Goal: Task Accomplishment & Management: Complete application form

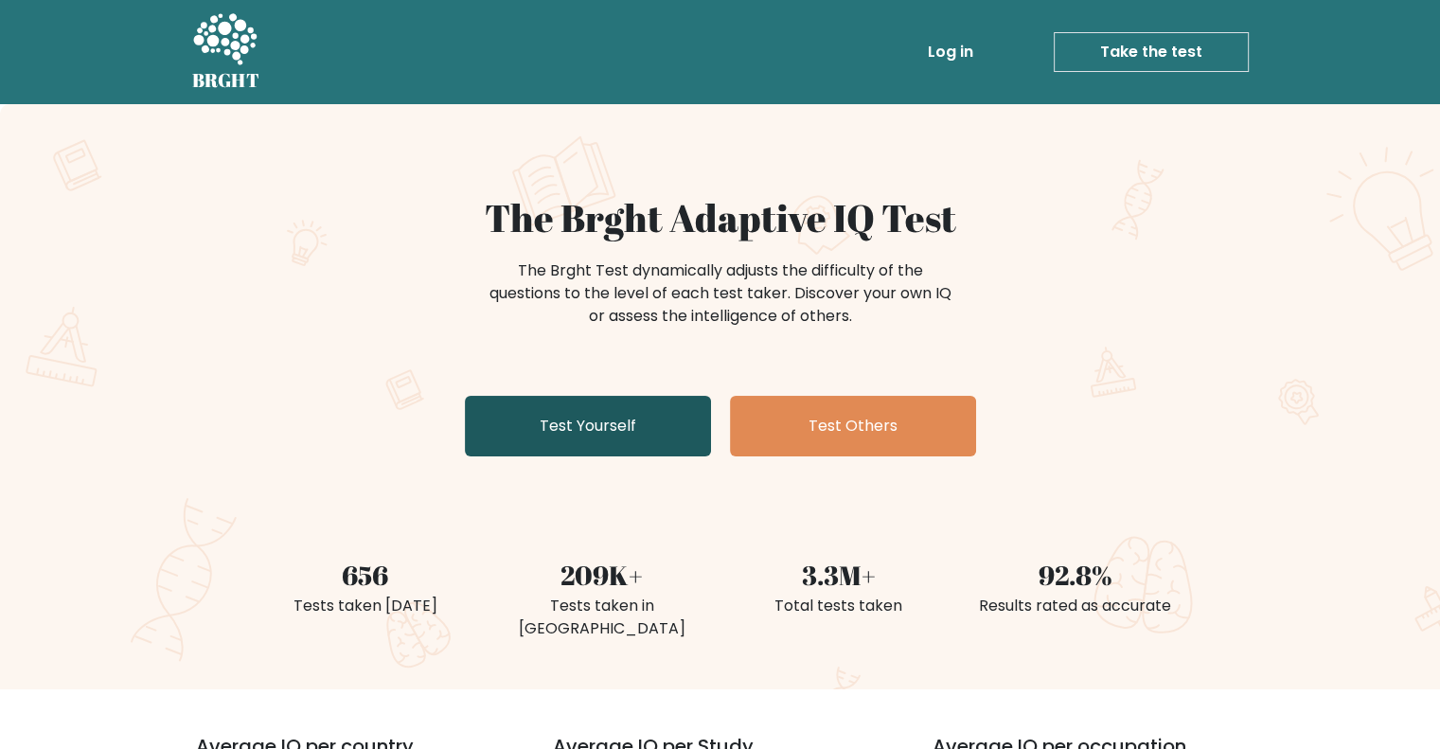
click at [582, 422] on link "Test Yourself" at bounding box center [588, 426] width 246 height 61
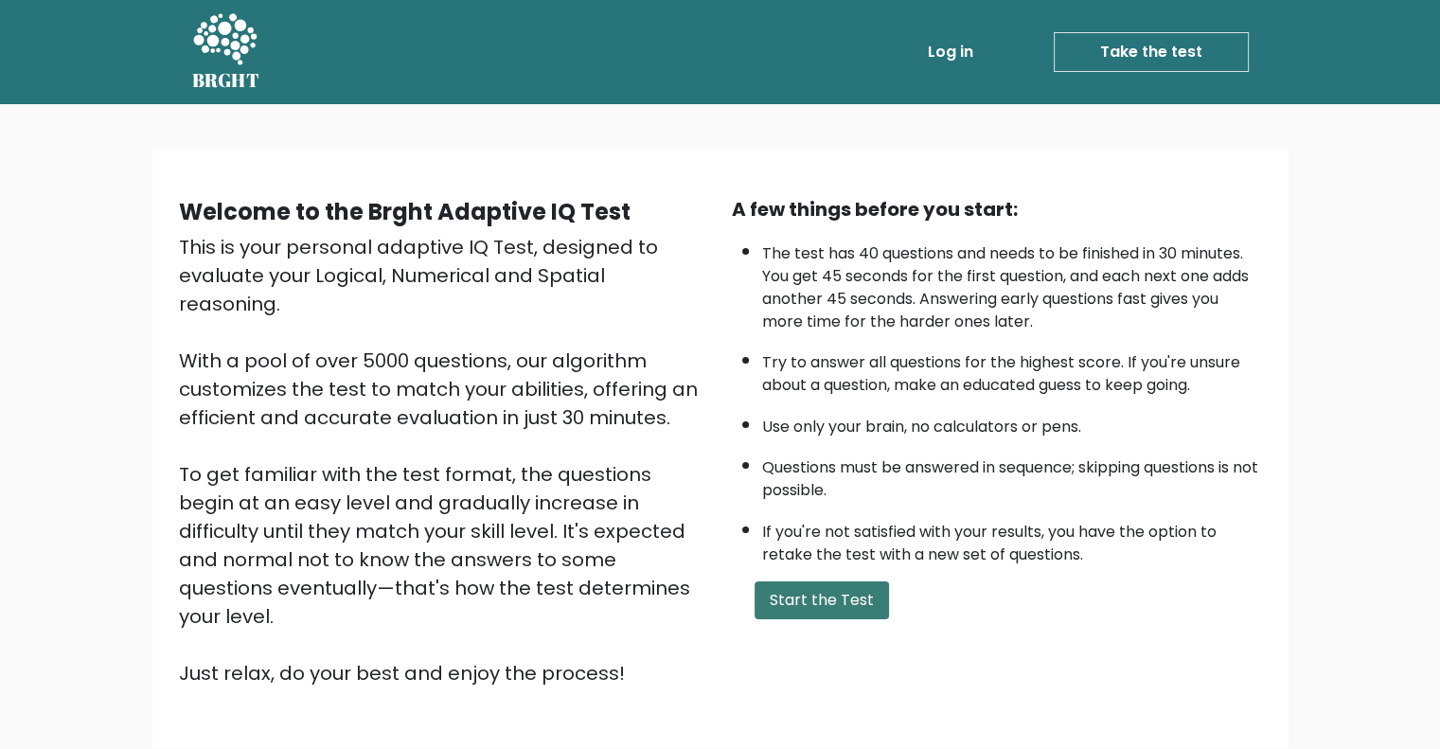
click at [810, 586] on button "Start the Test" at bounding box center [822, 600] width 134 height 38
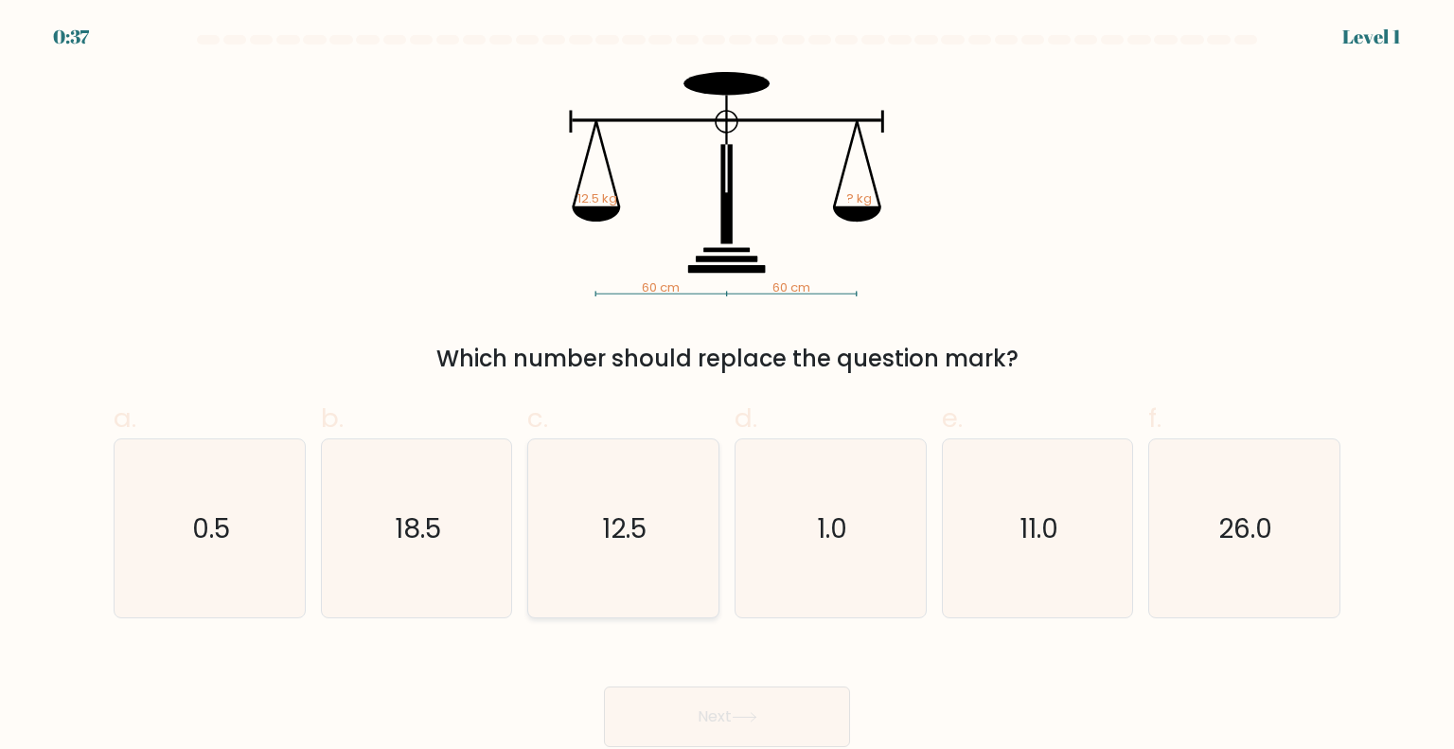
click at [608, 545] on text "12.5" at bounding box center [625, 527] width 44 height 38
click at [727, 387] on input "c. 12.5" at bounding box center [727, 381] width 1 height 12
radio input "true"
click at [728, 703] on button "Next" at bounding box center [727, 716] width 246 height 61
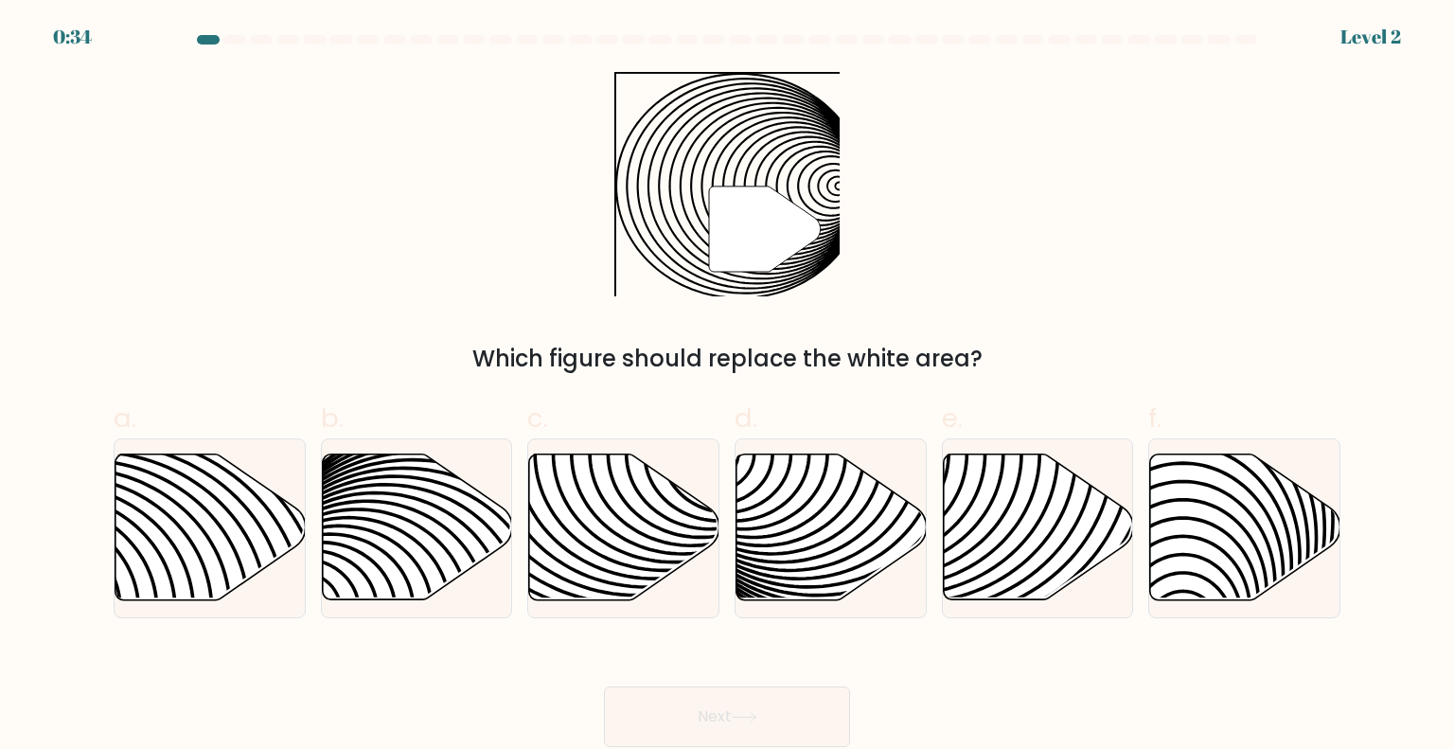
click at [712, 708] on button "Next" at bounding box center [727, 716] width 246 height 61
click at [637, 510] on icon at bounding box center [624, 527] width 190 height 146
click at [727, 387] on input "c." at bounding box center [727, 381] width 1 height 12
radio input "true"
click at [711, 706] on button "Next" at bounding box center [727, 716] width 246 height 61
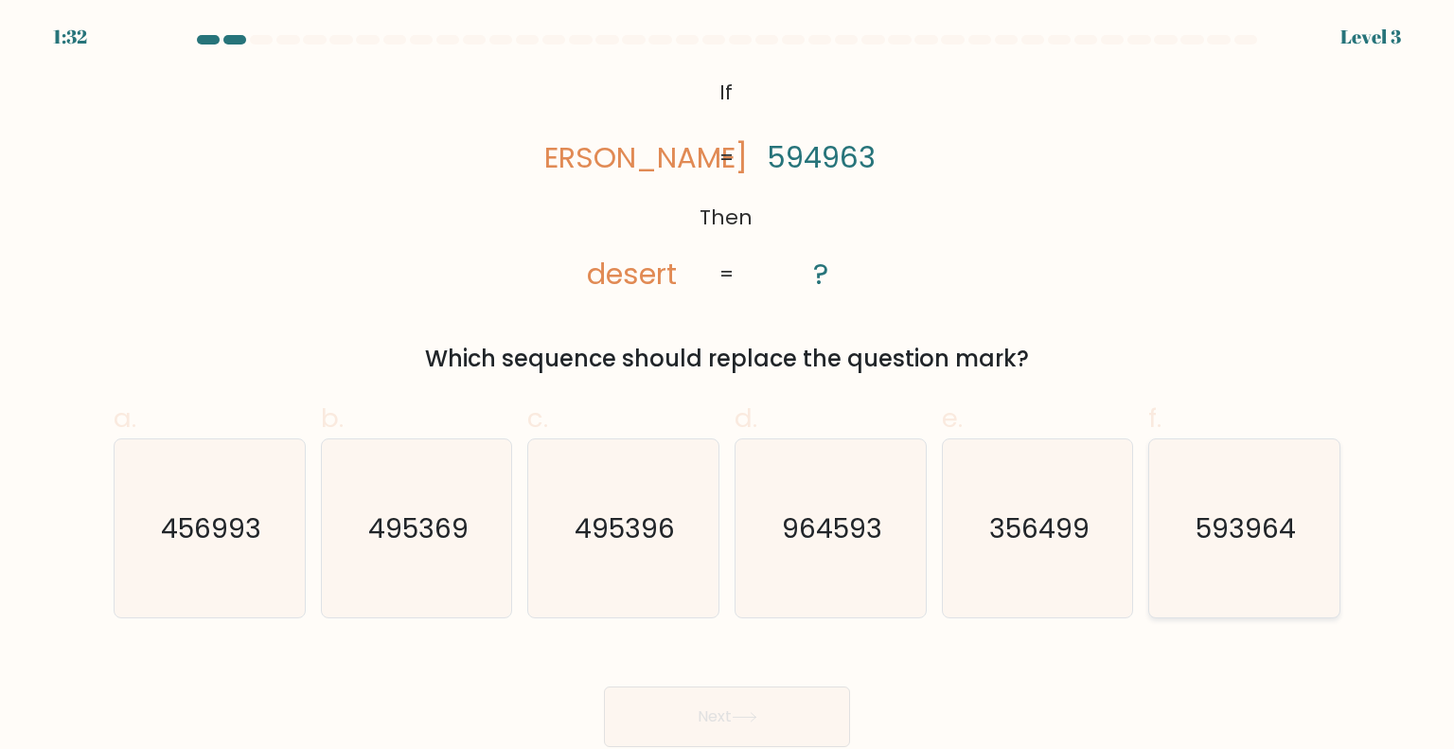
click at [1231, 523] on text "593964" at bounding box center [1246, 527] width 100 height 38
click at [728, 387] on input "f. 593964" at bounding box center [727, 381] width 1 height 12
radio input "true"
click at [770, 709] on button "Next" at bounding box center [727, 716] width 246 height 61
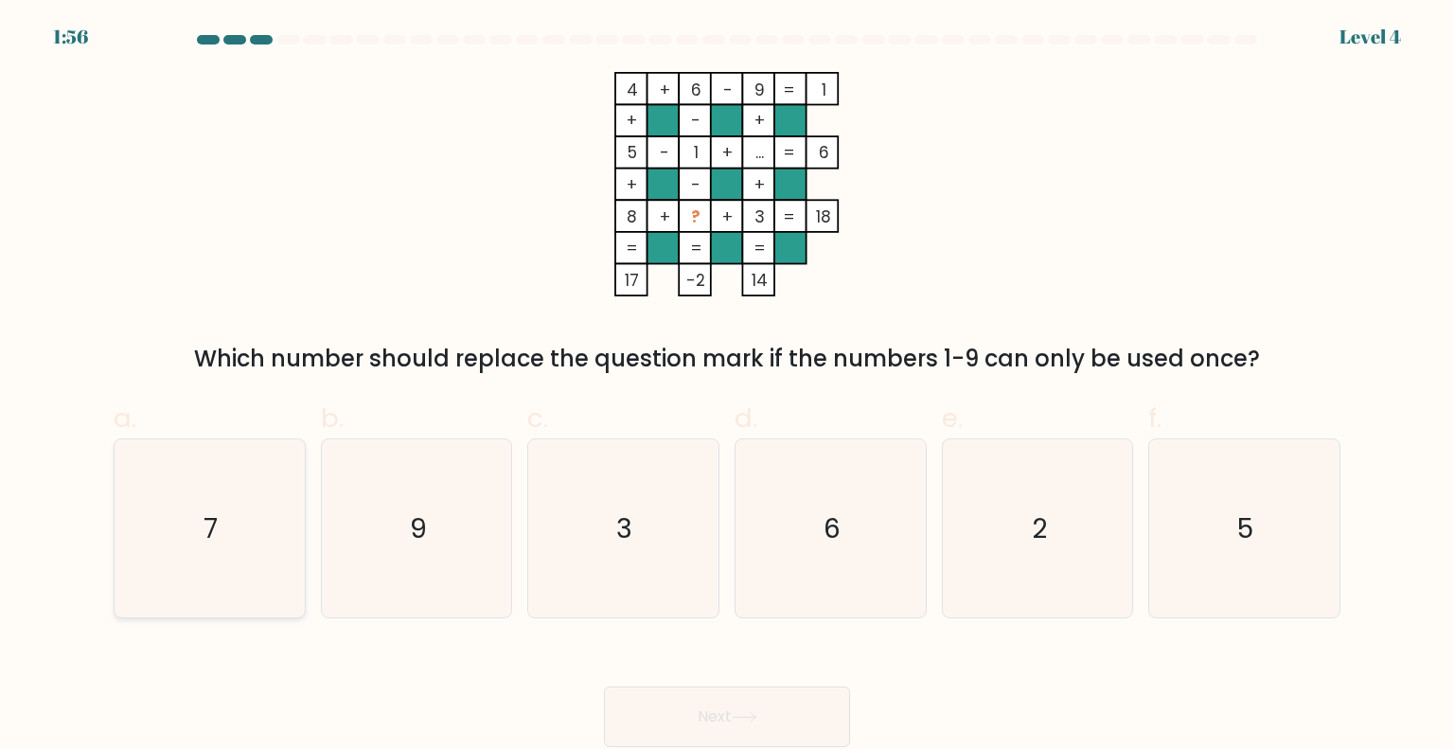
click at [228, 539] on icon "7" at bounding box center [209, 528] width 178 height 178
click at [727, 387] on input "a. 7" at bounding box center [727, 381] width 1 height 12
radio input "true"
click at [692, 721] on button "Next" at bounding box center [727, 716] width 246 height 61
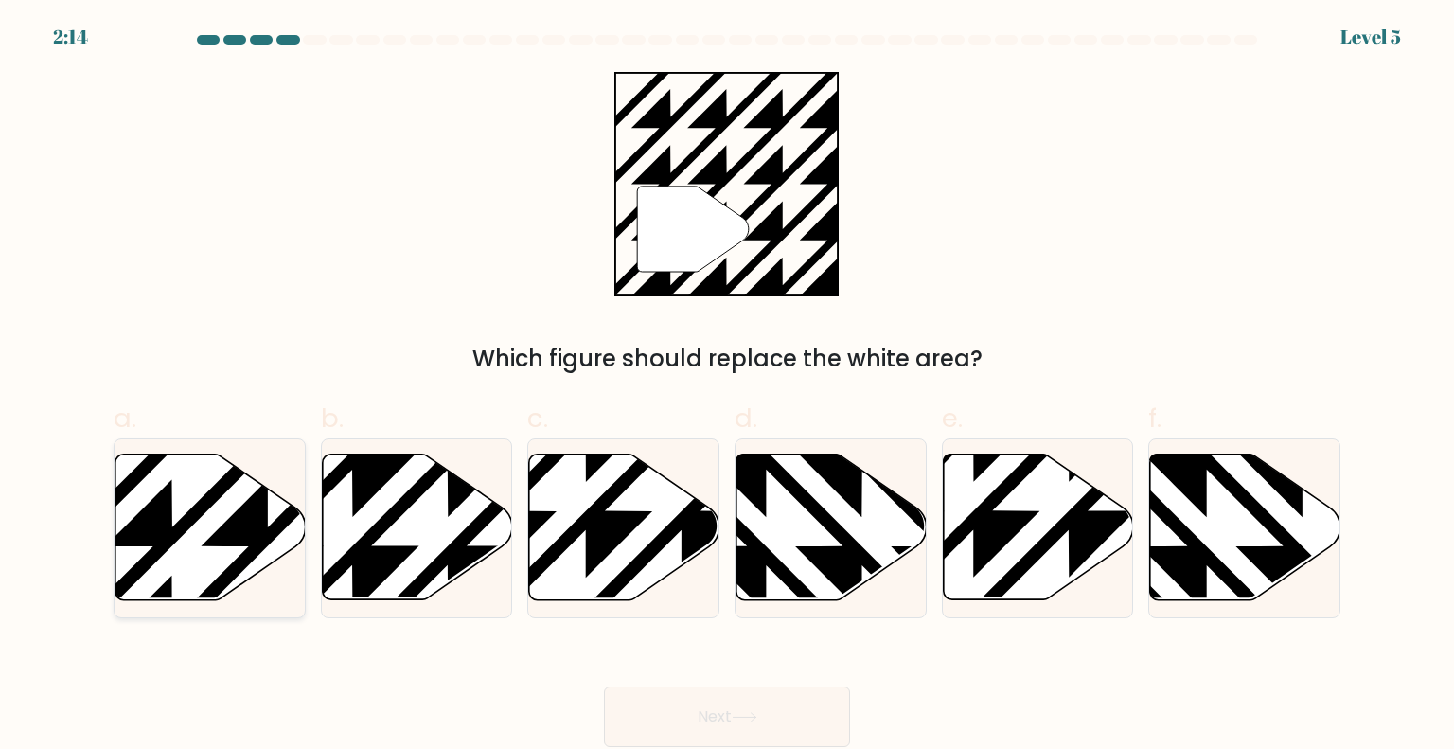
click at [183, 526] on icon at bounding box center [268, 450] width 383 height 383
click at [727, 387] on input "a." at bounding box center [727, 381] width 1 height 12
radio input "true"
click at [739, 724] on button "Next" at bounding box center [727, 716] width 246 height 61
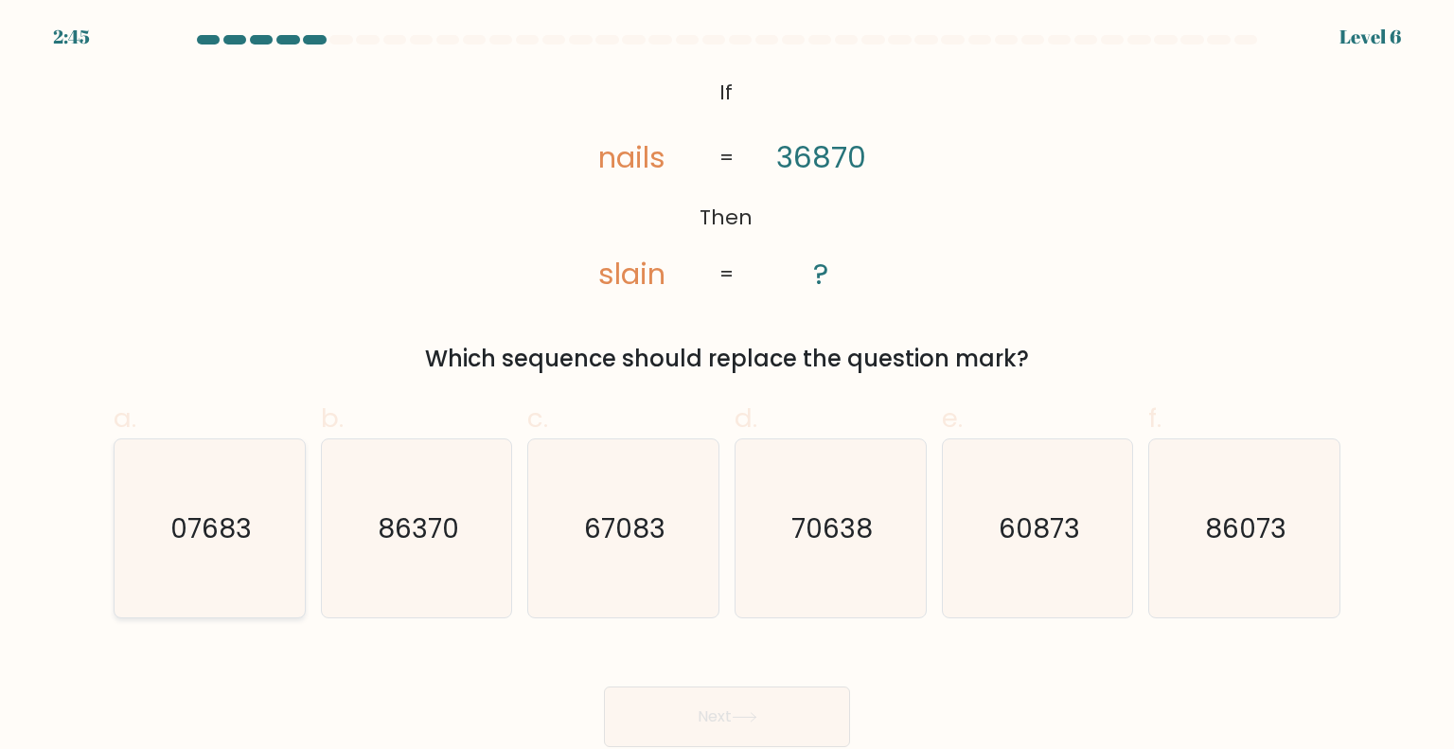
click at [219, 550] on icon "07683" at bounding box center [209, 528] width 178 height 178
click at [727, 387] on input "a. 07683" at bounding box center [727, 381] width 1 height 12
radio input "true"
click at [783, 730] on button "Next" at bounding box center [727, 716] width 246 height 61
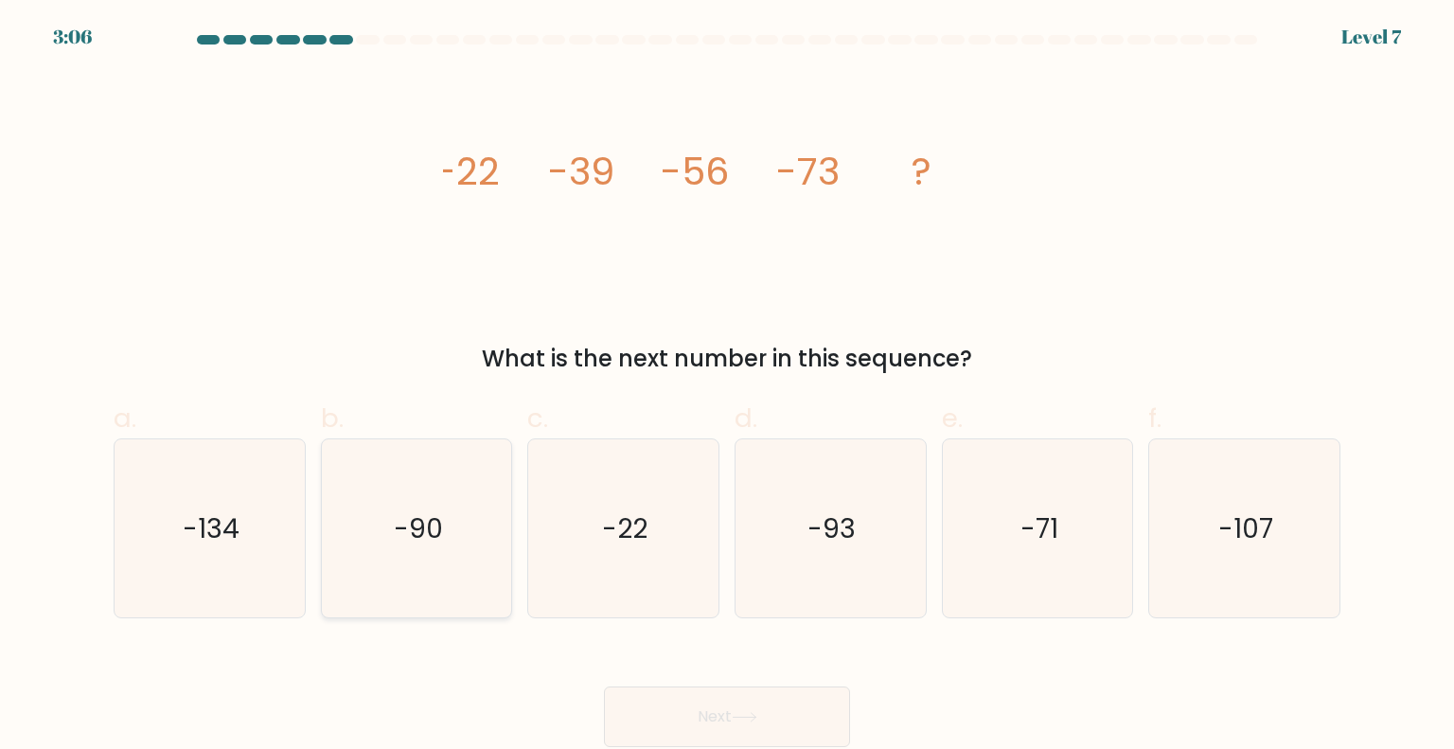
click at [445, 565] on icon "-90" at bounding box center [417, 528] width 178 height 178
click at [727, 387] on input "b. -90" at bounding box center [727, 381] width 1 height 12
radio input "true"
click at [765, 711] on button "Next" at bounding box center [727, 716] width 246 height 61
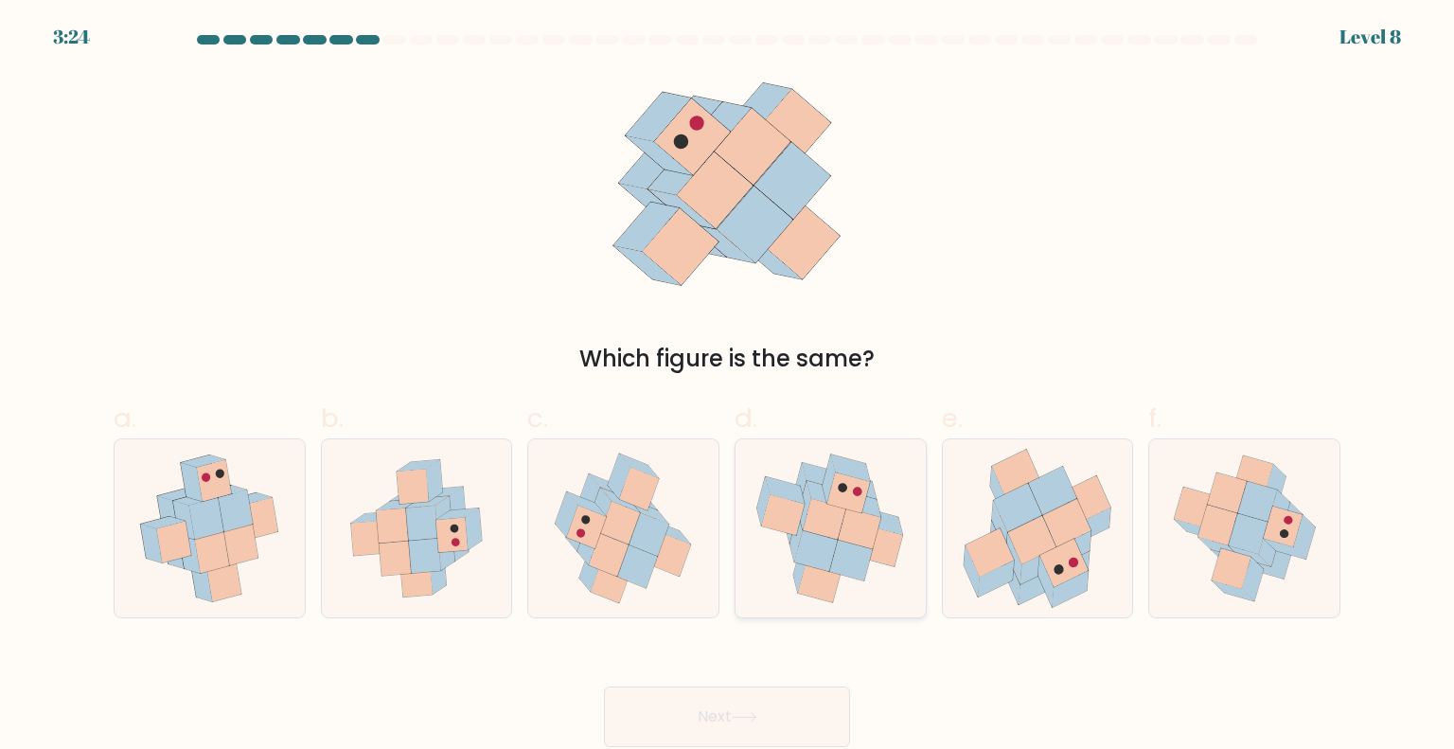
click at [837, 538] on icon at bounding box center [825, 519] width 43 height 41
click at [728, 387] on input "d." at bounding box center [727, 381] width 1 height 12
radio input "true"
click at [722, 707] on button "Next" at bounding box center [727, 716] width 246 height 61
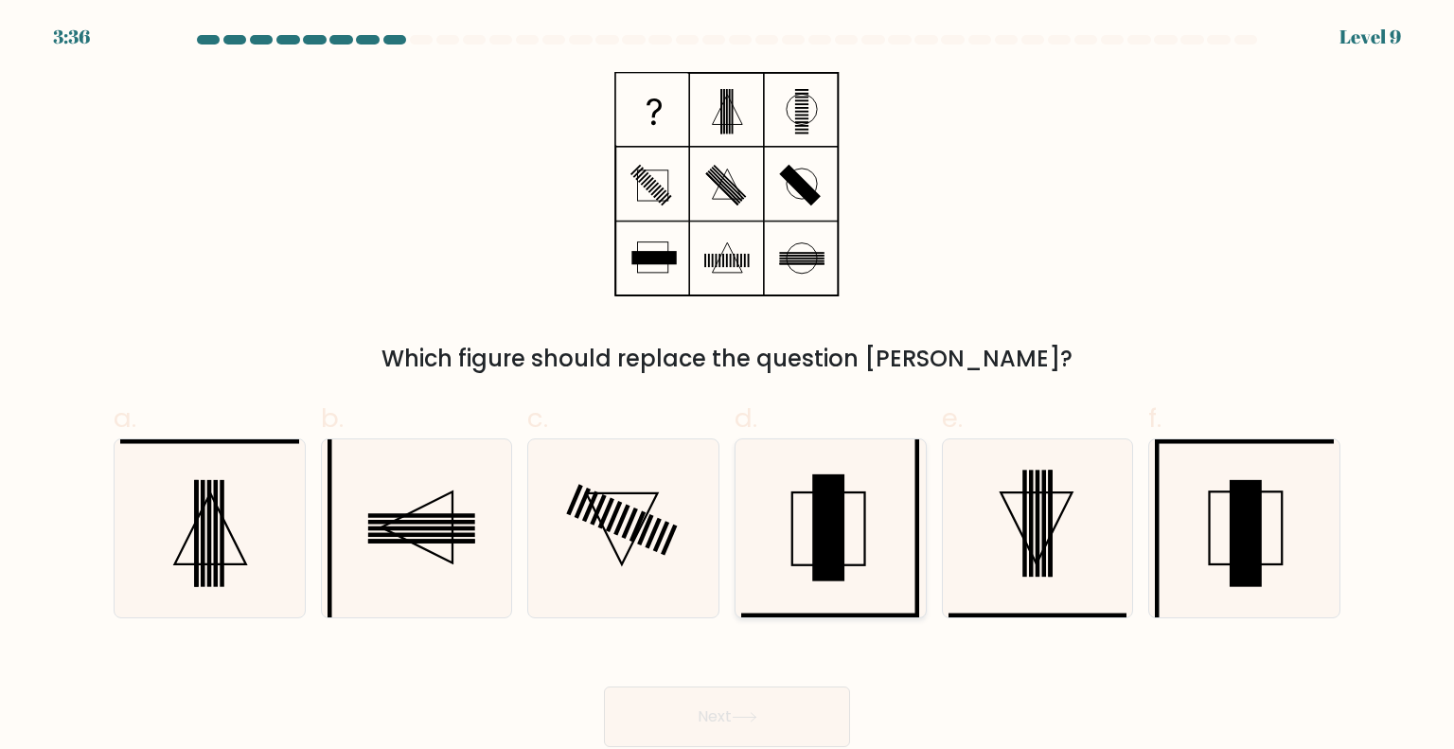
click at [891, 540] on icon at bounding box center [830, 528] width 178 height 178
click at [728, 387] on input "d." at bounding box center [727, 381] width 1 height 12
radio input "true"
click at [731, 715] on button "Next" at bounding box center [727, 716] width 246 height 61
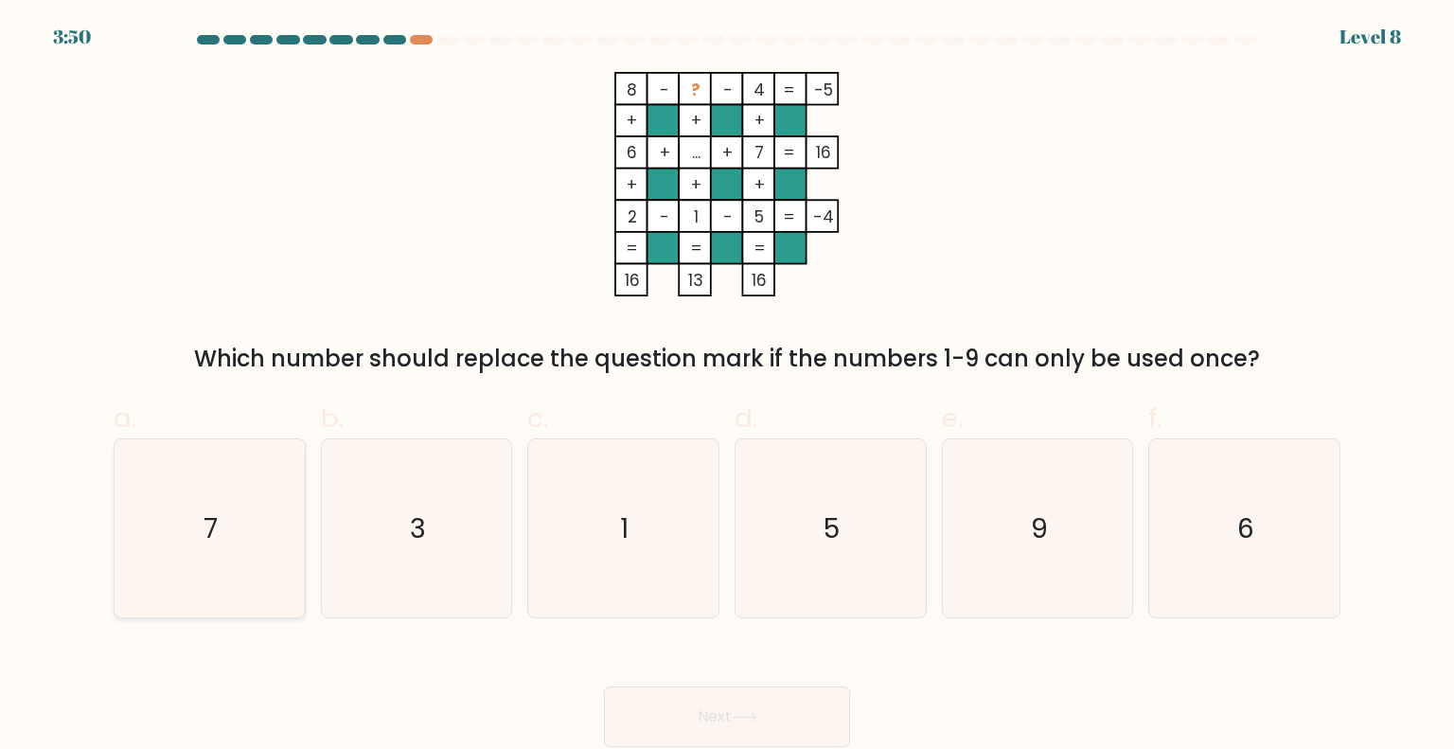
click at [194, 560] on icon "7" at bounding box center [209, 528] width 178 height 178
click at [727, 387] on input "a. 7" at bounding box center [727, 381] width 1 height 12
radio input "true"
click at [728, 731] on button "Next" at bounding box center [727, 716] width 246 height 61
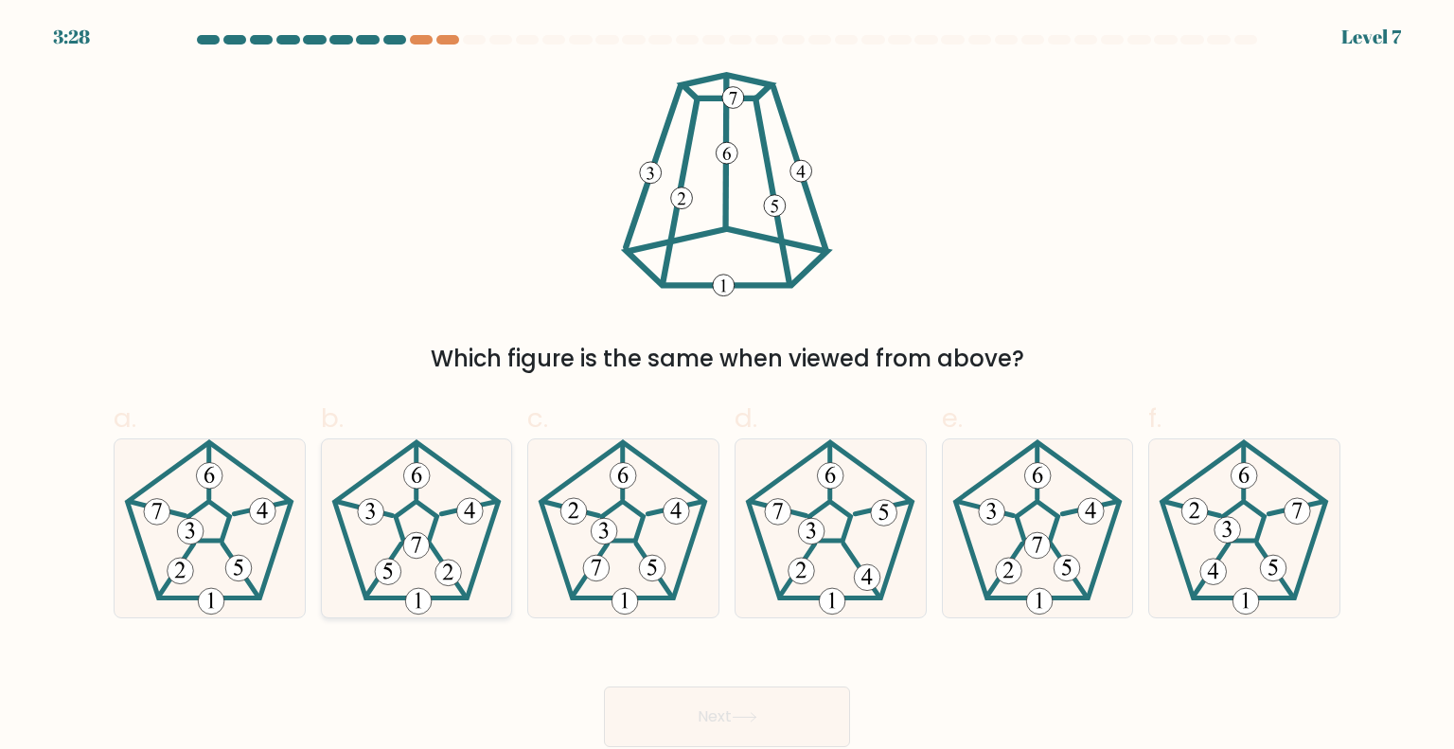
click at [423, 538] on 422 at bounding box center [416, 545] width 27 height 27
click at [727, 387] on input "b." at bounding box center [727, 381] width 1 height 12
radio input "true"
click at [1079, 558] on icon at bounding box center [1038, 528] width 178 height 178
click at [728, 387] on input "e." at bounding box center [727, 381] width 1 height 12
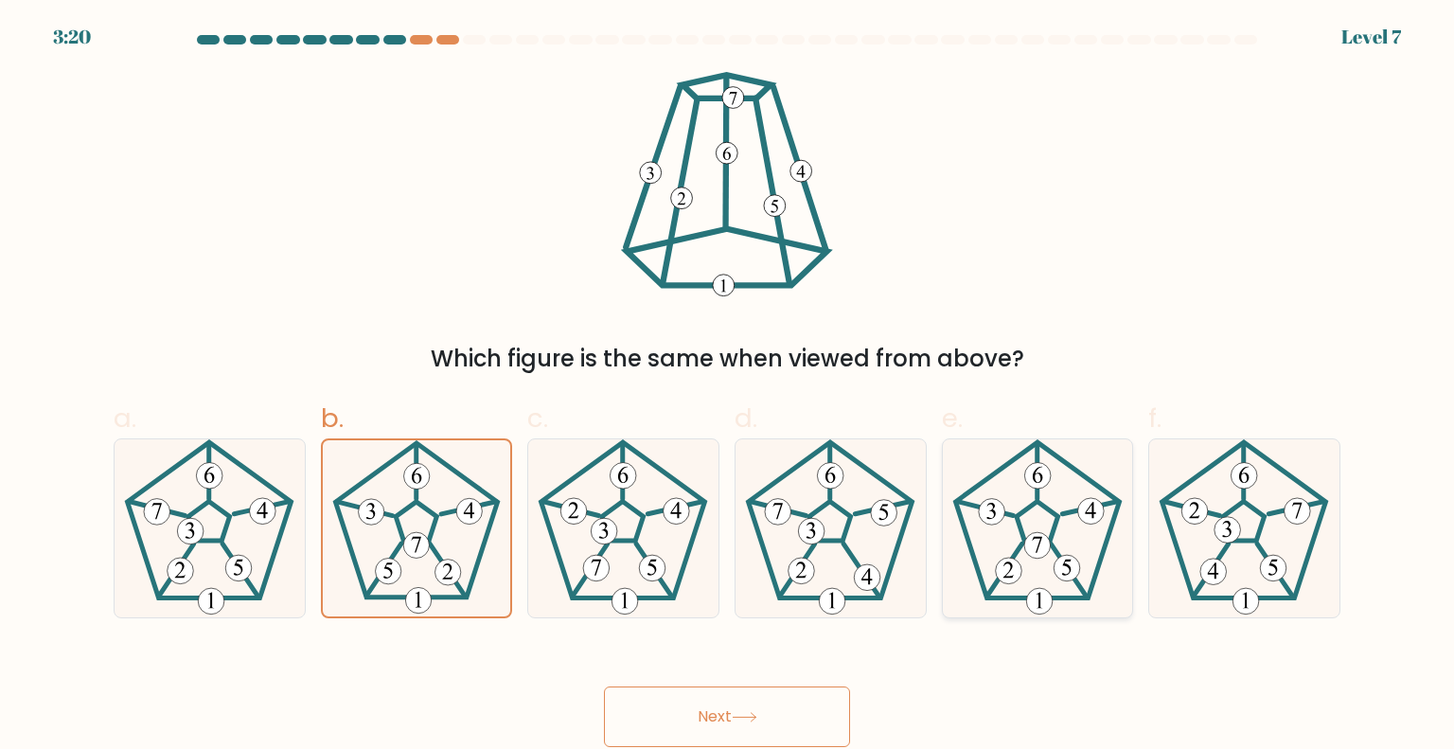
radio input "true"
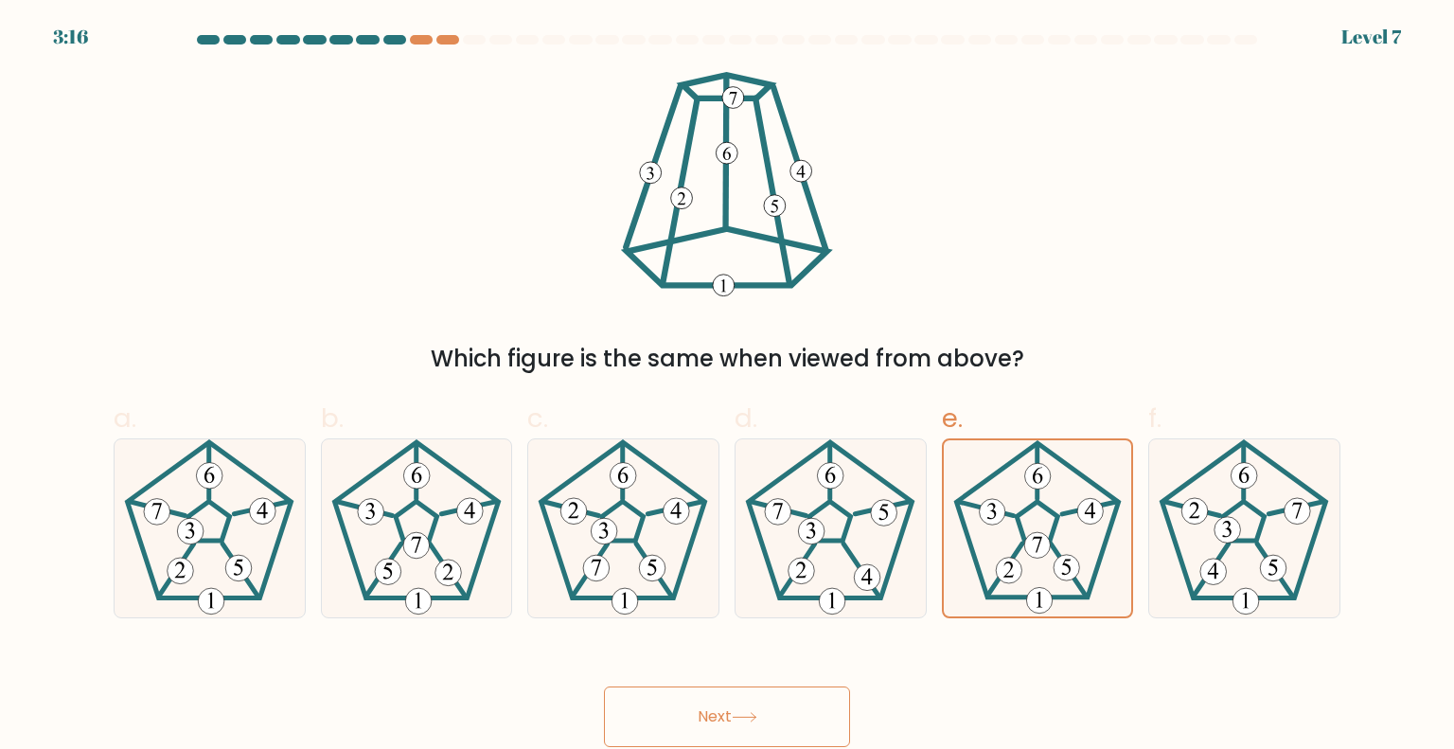
click at [705, 721] on button "Next" at bounding box center [727, 716] width 246 height 61
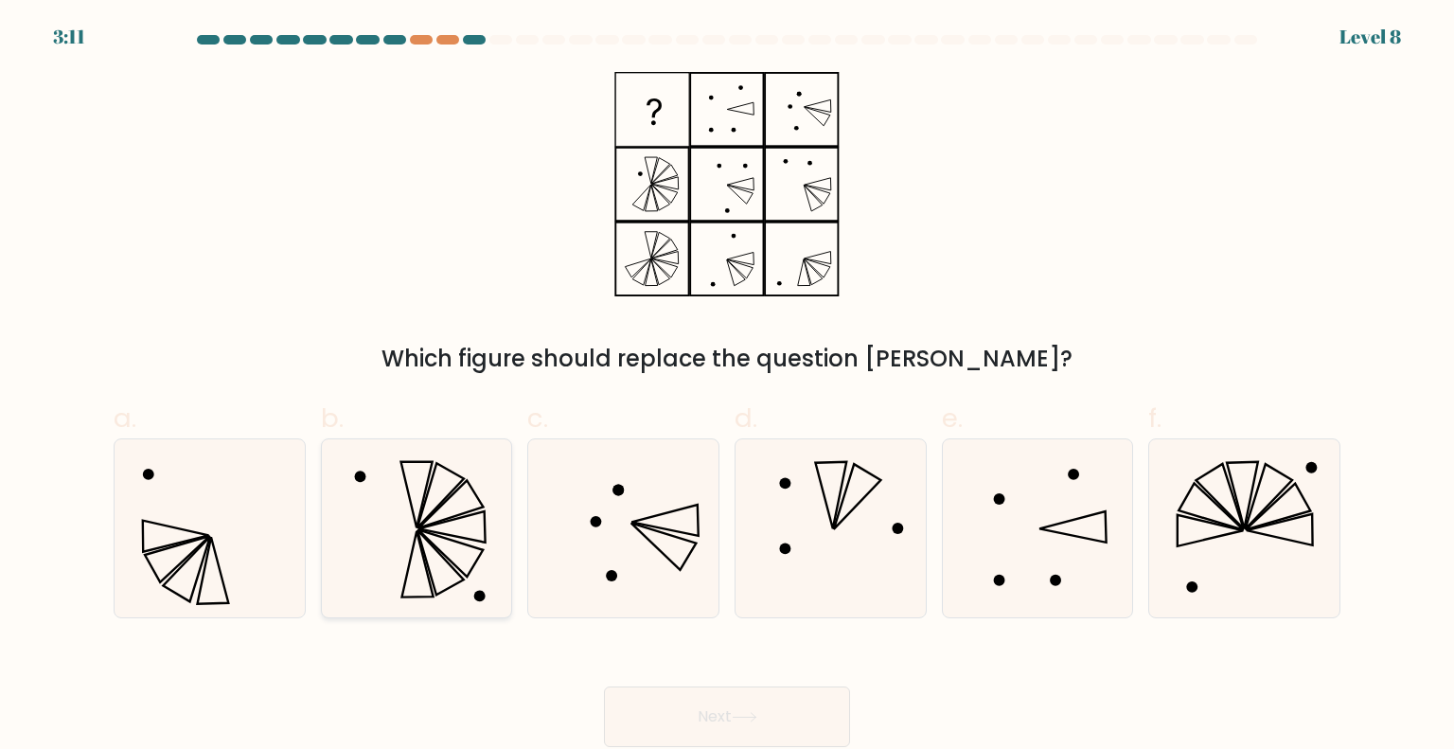
click at [430, 500] on icon at bounding box center [417, 528] width 178 height 178
click at [727, 387] on input "b." at bounding box center [727, 381] width 1 height 12
radio input "true"
click at [716, 715] on button "Next" at bounding box center [727, 716] width 246 height 61
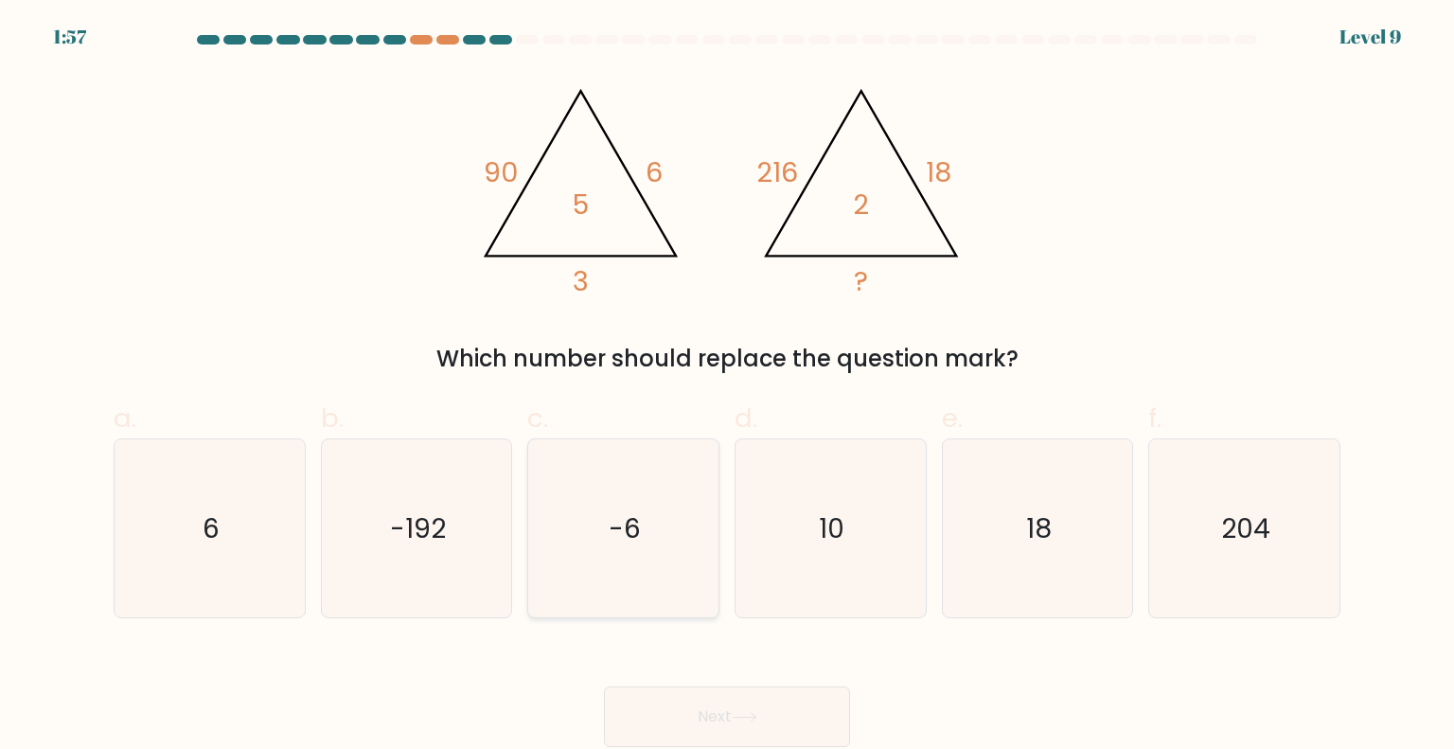
click at [606, 529] on icon "-6" at bounding box center [623, 528] width 178 height 178
click at [727, 387] on input "c. -6" at bounding box center [727, 381] width 1 height 12
radio input "true"
click at [729, 717] on button "Next" at bounding box center [727, 716] width 246 height 61
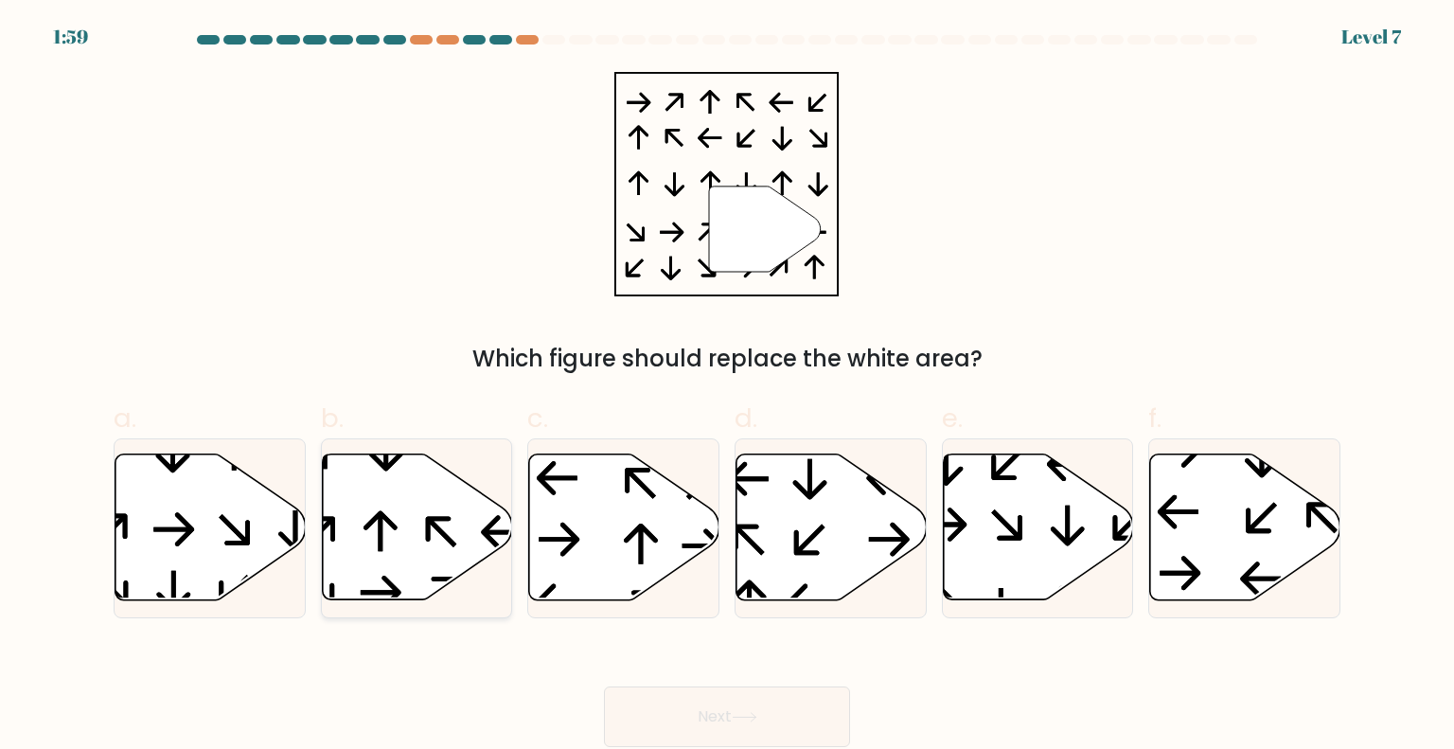
click at [383, 525] on icon at bounding box center [381, 531] width 34 height 41
click at [727, 387] on input "b." at bounding box center [727, 381] width 1 height 12
radio input "true"
click at [693, 720] on button "Next" at bounding box center [727, 716] width 246 height 61
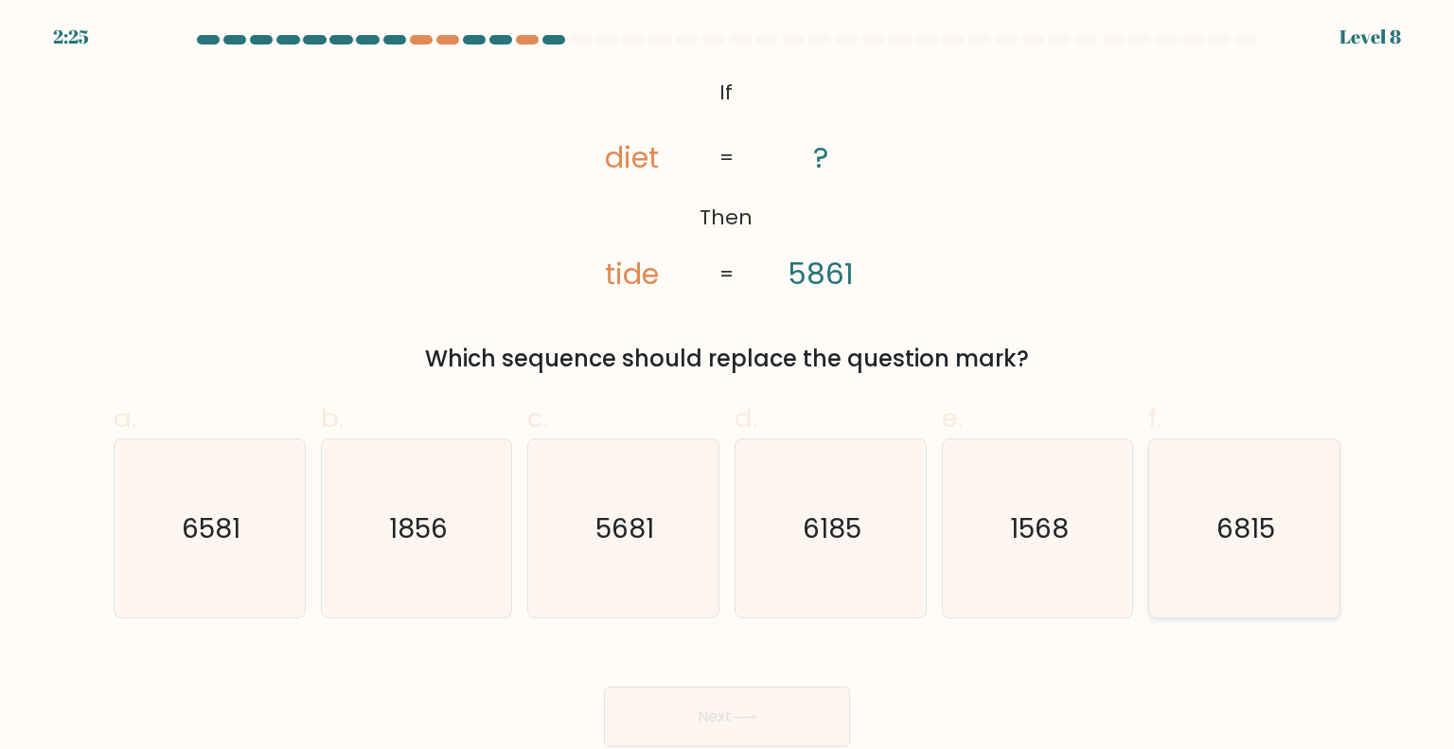
click at [1227, 522] on text "6815" at bounding box center [1246, 527] width 59 height 38
click at [728, 387] on input "f. 6815" at bounding box center [727, 381] width 1 height 12
radio input "true"
click at [713, 716] on button "Next" at bounding box center [727, 716] width 246 height 61
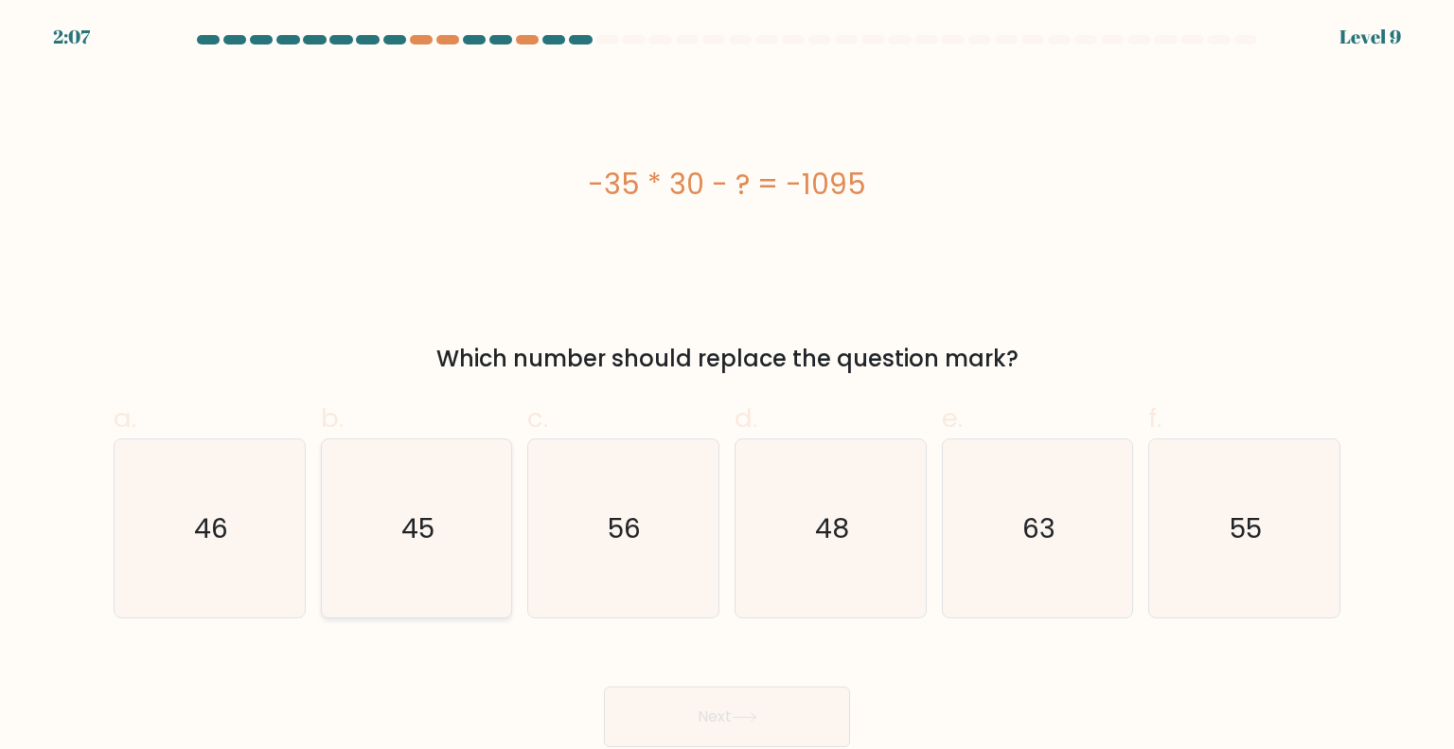
click at [429, 600] on icon "45" at bounding box center [417, 528] width 178 height 178
click at [727, 387] on input "b. 45" at bounding box center [727, 381] width 1 height 12
radio input "true"
click at [702, 725] on button "Next" at bounding box center [727, 716] width 246 height 61
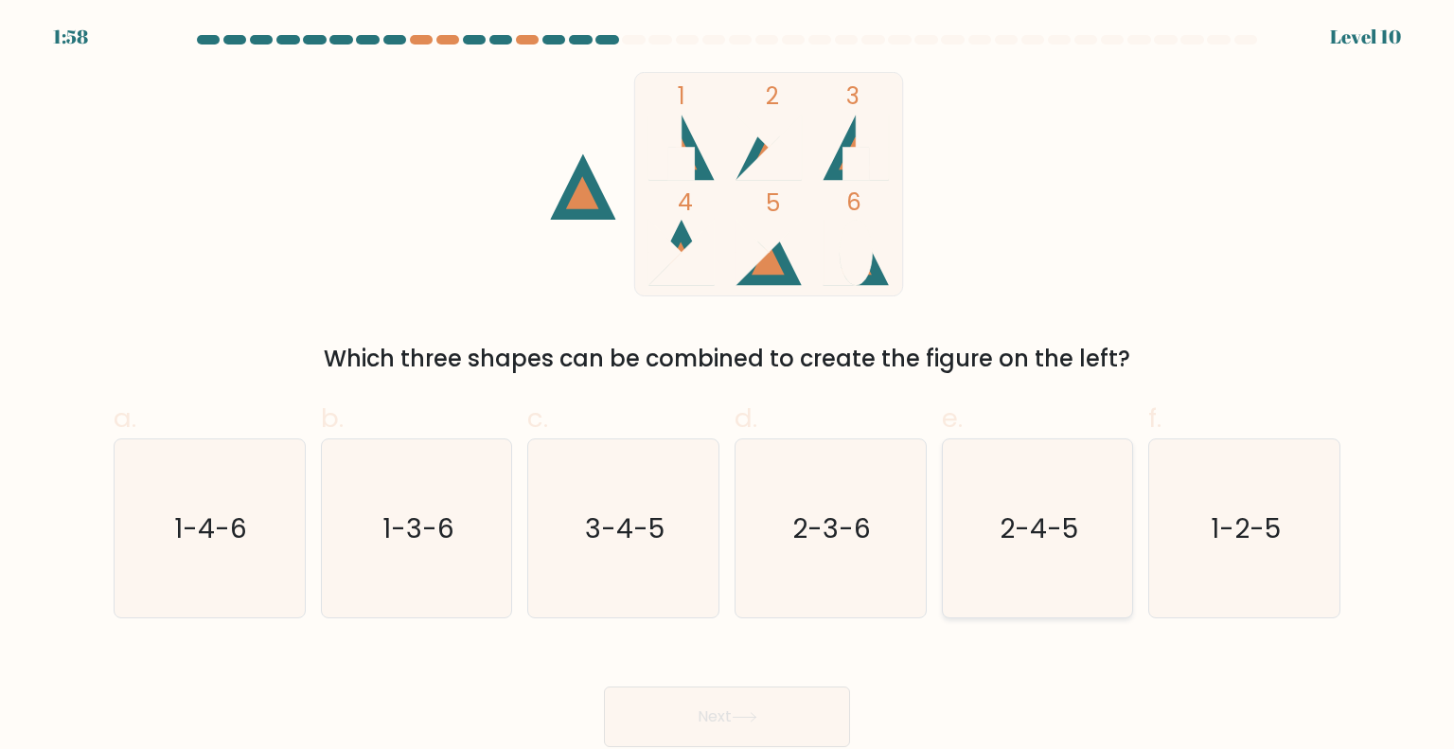
click at [1026, 550] on icon "2-4-5" at bounding box center [1038, 528] width 178 height 178
click at [728, 387] on input "e. 2-4-5" at bounding box center [727, 381] width 1 height 12
radio input "true"
click at [725, 726] on button "Next" at bounding box center [727, 716] width 246 height 61
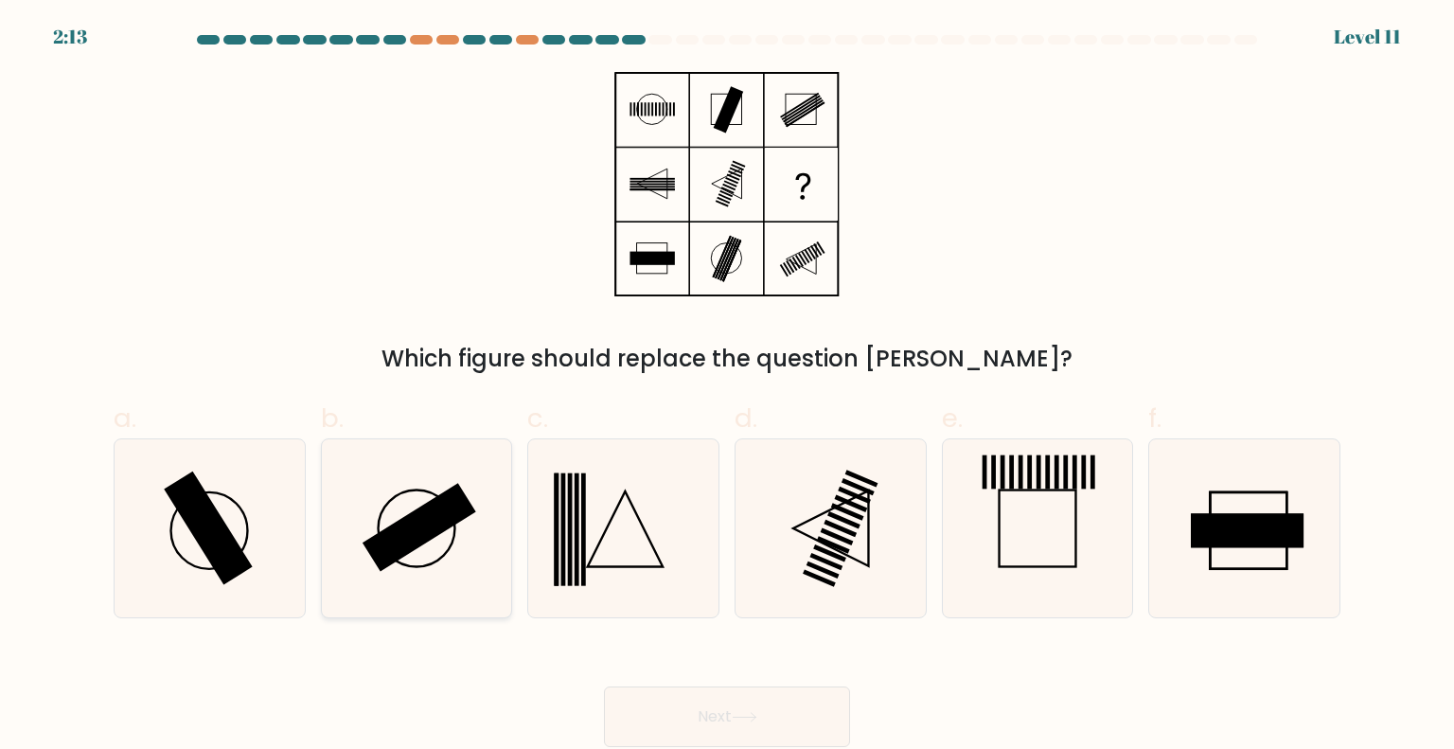
click at [473, 523] on icon at bounding box center [417, 528] width 178 height 178
click at [727, 387] on input "b." at bounding box center [727, 381] width 1 height 12
radio input "true"
click at [756, 719] on icon at bounding box center [745, 717] width 26 height 10
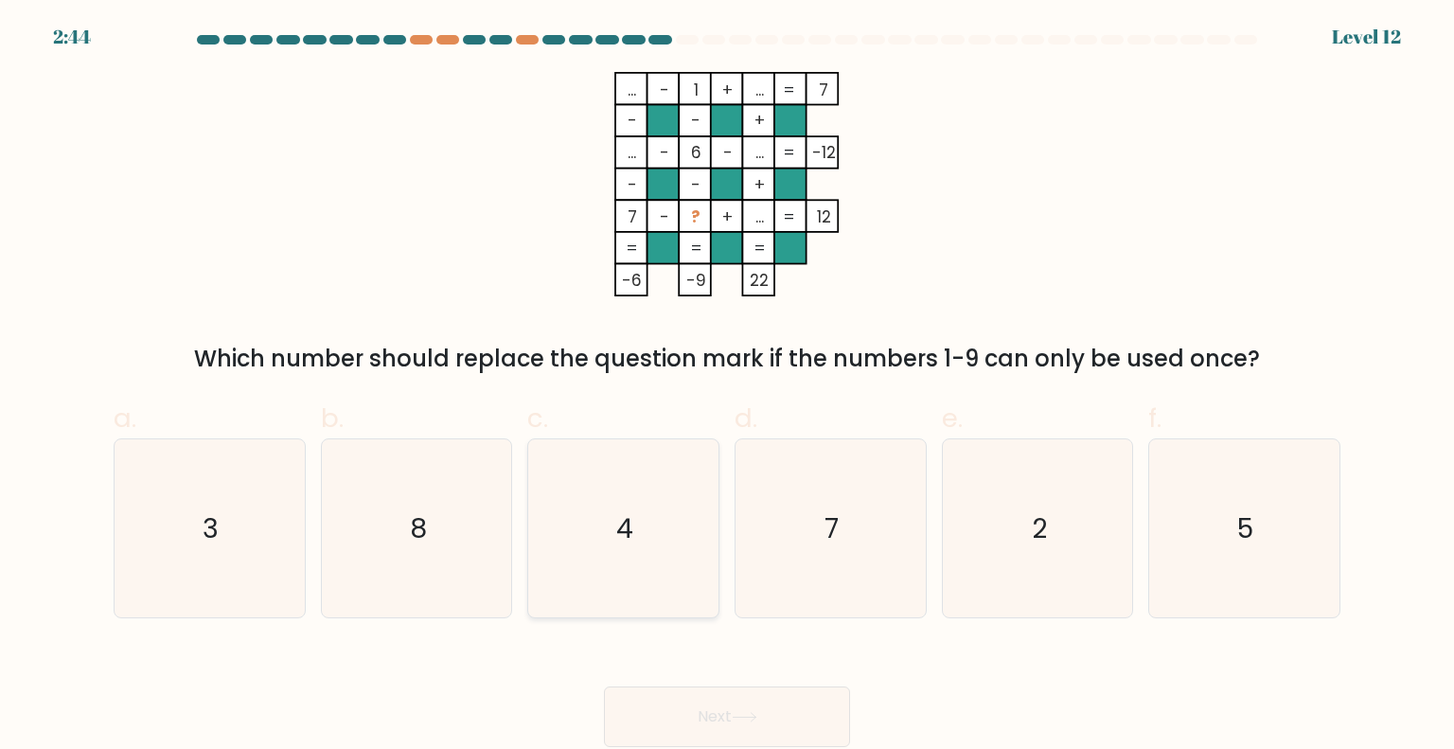
click at [617, 560] on icon "4" at bounding box center [623, 528] width 178 height 178
click at [727, 387] on input "c. 4" at bounding box center [727, 381] width 1 height 12
radio input "true"
click at [743, 716] on icon at bounding box center [745, 717] width 26 height 10
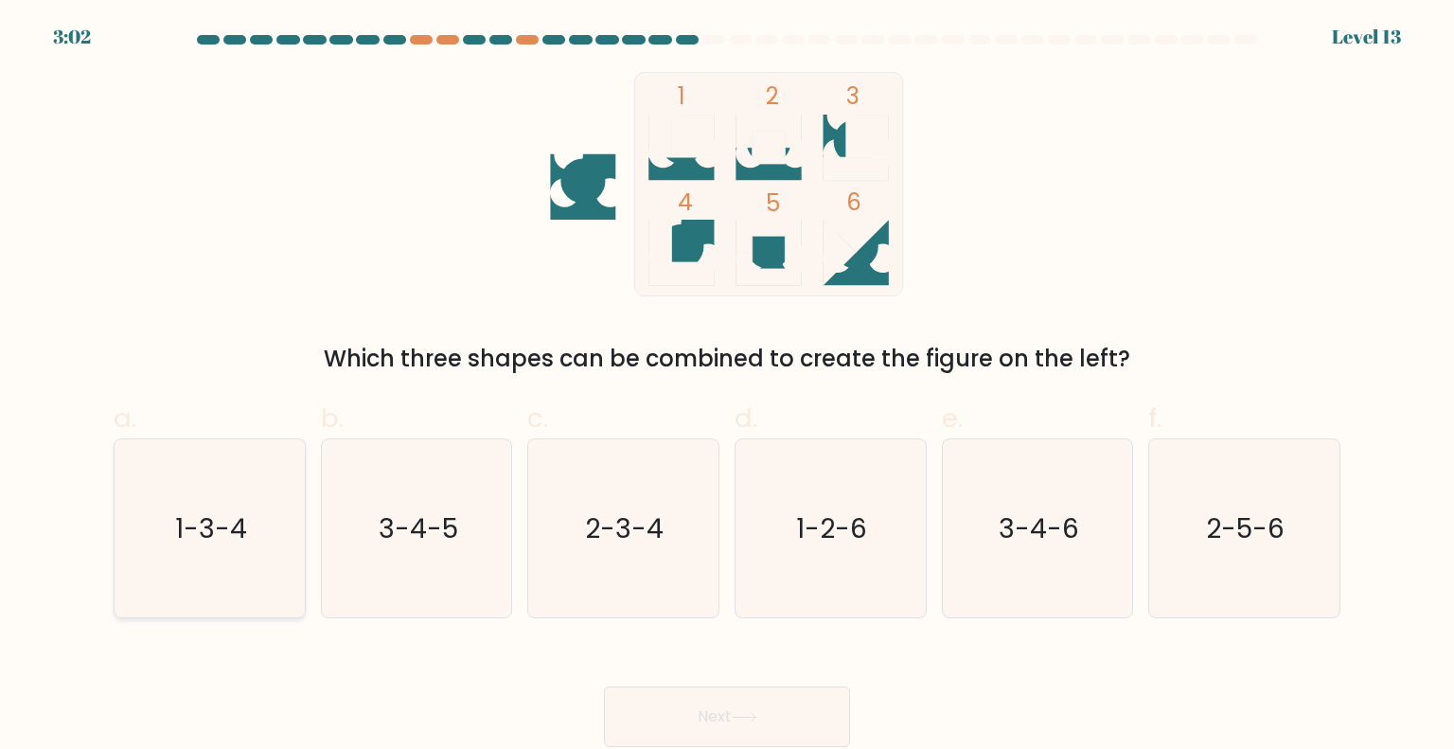
click at [246, 518] on text "1-3-4" at bounding box center [211, 527] width 72 height 38
click at [727, 387] on input "a. 1-3-4" at bounding box center [727, 381] width 1 height 12
radio input "true"
click at [750, 730] on button "Next" at bounding box center [727, 716] width 246 height 61
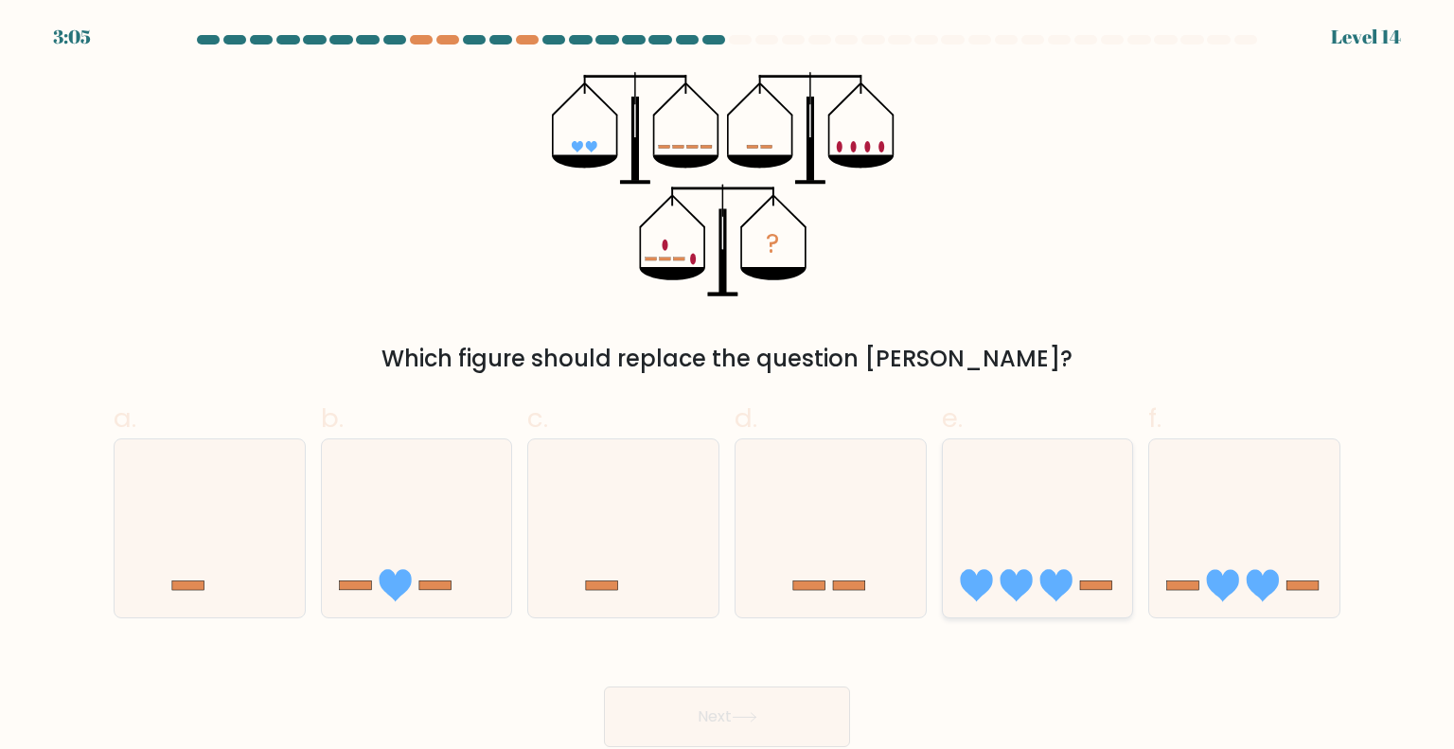
click at [1032, 505] on icon at bounding box center [1038, 528] width 190 height 157
click at [728, 387] on input "e." at bounding box center [727, 381] width 1 height 12
radio input "true"
click at [750, 705] on button "Next" at bounding box center [727, 716] width 246 height 61
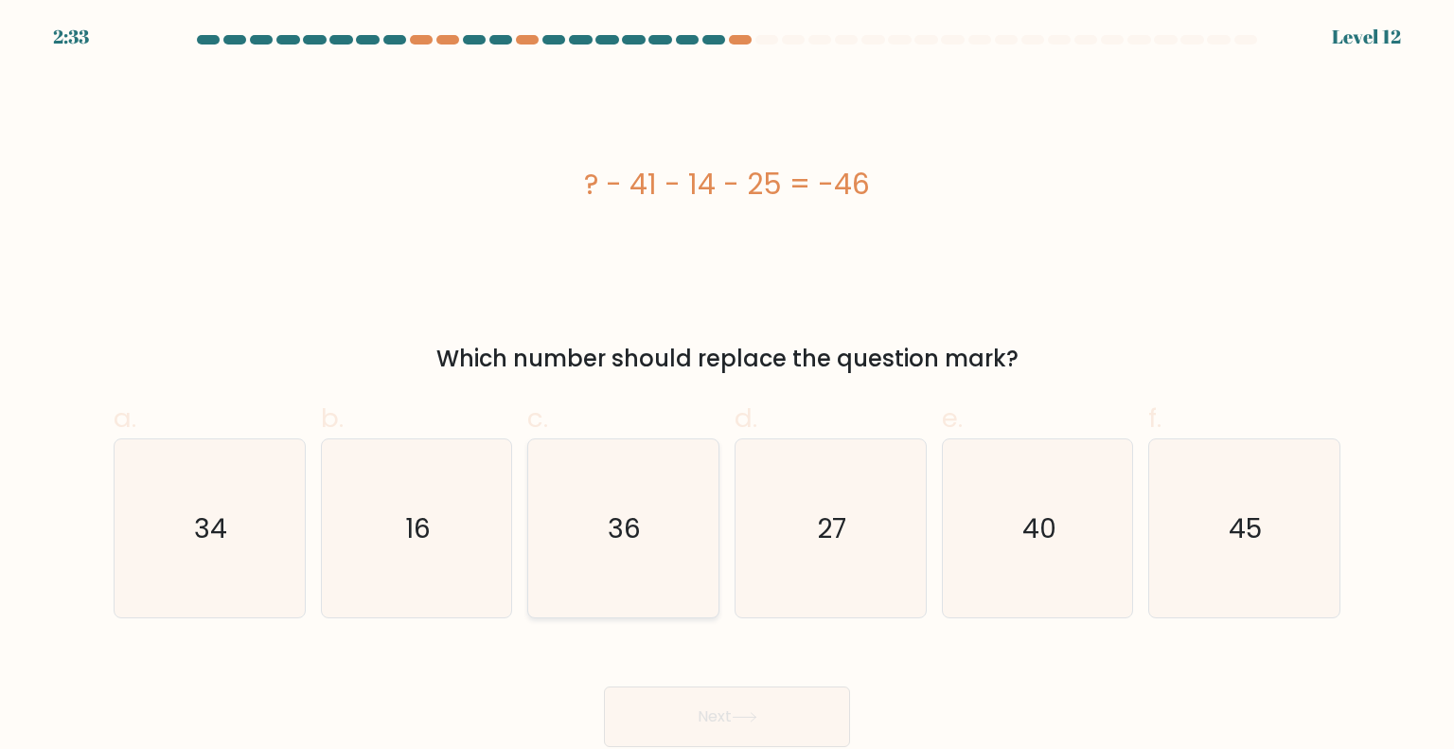
click at [633, 519] on text "36" at bounding box center [625, 527] width 33 height 38
click at [727, 387] on input "c. 36" at bounding box center [727, 381] width 1 height 12
radio input "true"
click at [726, 721] on button "Next" at bounding box center [727, 716] width 246 height 61
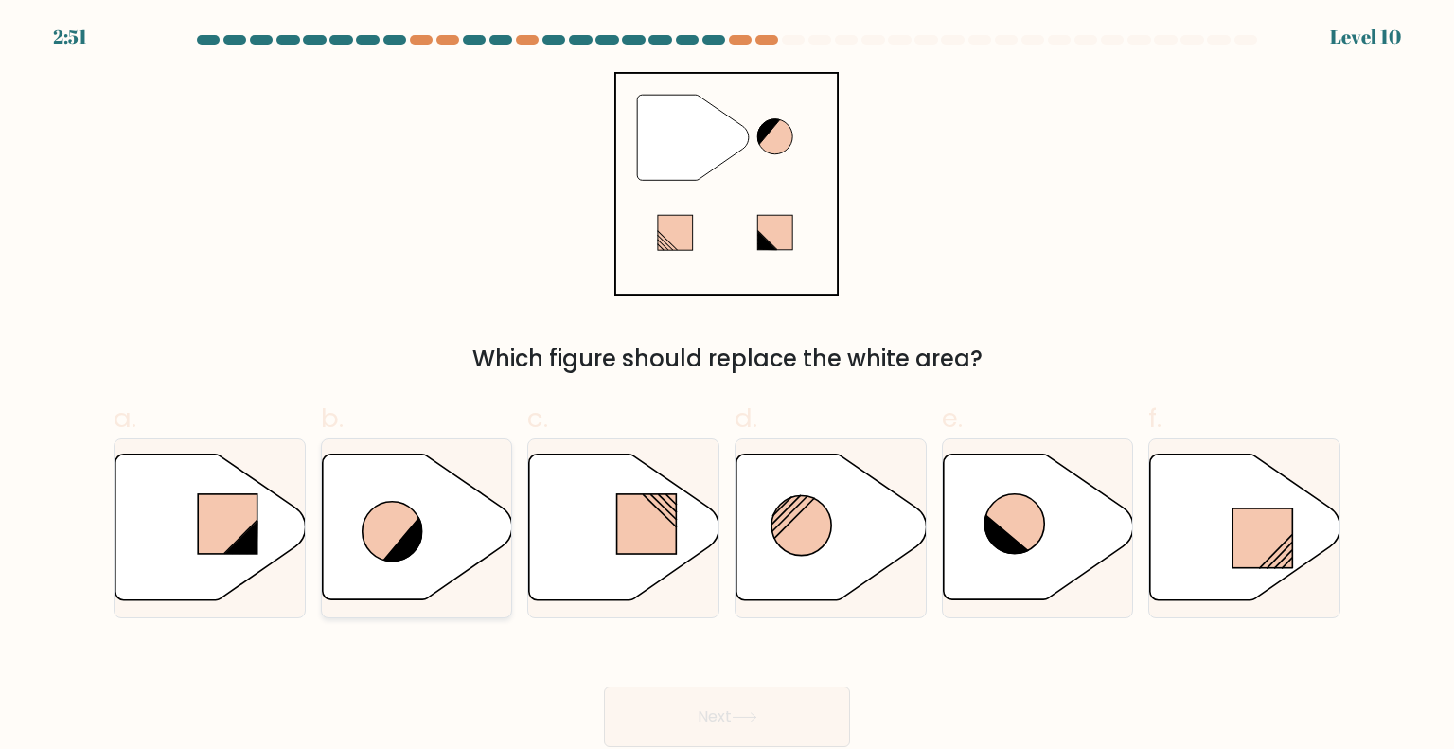
click at [406, 533] on icon at bounding box center [404, 539] width 44 height 47
click at [727, 387] on input "b." at bounding box center [727, 381] width 1 height 12
radio input "true"
click at [765, 711] on button "Next" at bounding box center [727, 716] width 246 height 61
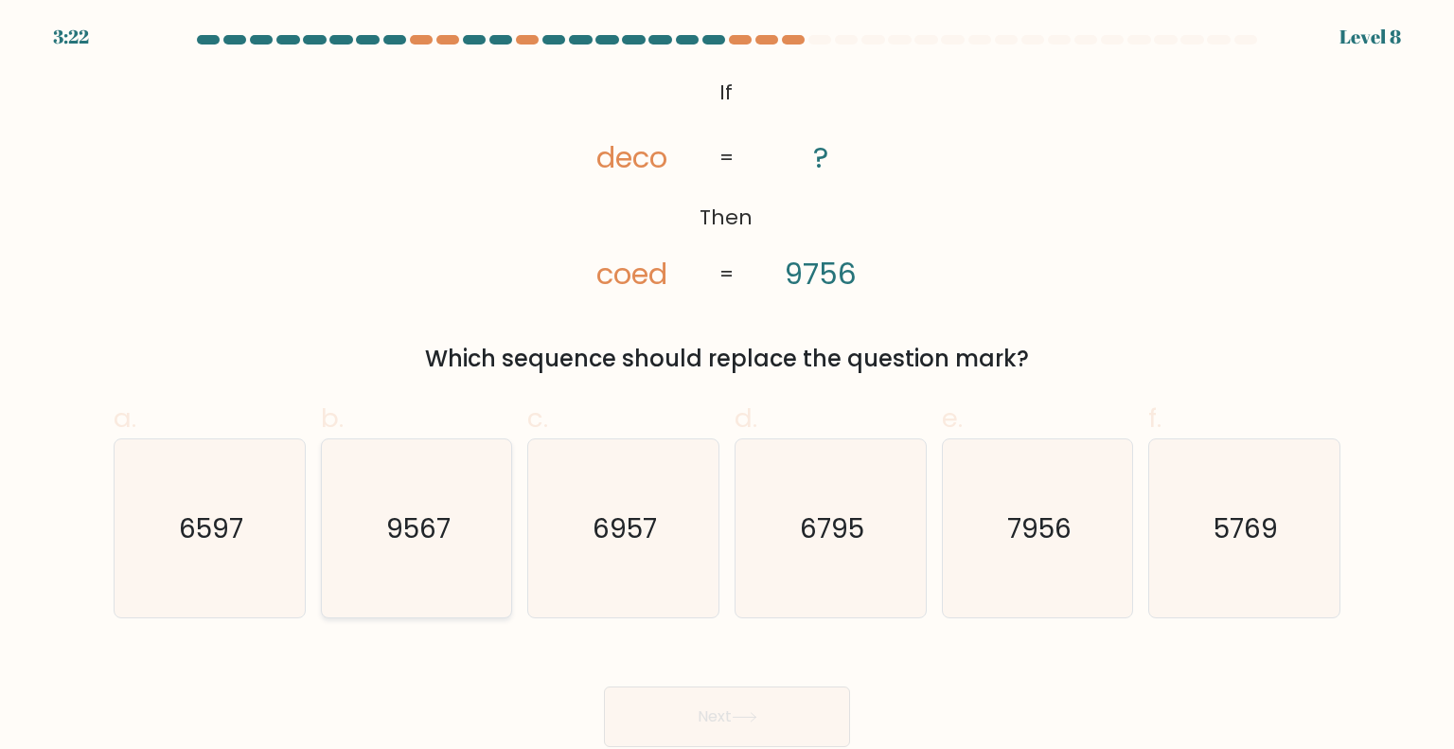
click at [439, 507] on icon "9567" at bounding box center [417, 528] width 178 height 178
click at [727, 387] on input "b. 9567" at bounding box center [727, 381] width 1 height 12
radio input "true"
click at [761, 711] on button "Next" at bounding box center [727, 716] width 246 height 61
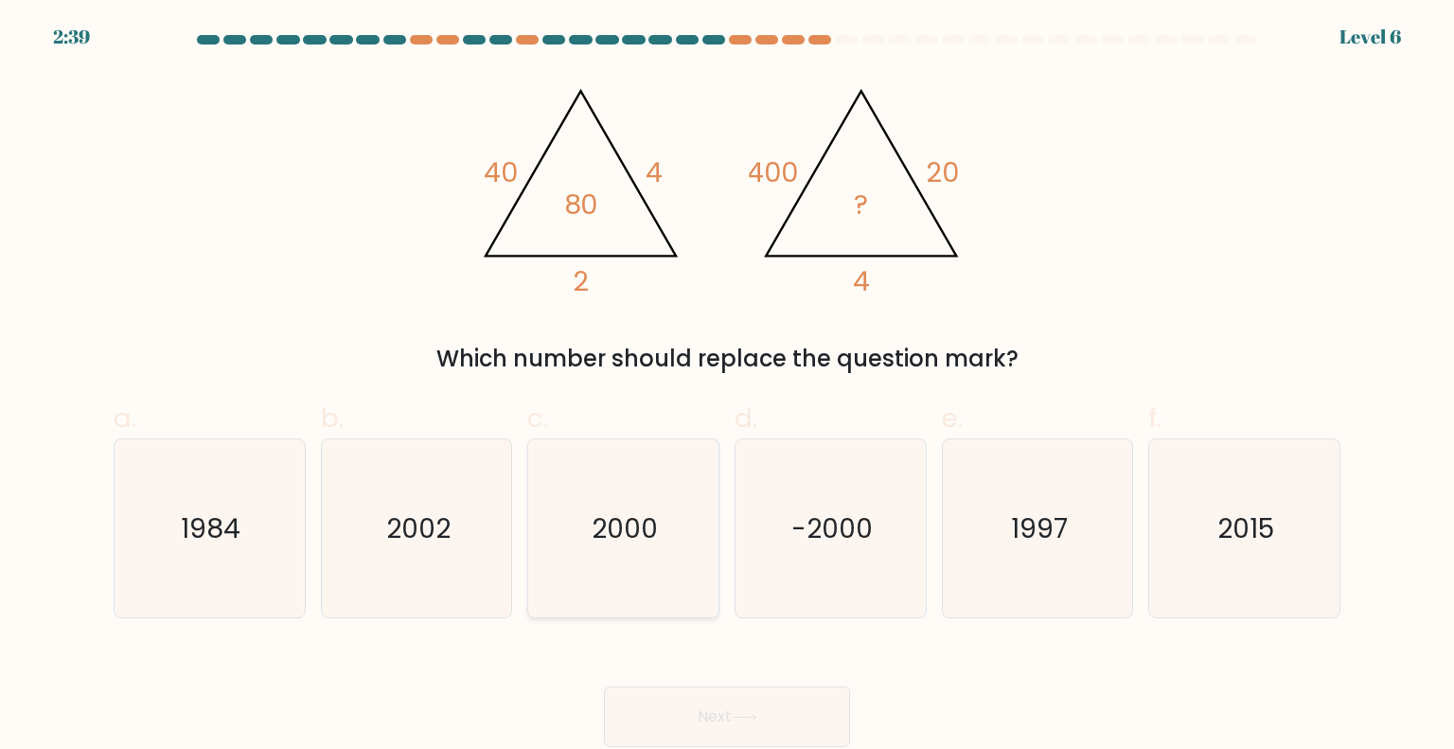
click at [631, 537] on text "2000" at bounding box center [626, 527] width 66 height 38
click at [727, 387] on input "c. 2000" at bounding box center [727, 381] width 1 height 12
radio input "true"
click at [716, 733] on button "Next" at bounding box center [727, 716] width 246 height 61
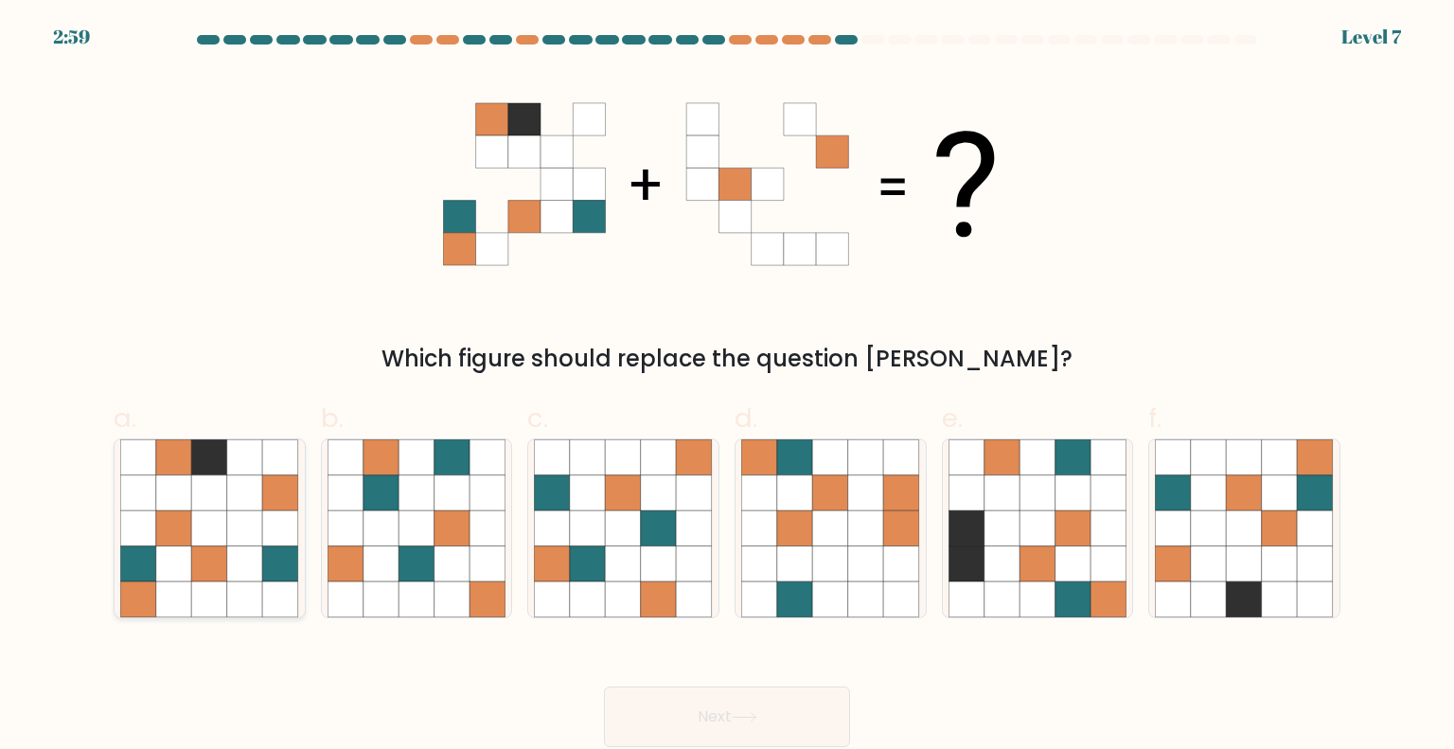
click at [254, 548] on icon at bounding box center [245, 564] width 36 height 36
click at [727, 387] on input "a." at bounding box center [727, 381] width 1 height 12
radio input "true"
click at [730, 723] on button "Next" at bounding box center [727, 716] width 246 height 61
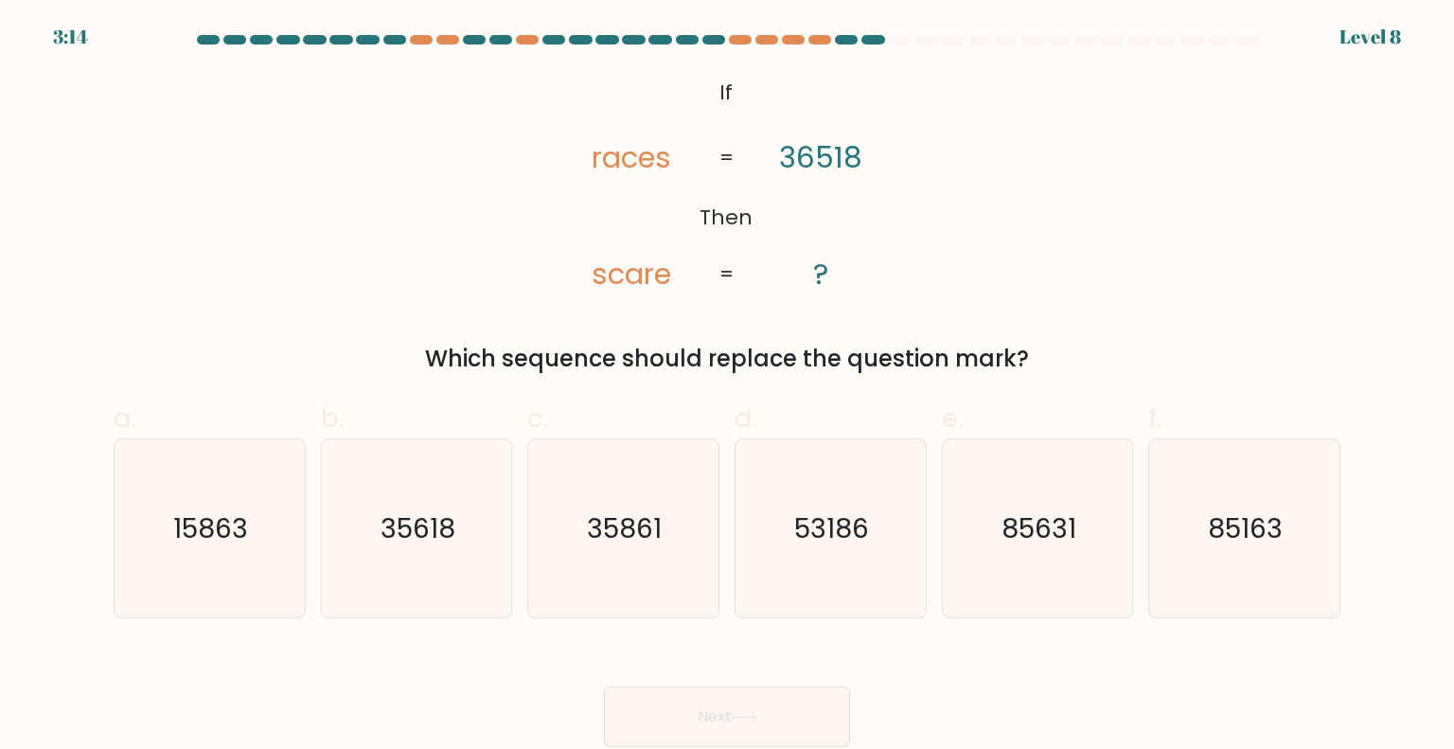
click at [856, 167] on tspan "36518" at bounding box center [821, 157] width 83 height 41
click at [1048, 550] on icon "85631" at bounding box center [1038, 528] width 178 height 178
click at [728, 387] on input "e. 85631" at bounding box center [727, 381] width 1 height 12
radio input "true"
click at [712, 712] on button "Next" at bounding box center [727, 716] width 246 height 61
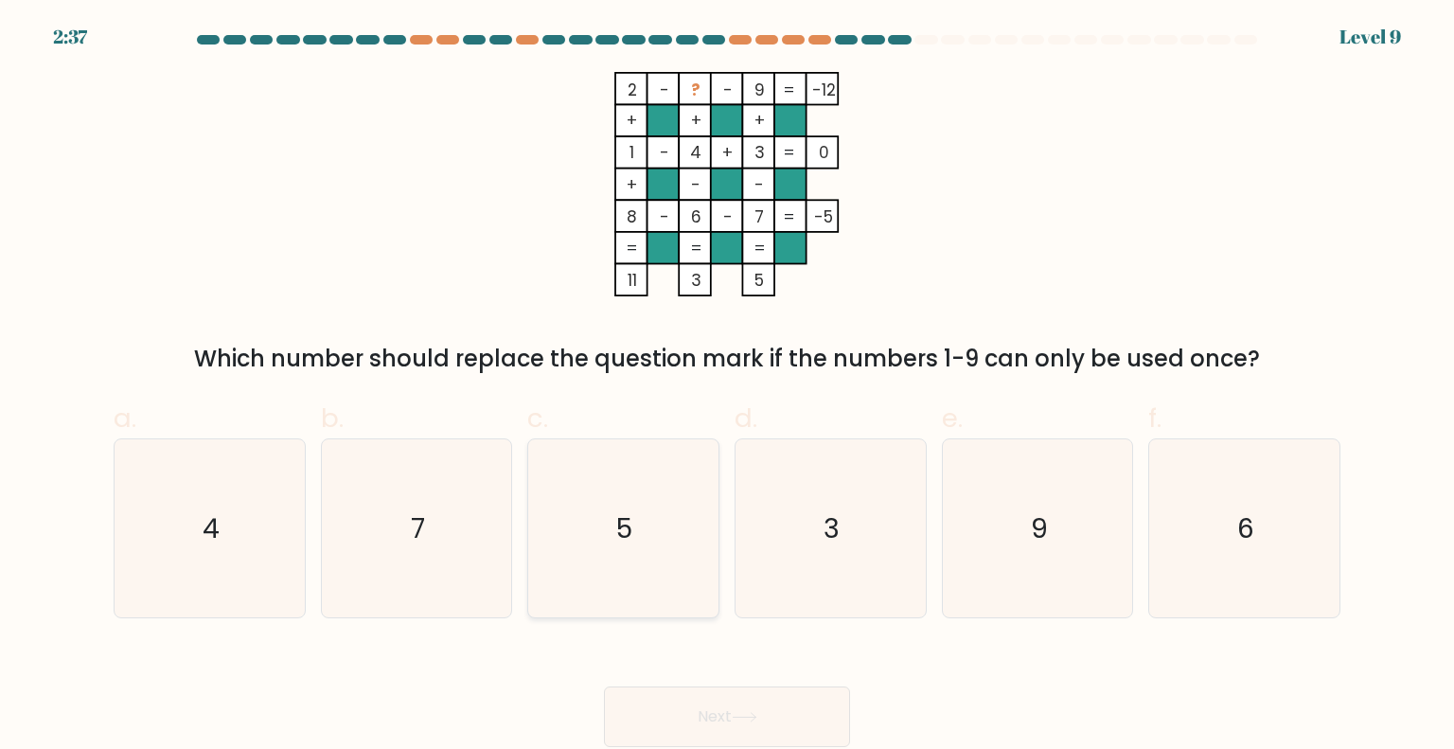
click at [649, 522] on icon "5" at bounding box center [623, 528] width 178 height 178
click at [727, 387] on input "c. 5" at bounding box center [727, 381] width 1 height 12
radio input "true"
click at [725, 740] on button "Next" at bounding box center [727, 716] width 246 height 61
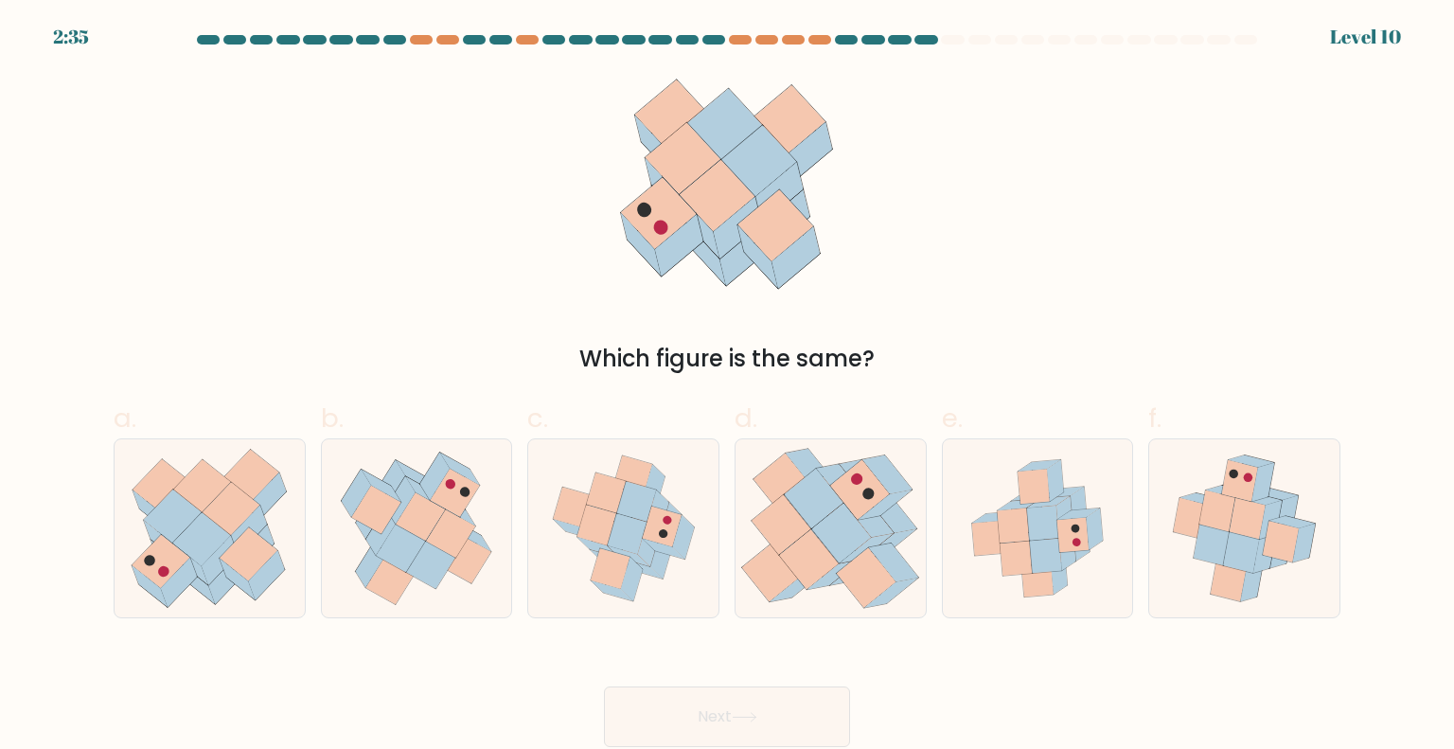
click at [764, 722] on button "Next" at bounding box center [727, 716] width 246 height 61
click at [432, 517] on icon at bounding box center [420, 516] width 49 height 48
click at [727, 387] on input "b." at bounding box center [727, 381] width 1 height 12
radio input "true"
click at [754, 711] on button "Next" at bounding box center [727, 716] width 246 height 61
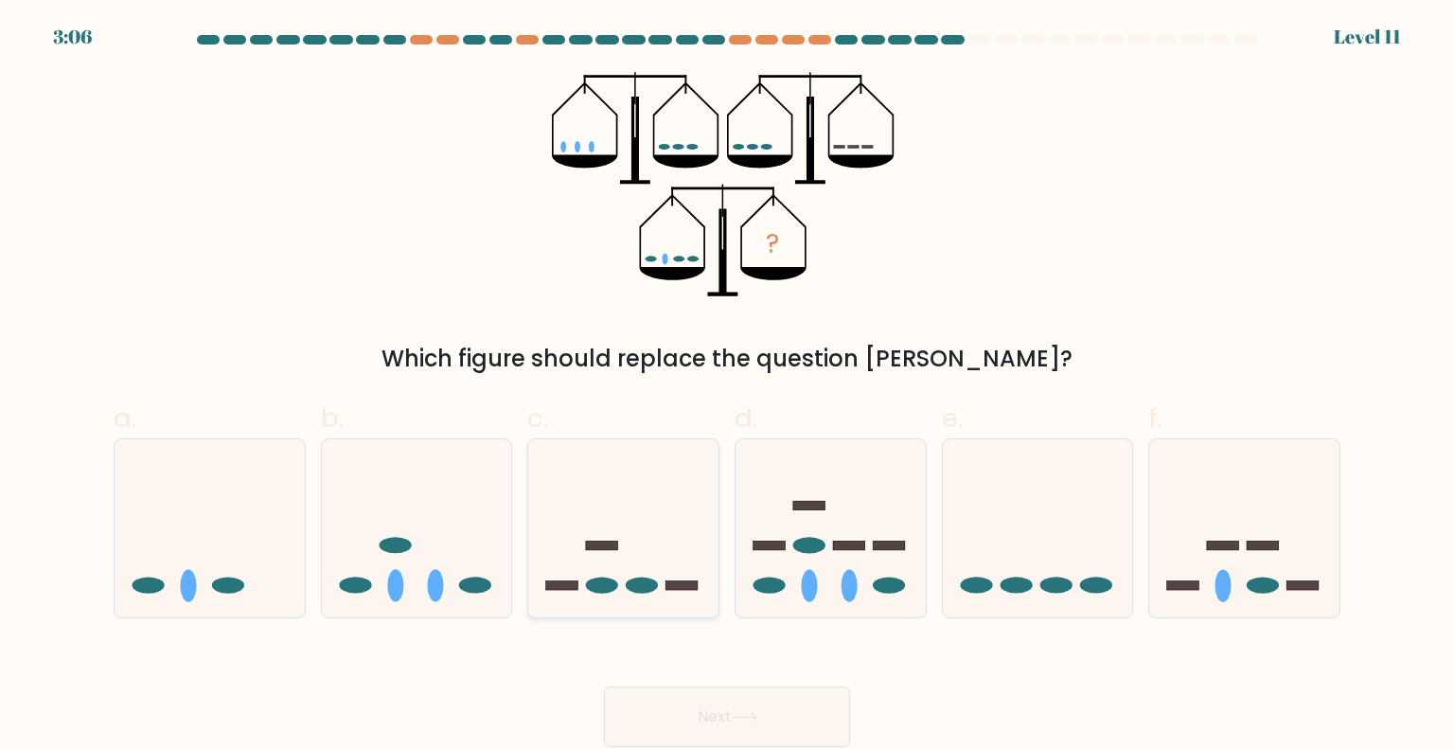
click at [656, 578] on icon at bounding box center [623, 528] width 190 height 157
click at [727, 387] on input "c." at bounding box center [727, 381] width 1 height 12
radio input "true"
click at [774, 711] on button "Next" at bounding box center [727, 716] width 246 height 61
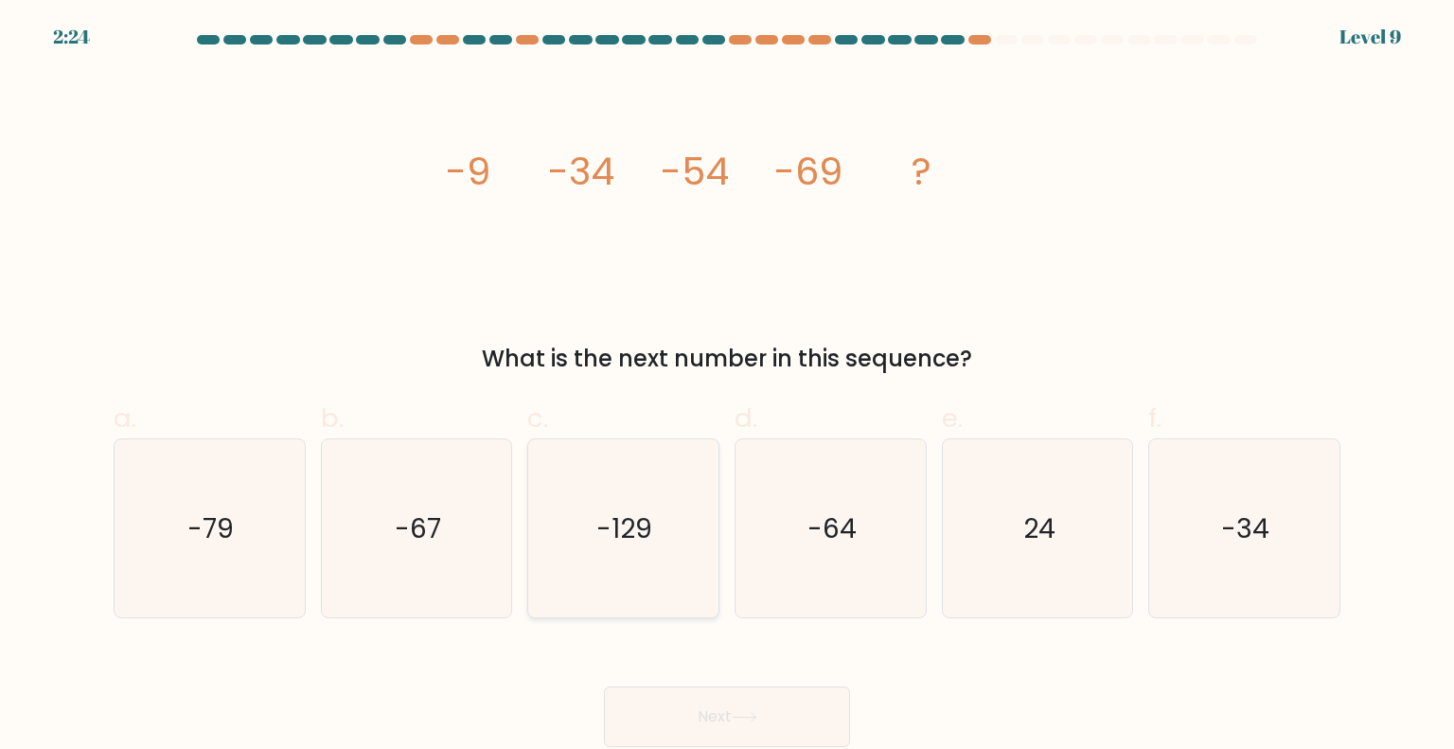
click at [614, 542] on text "-129" at bounding box center [625, 527] width 56 height 38
click at [727, 387] on input "c. -129" at bounding box center [727, 381] width 1 height 12
radio input "true"
click at [773, 696] on button "Next" at bounding box center [727, 716] width 246 height 61
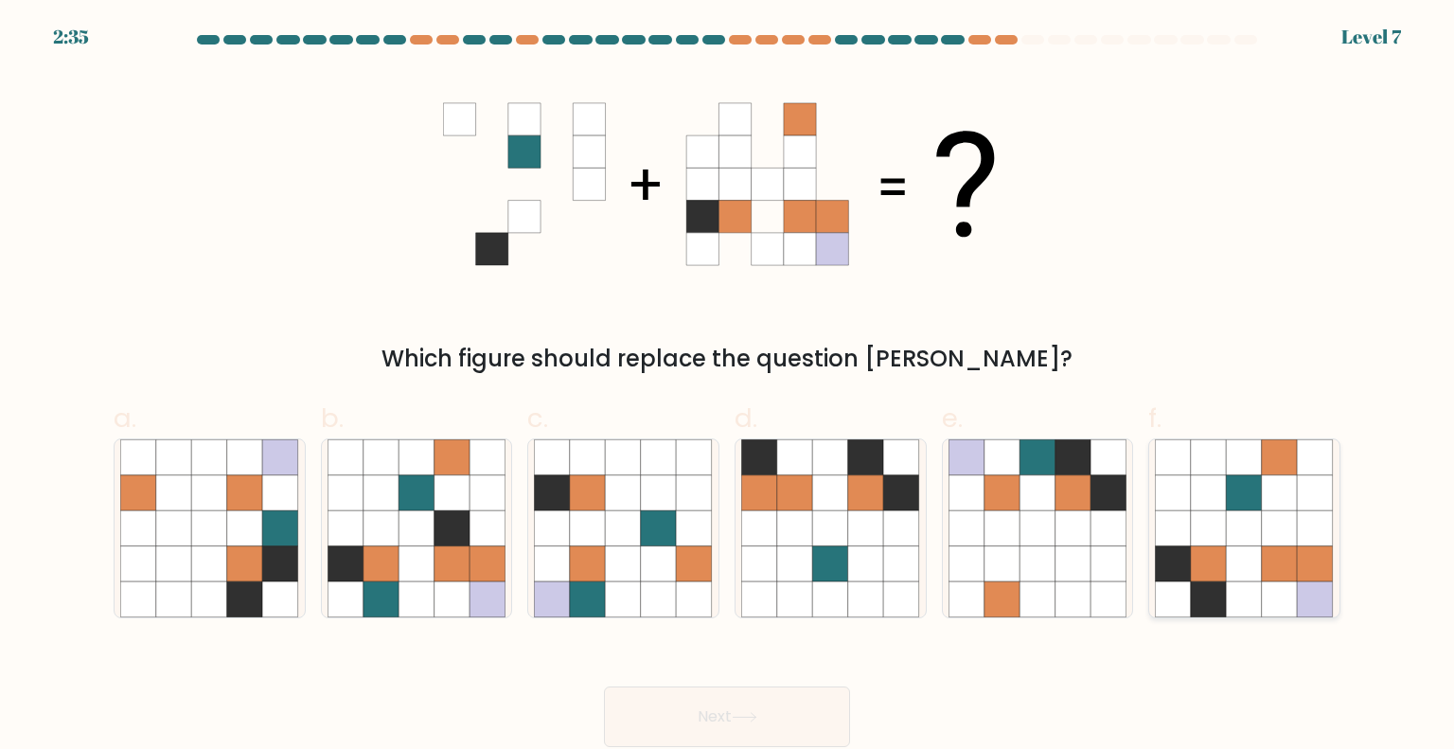
click at [1246, 529] on icon at bounding box center [1245, 528] width 36 height 36
click at [728, 387] on input "f." at bounding box center [727, 381] width 1 height 12
radio input "true"
click at [1246, 529] on icon at bounding box center [1244, 527] width 35 height 35
click at [728, 387] on input "f." at bounding box center [727, 381] width 1 height 12
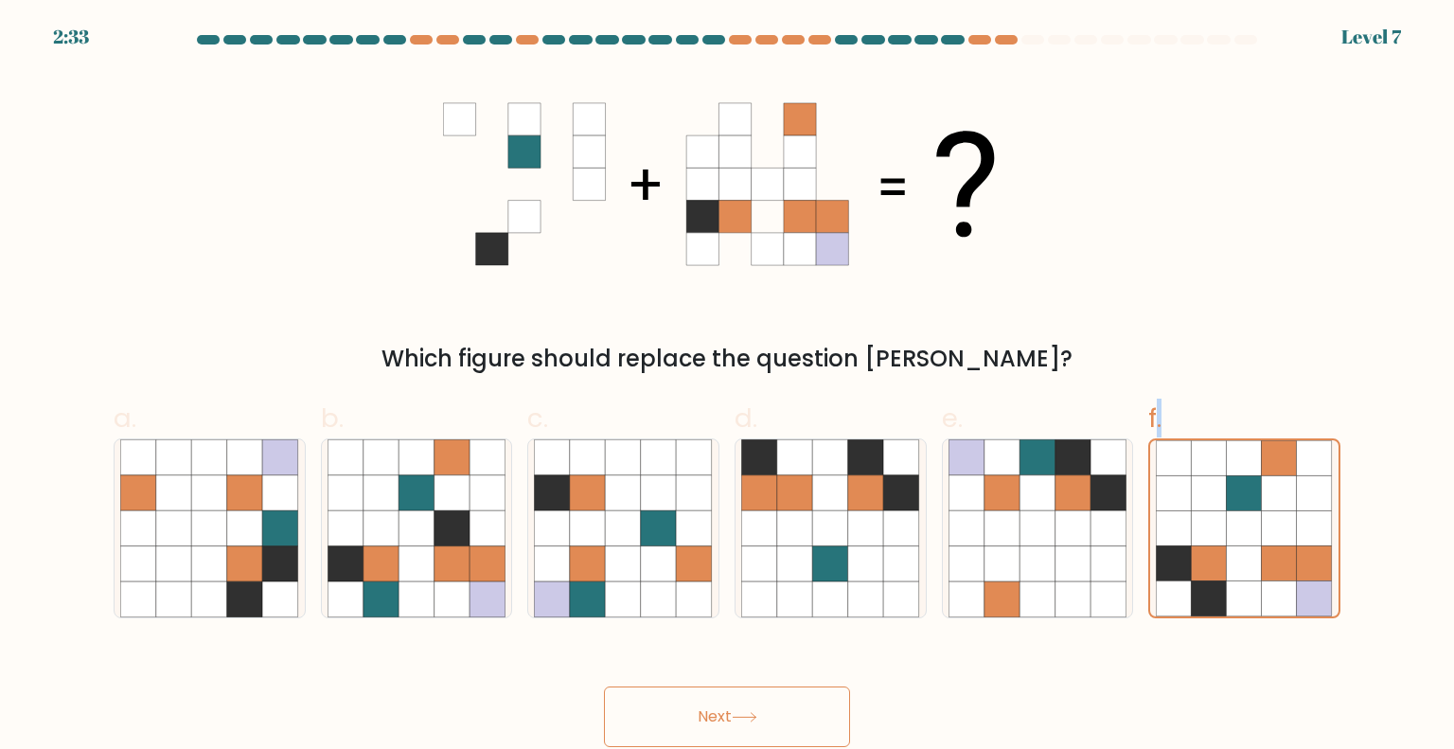
click at [716, 733] on button "Next" at bounding box center [727, 716] width 246 height 61
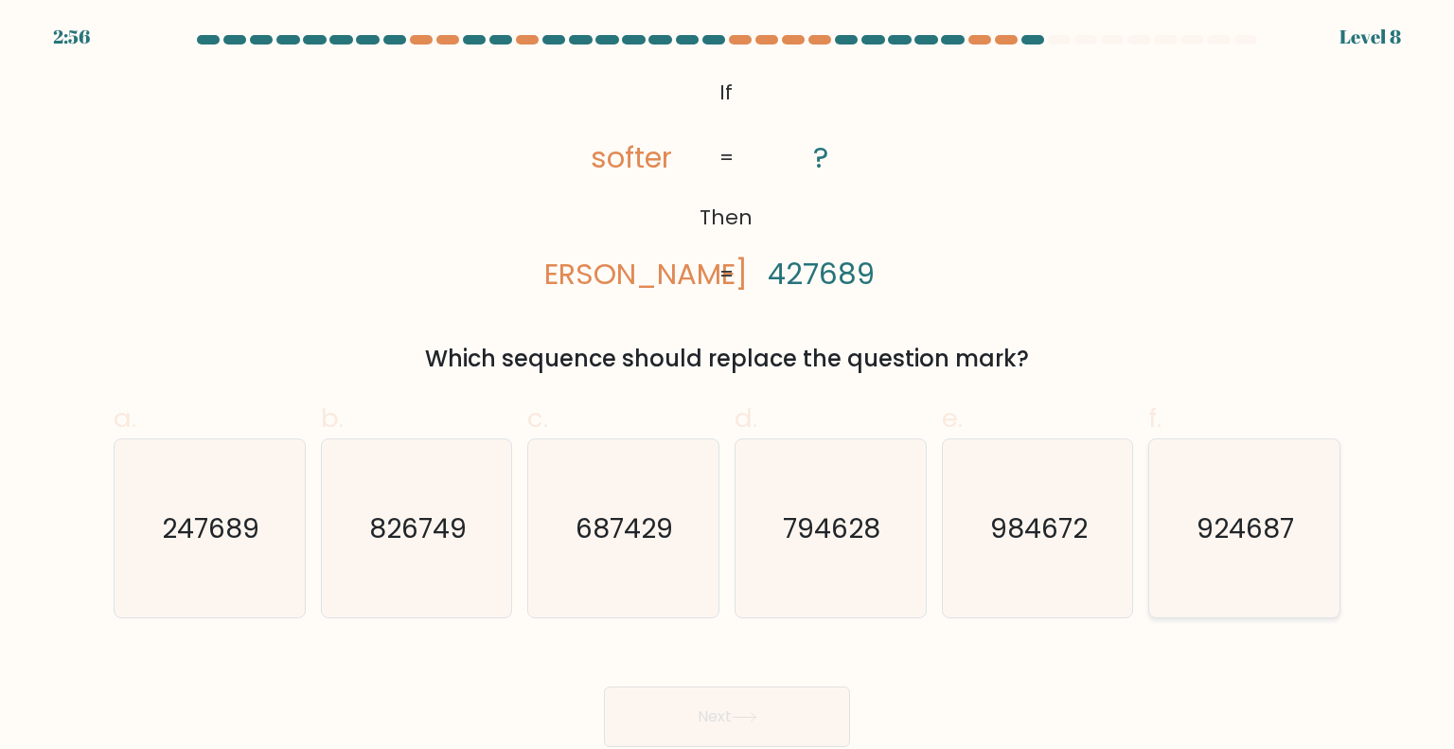
click at [1291, 590] on icon "924687" at bounding box center [1244, 528] width 178 height 178
click at [728, 387] on input "f. 924687" at bounding box center [727, 381] width 1 height 12
radio input "true"
click at [746, 722] on button "Next" at bounding box center [727, 716] width 246 height 61
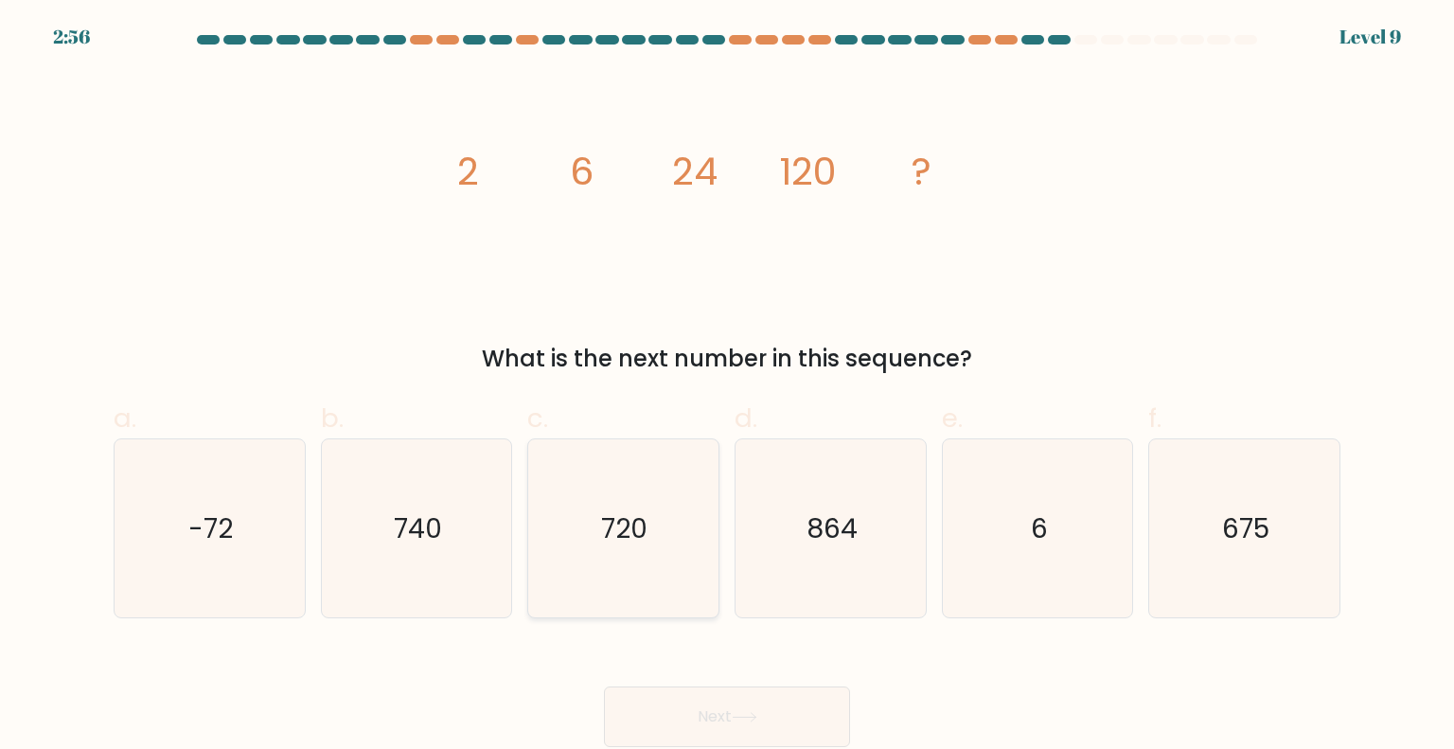
click at [632, 555] on icon "720" at bounding box center [623, 528] width 178 height 178
click at [727, 387] on input "c. 720" at bounding box center [727, 381] width 1 height 12
radio input "true"
click at [742, 715] on icon at bounding box center [745, 717] width 26 height 10
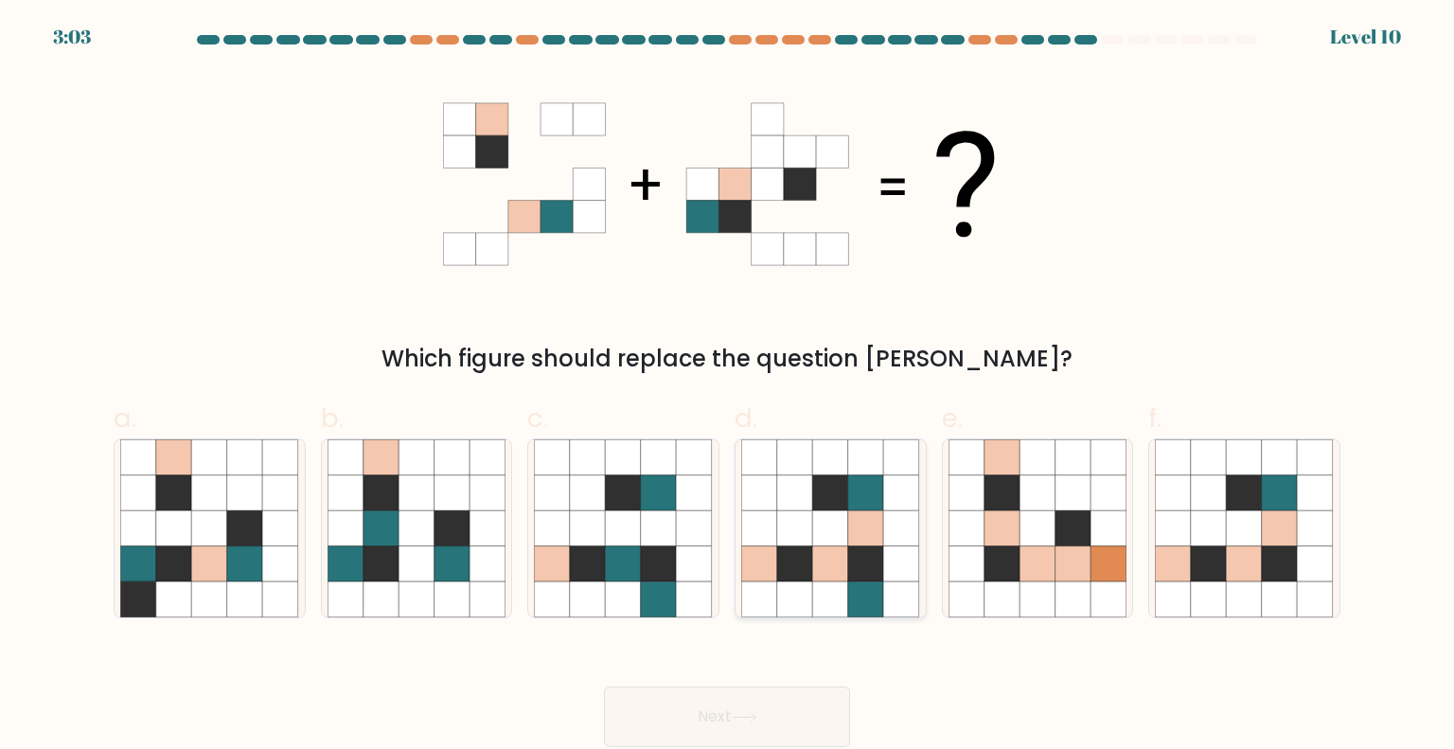
click at [855, 525] on icon at bounding box center [866, 528] width 36 height 36
click at [728, 387] on input "d." at bounding box center [727, 381] width 1 height 12
radio input "true"
click at [750, 721] on icon at bounding box center [745, 717] width 26 height 10
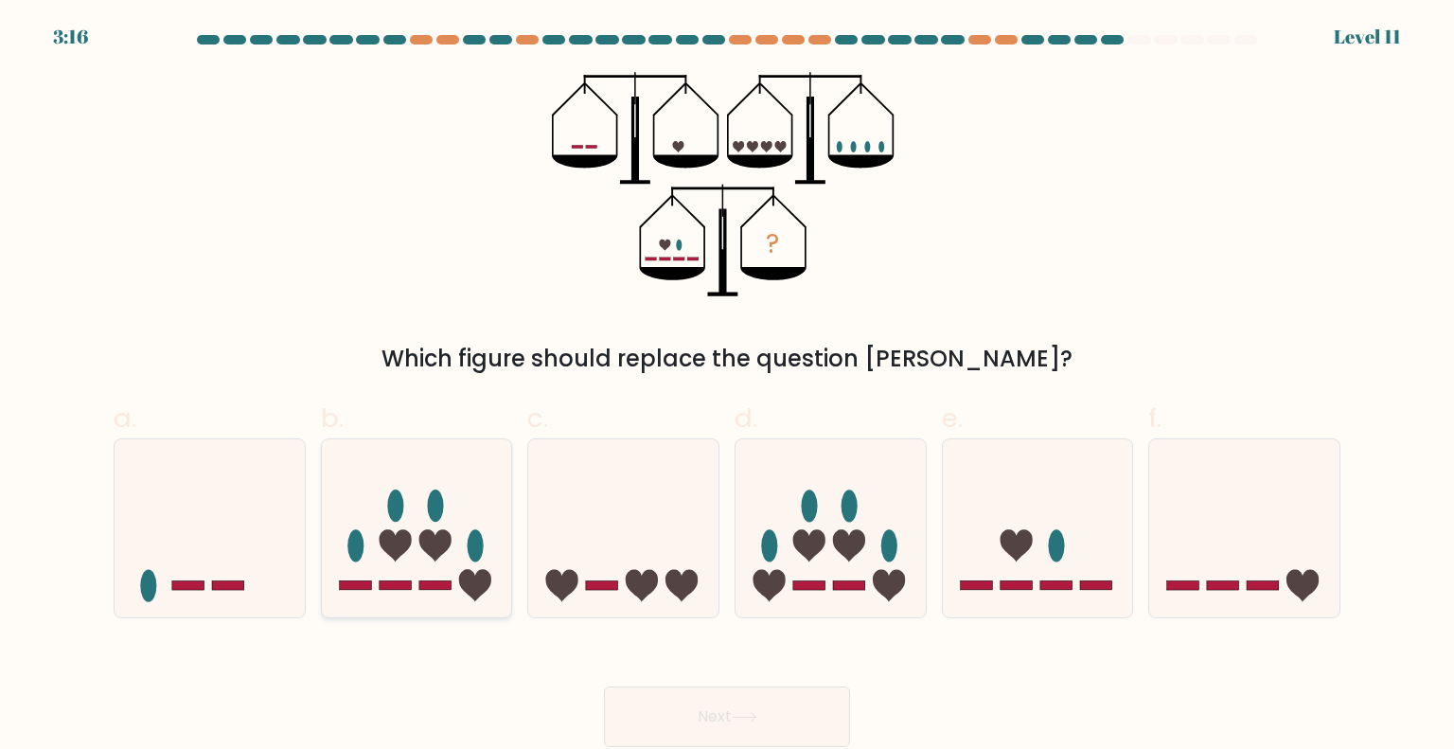
click at [436, 541] on icon at bounding box center [435, 545] width 32 height 32
click at [727, 387] on input "b." at bounding box center [727, 381] width 1 height 12
radio input "true"
click at [727, 737] on button "Next" at bounding box center [727, 716] width 246 height 61
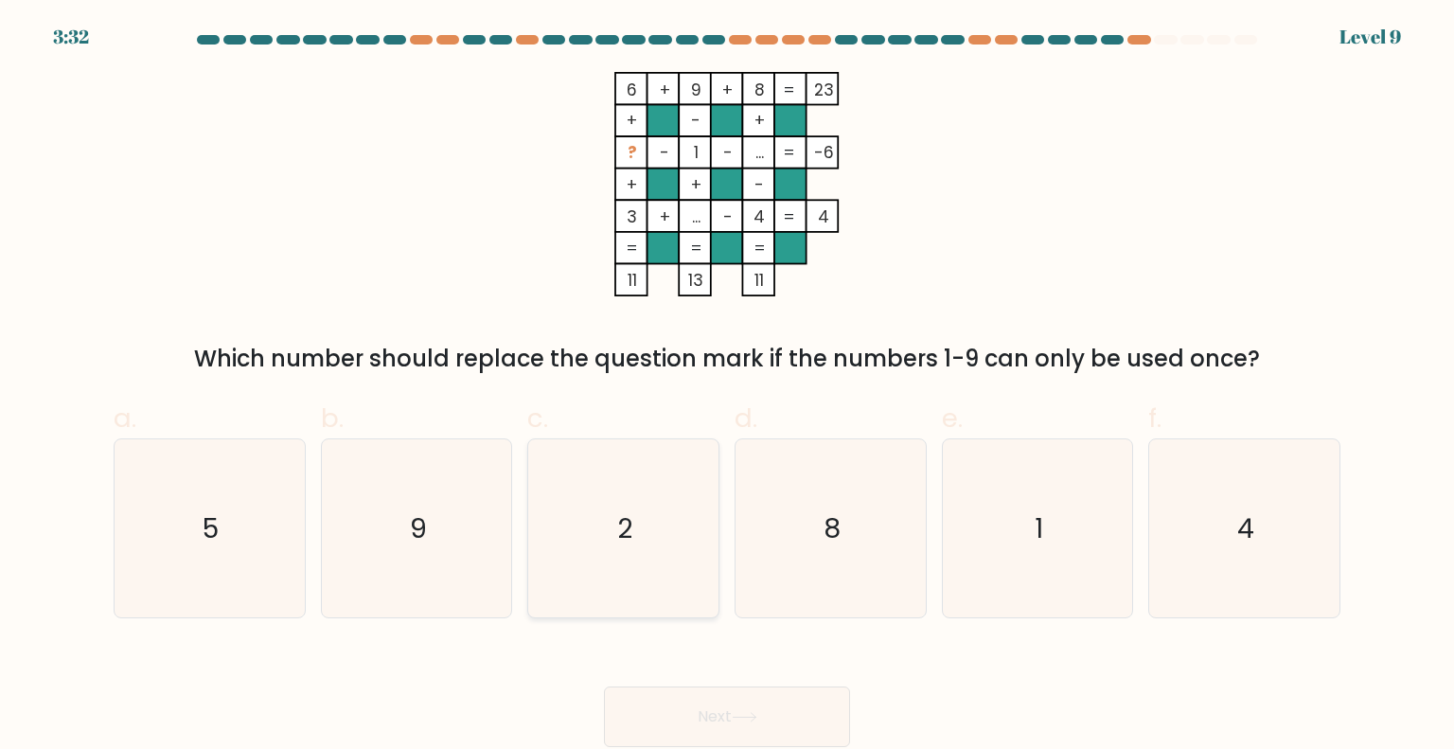
click at [578, 545] on icon "2" at bounding box center [623, 528] width 178 height 178
click at [727, 387] on input "c. 2" at bounding box center [727, 381] width 1 height 12
radio input "true"
click at [749, 720] on icon at bounding box center [745, 717] width 26 height 10
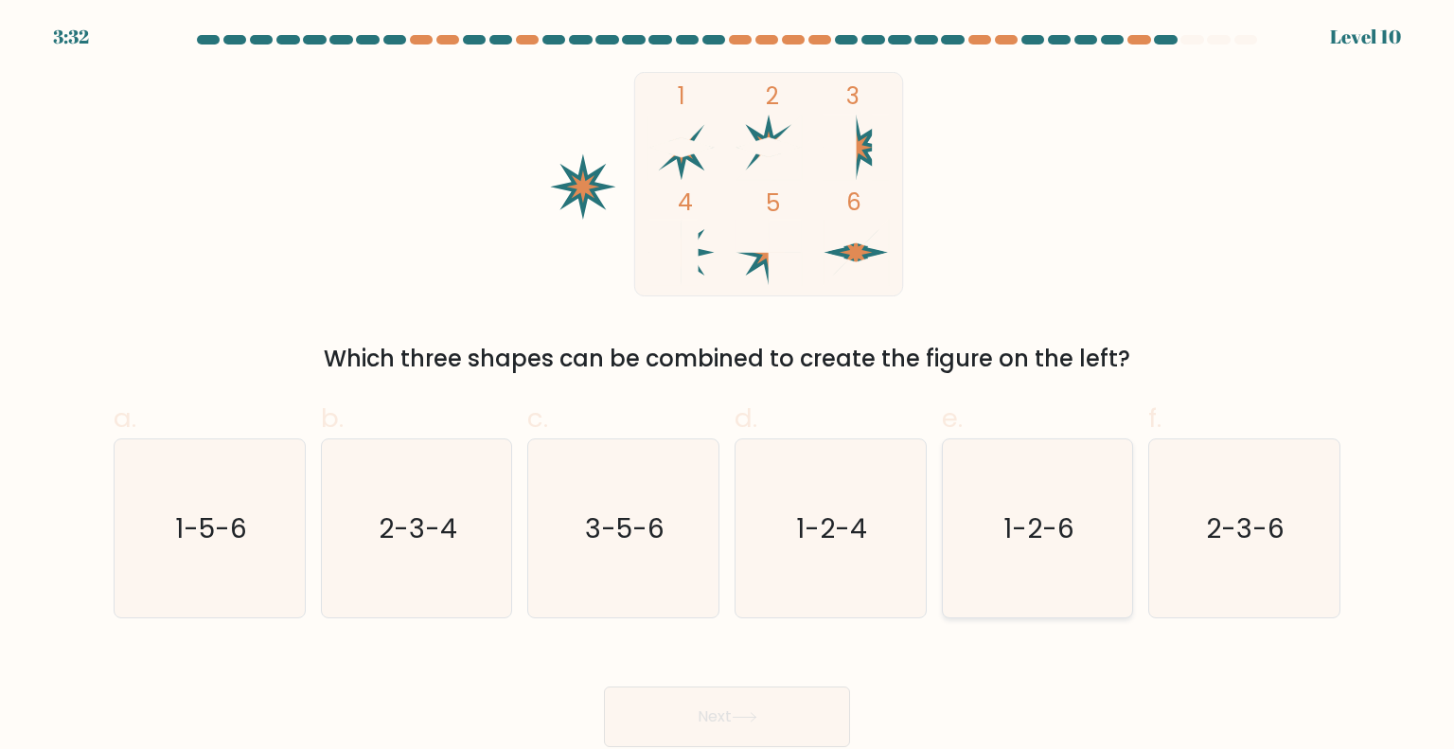
click at [1045, 508] on icon "1-2-6" at bounding box center [1038, 528] width 178 height 178
click at [728, 387] on input "e. 1-2-6" at bounding box center [727, 381] width 1 height 12
radio input "true"
click at [726, 710] on button "Next" at bounding box center [727, 716] width 246 height 61
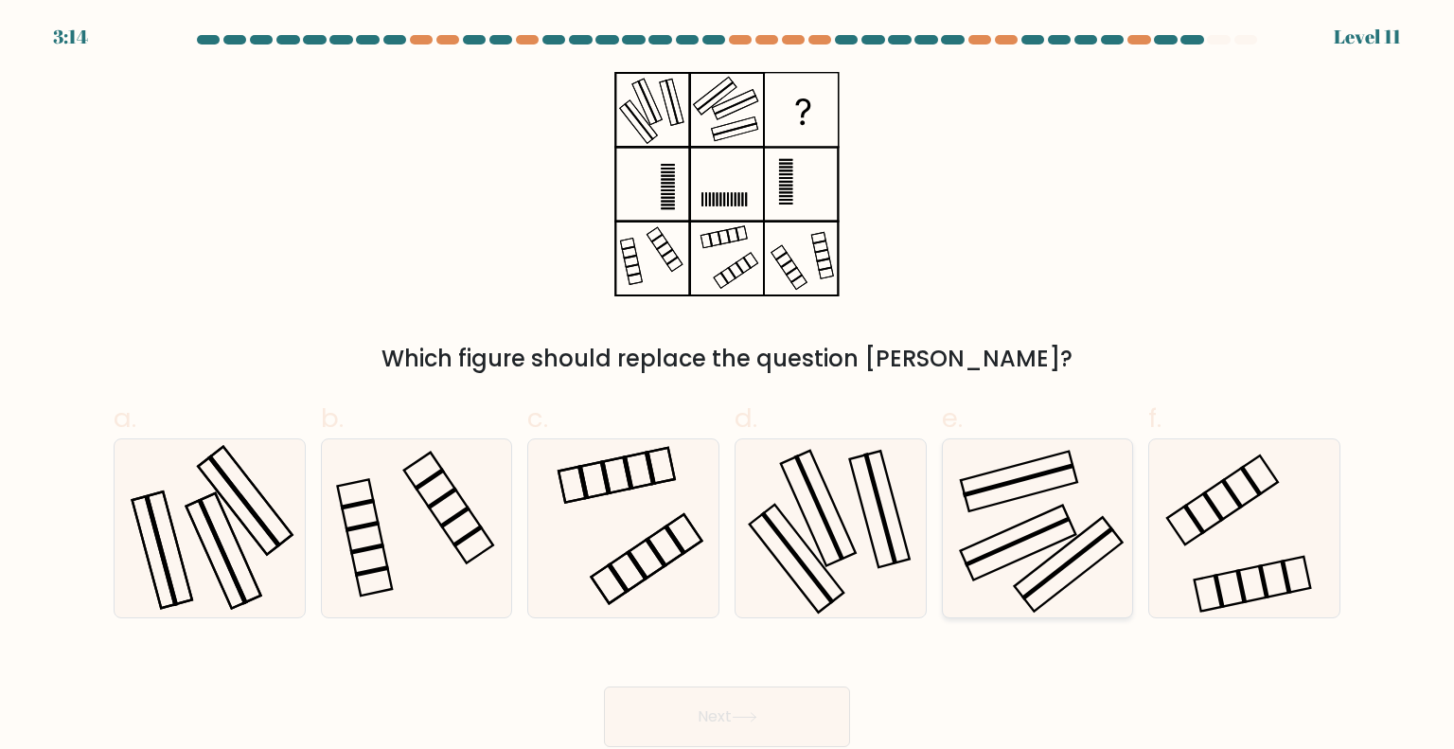
click at [1023, 529] on icon at bounding box center [1038, 528] width 178 height 178
click at [728, 387] on input "e." at bounding box center [727, 381] width 1 height 12
radio input "true"
click at [740, 712] on icon at bounding box center [745, 717] width 26 height 10
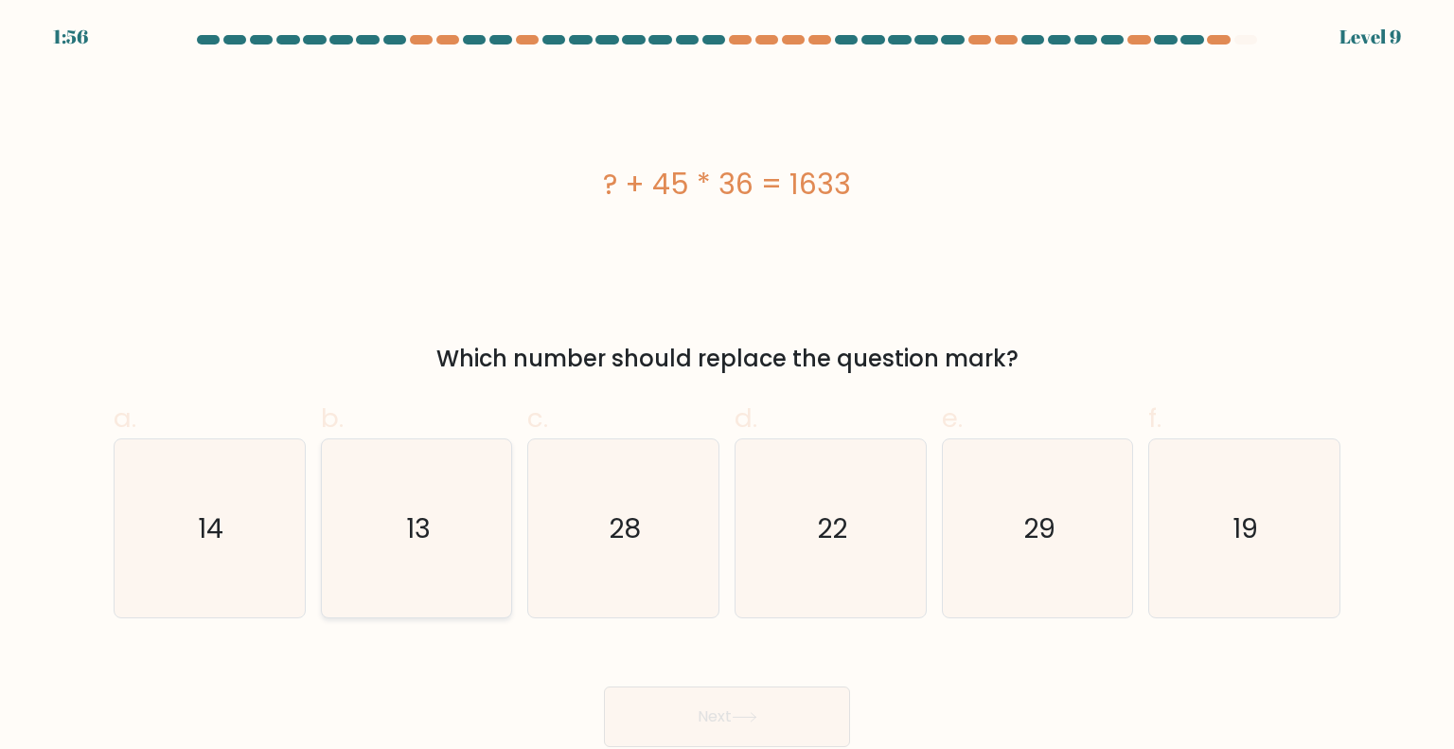
click at [439, 520] on icon "13" at bounding box center [417, 528] width 178 height 178
click at [727, 387] on input "b. 13" at bounding box center [727, 381] width 1 height 12
radio input "true"
click at [721, 720] on button "Next" at bounding box center [727, 716] width 246 height 61
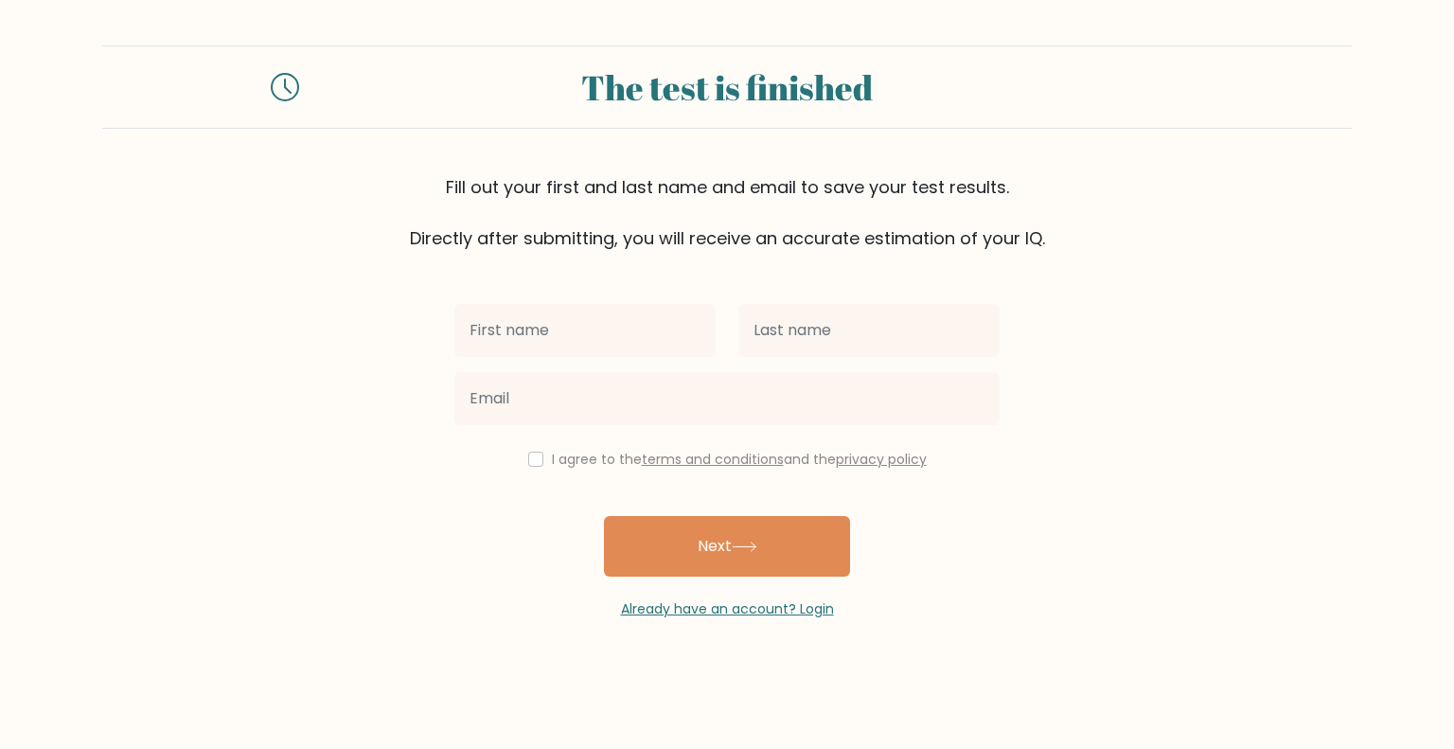
click at [557, 332] on input "text" at bounding box center [584, 330] width 261 height 53
type input "Jeanette"
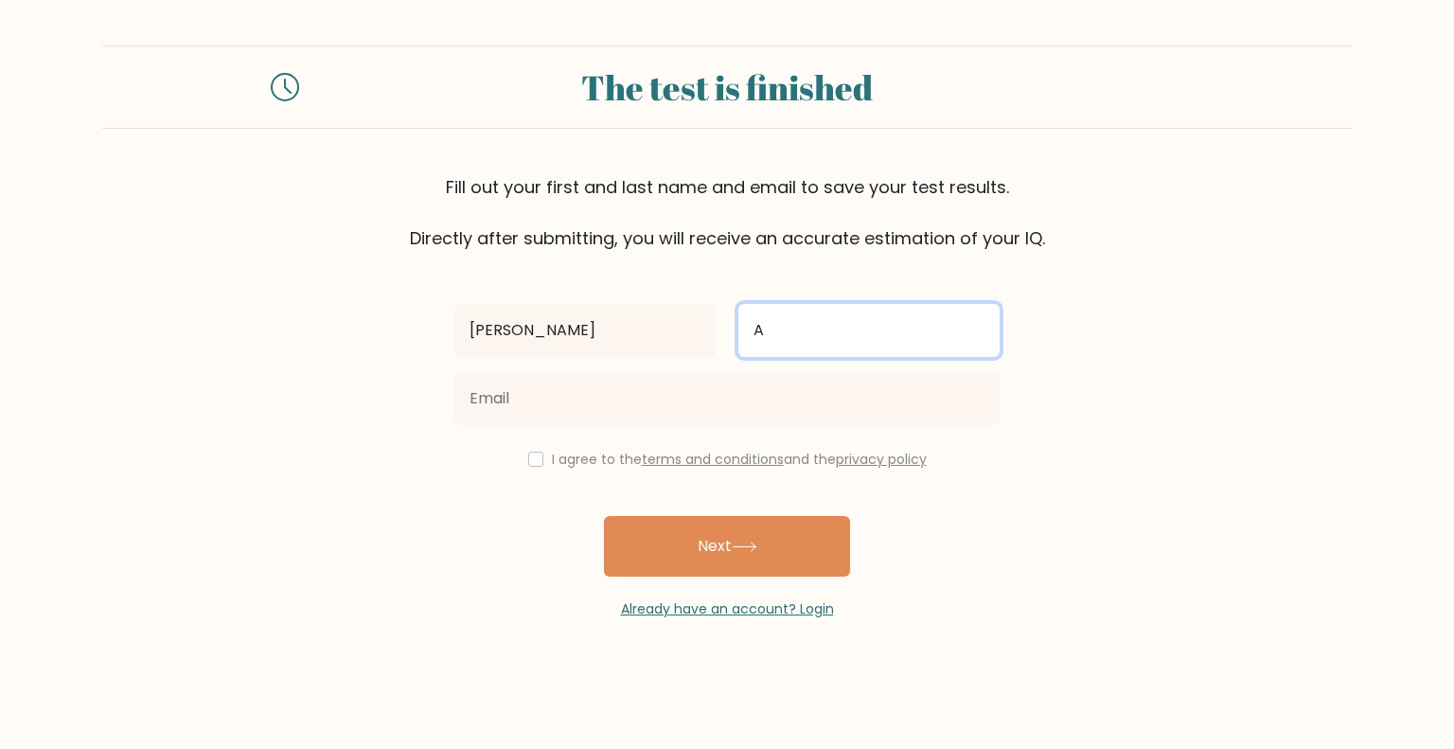
click at [810, 332] on input "A" at bounding box center [869, 330] width 261 height 53
type input "Andamo"
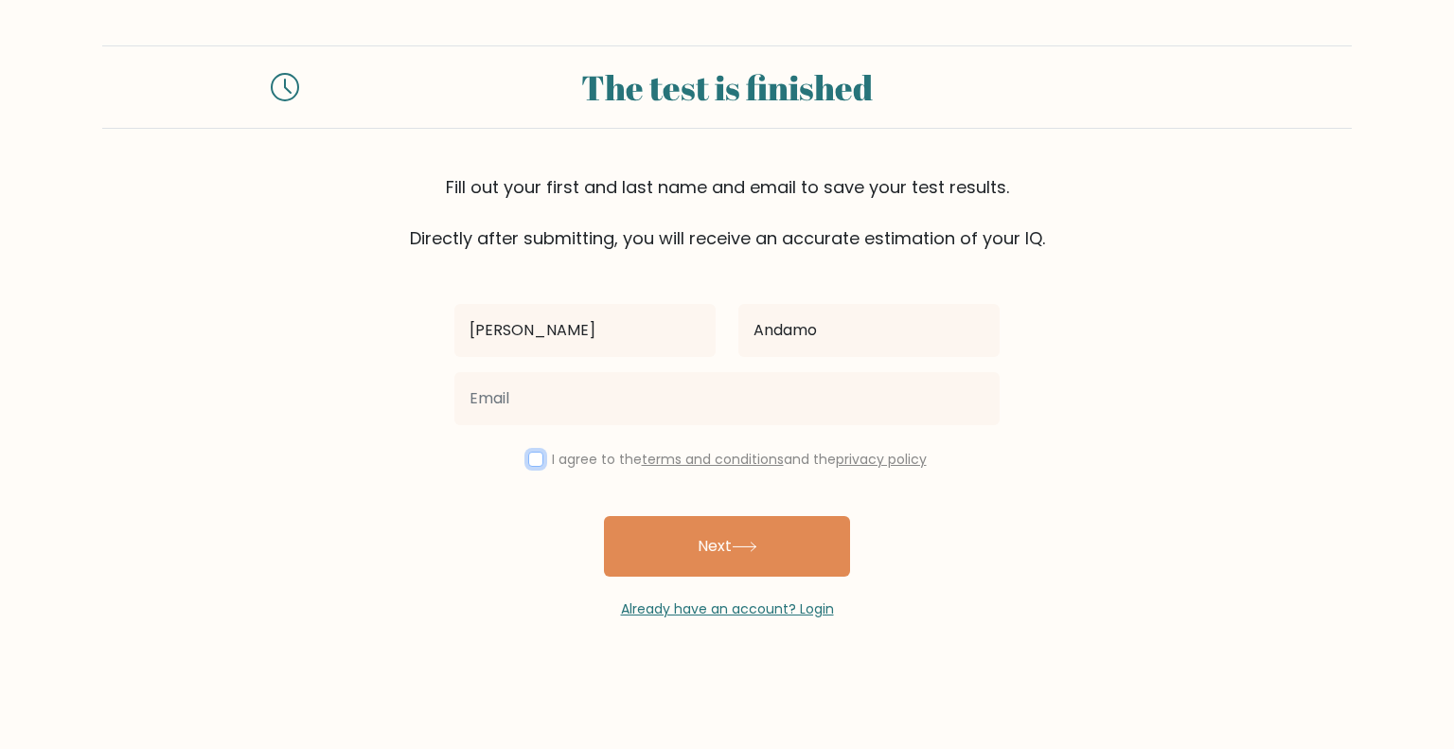
click at [528, 460] on input "checkbox" at bounding box center [535, 459] width 15 height 15
checkbox input "true"
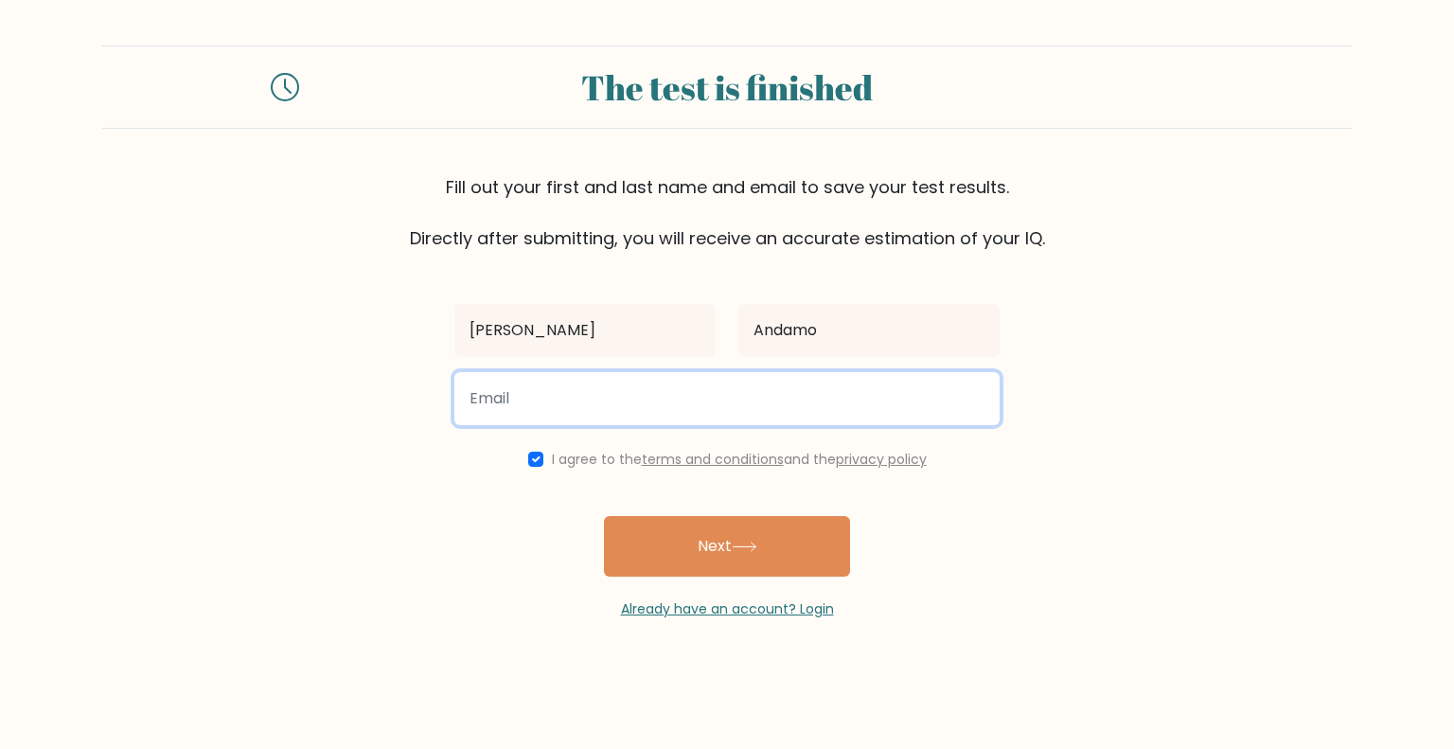
click at [587, 402] on input "email" at bounding box center [726, 398] width 545 height 53
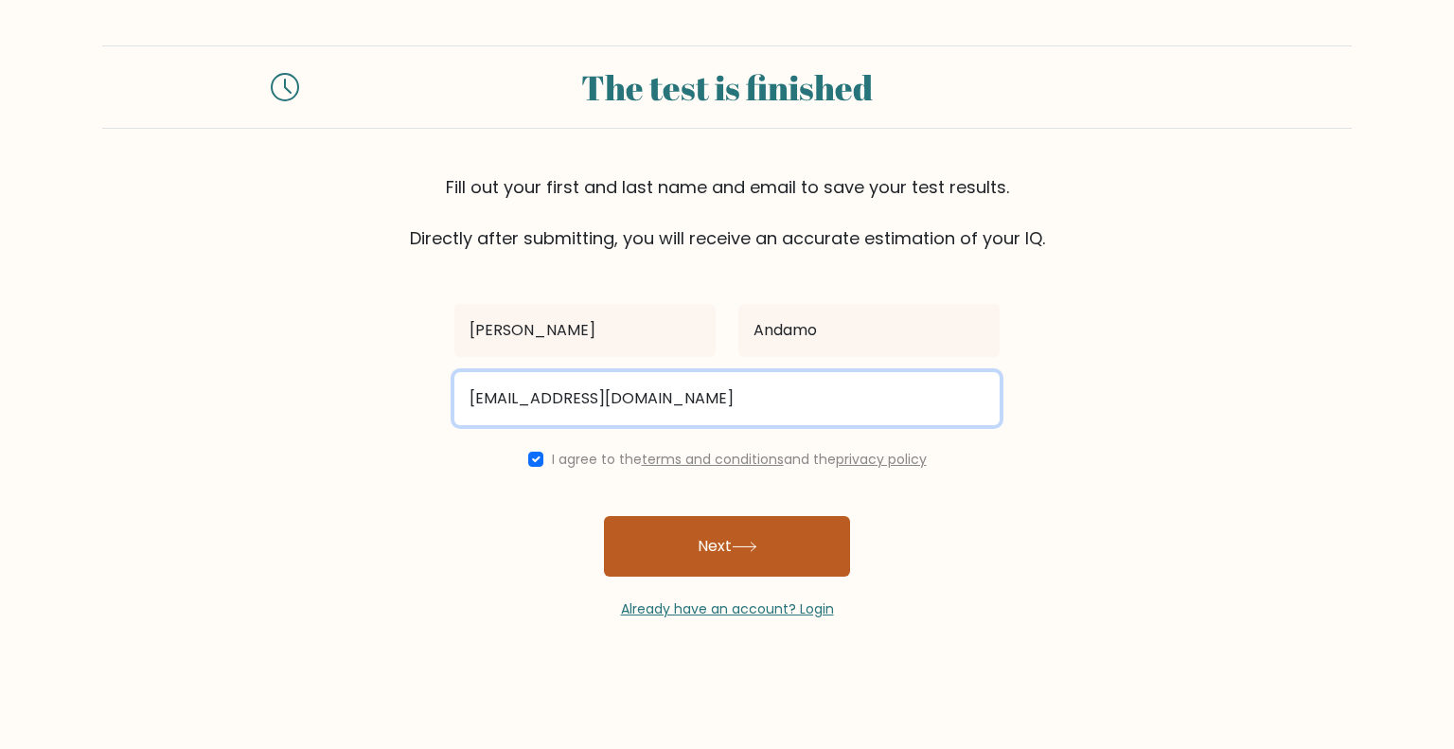
type input "jmandamo@yahoo.com"
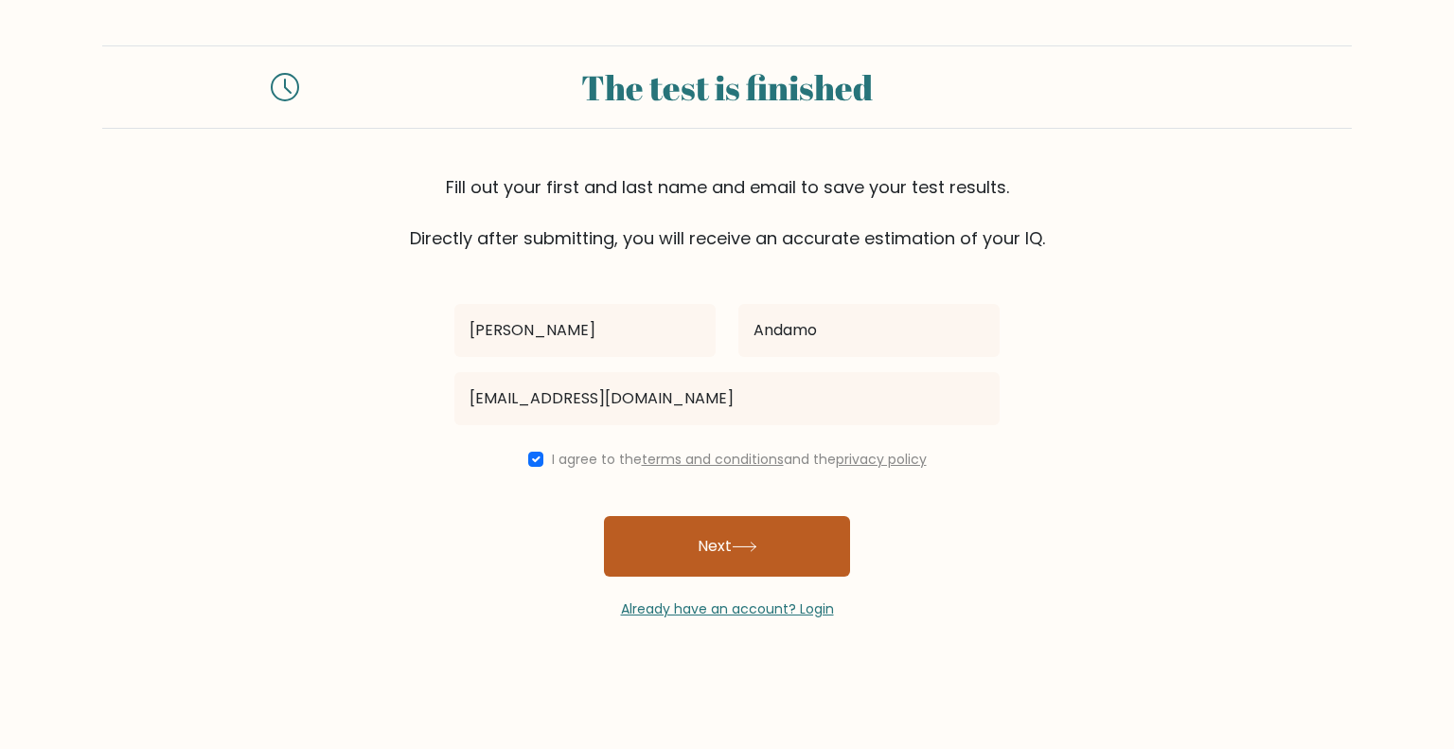
click at [775, 546] on button "Next" at bounding box center [727, 546] width 246 height 61
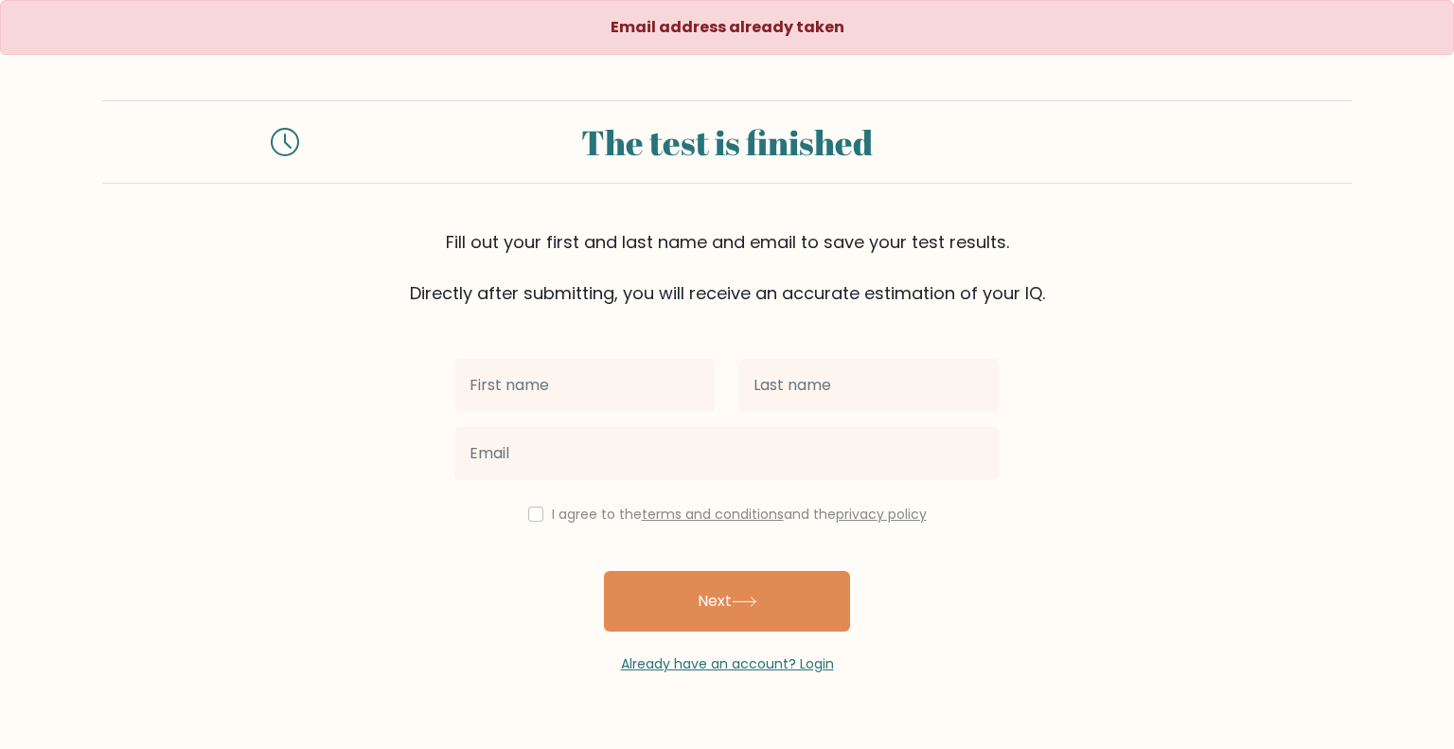
click at [584, 404] on input "text" at bounding box center [584, 385] width 261 height 53
type input "[PERSON_NAME]"
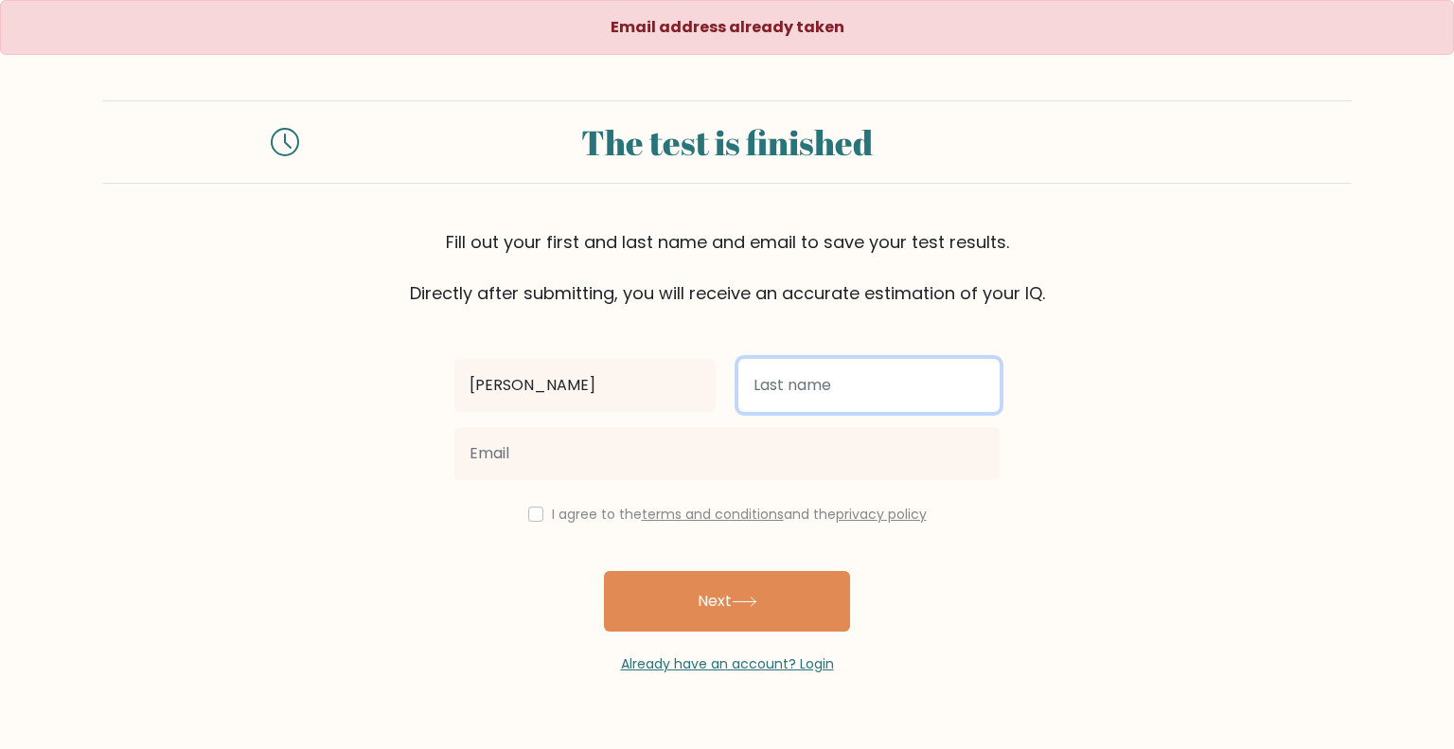
click at [781, 383] on input "text" at bounding box center [869, 385] width 261 height 53
type input "andamo"
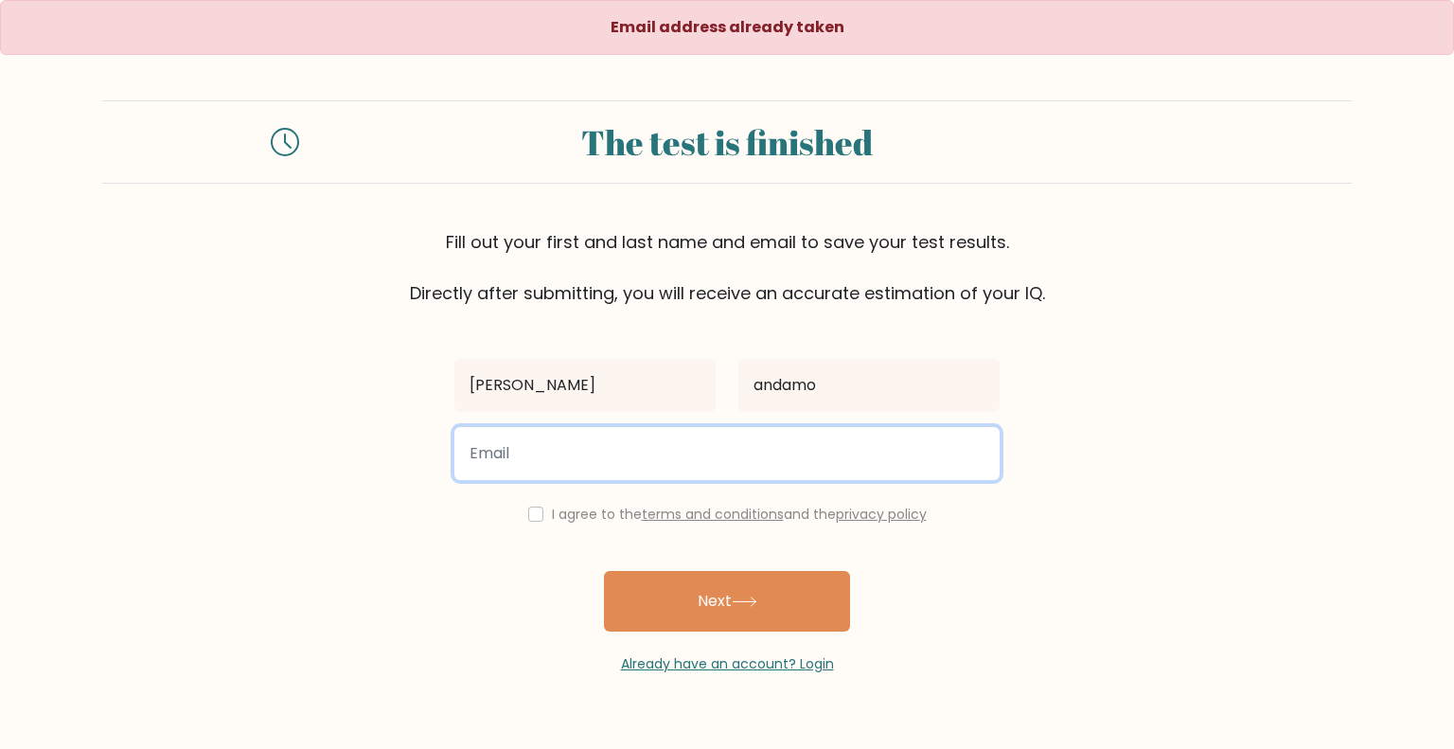
click at [529, 457] on input "email" at bounding box center [726, 453] width 545 height 53
type input "jmandamo1@gmail.com"
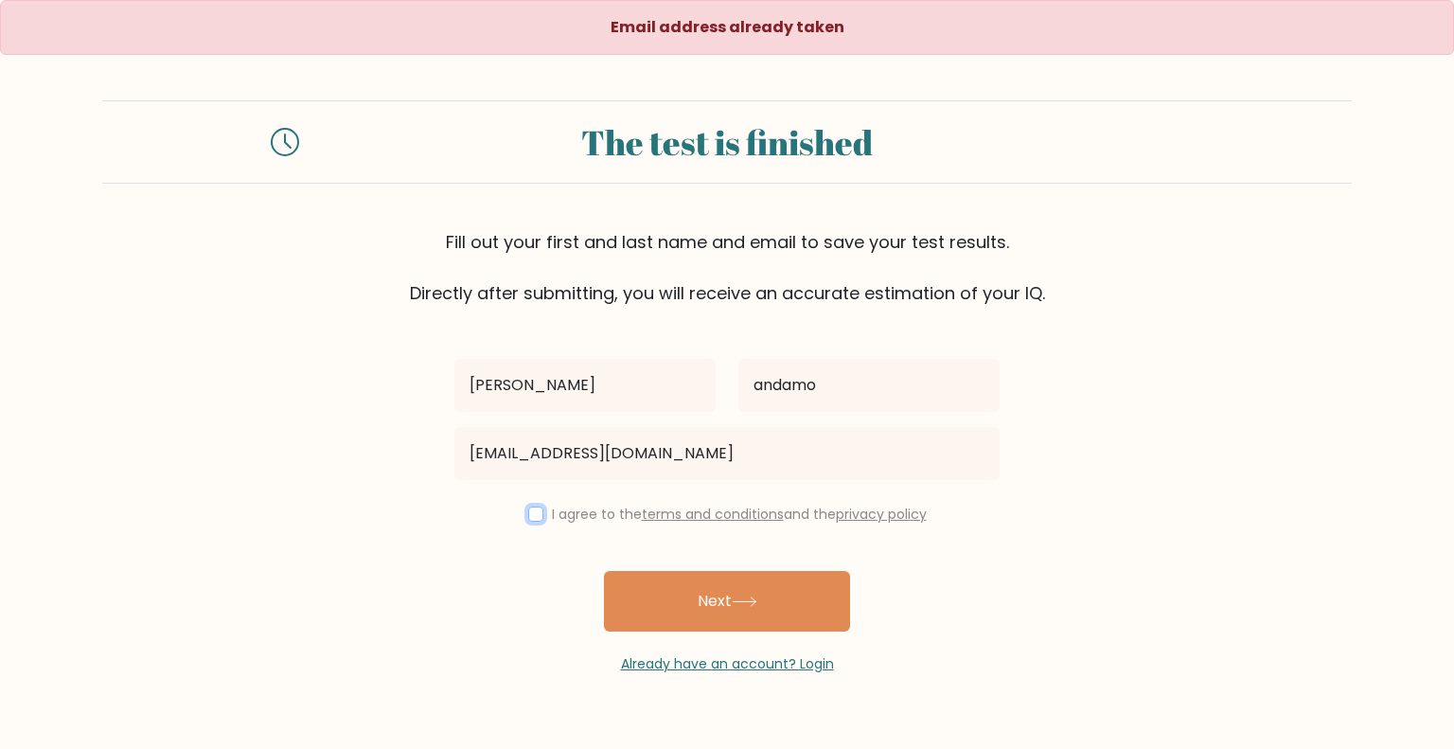
click at [528, 511] on input "checkbox" at bounding box center [535, 514] width 15 height 15
checkbox input "true"
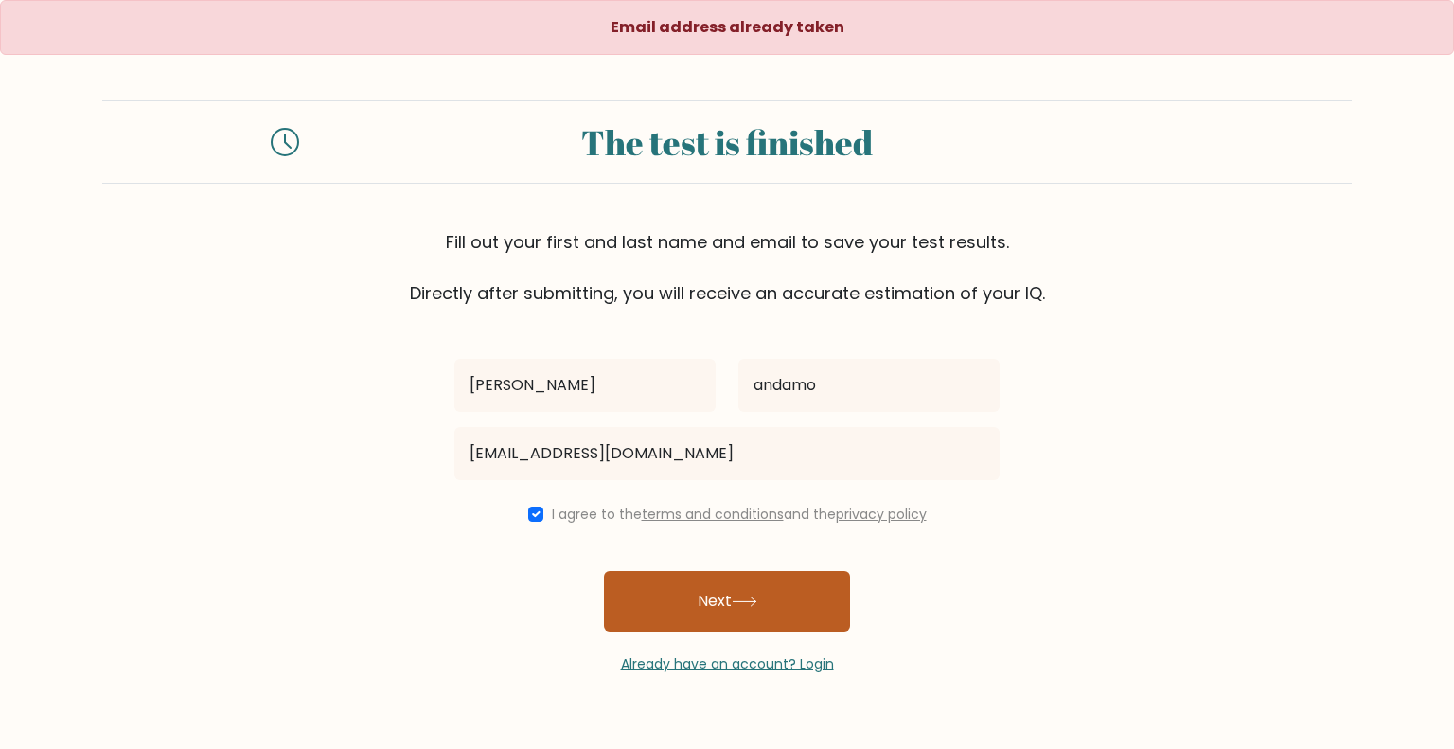
click at [682, 581] on button "Next" at bounding box center [727, 601] width 246 height 61
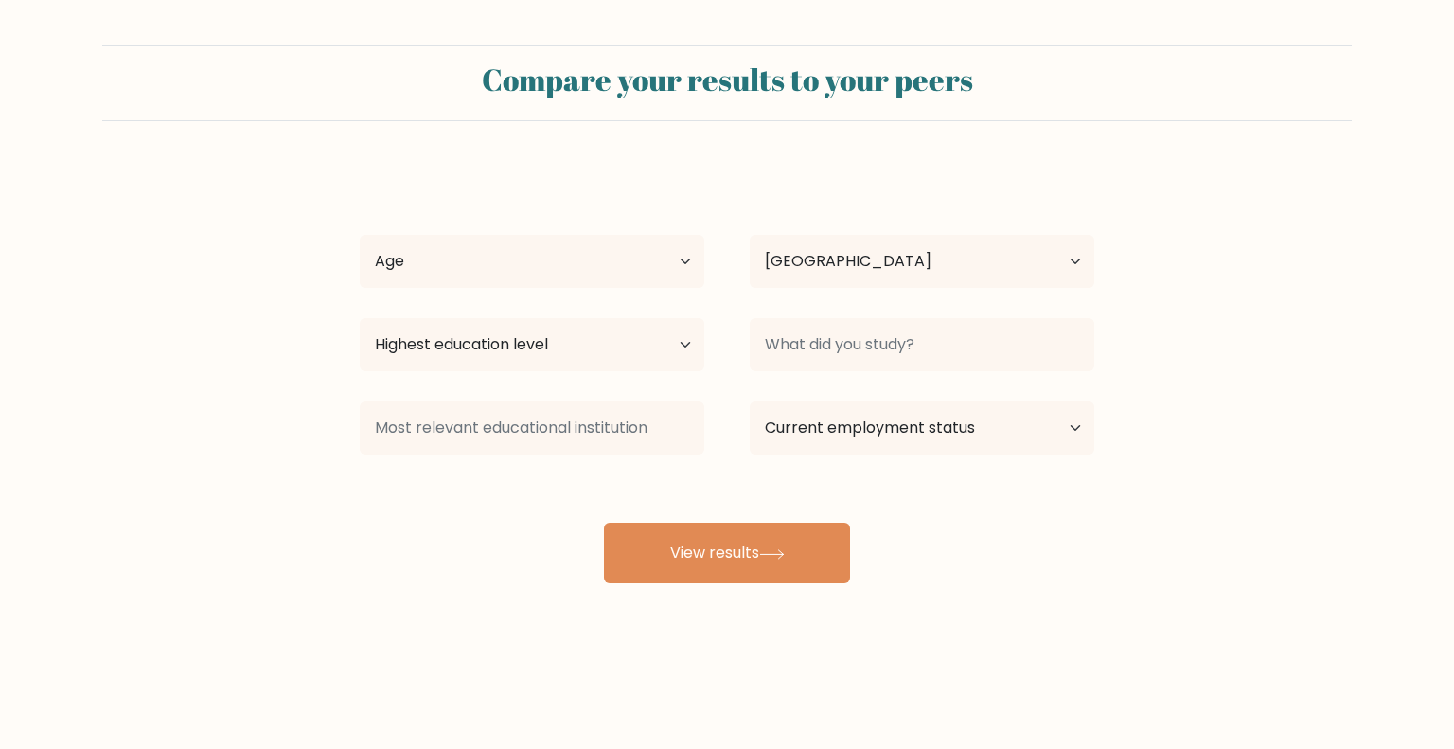
select select "PH"
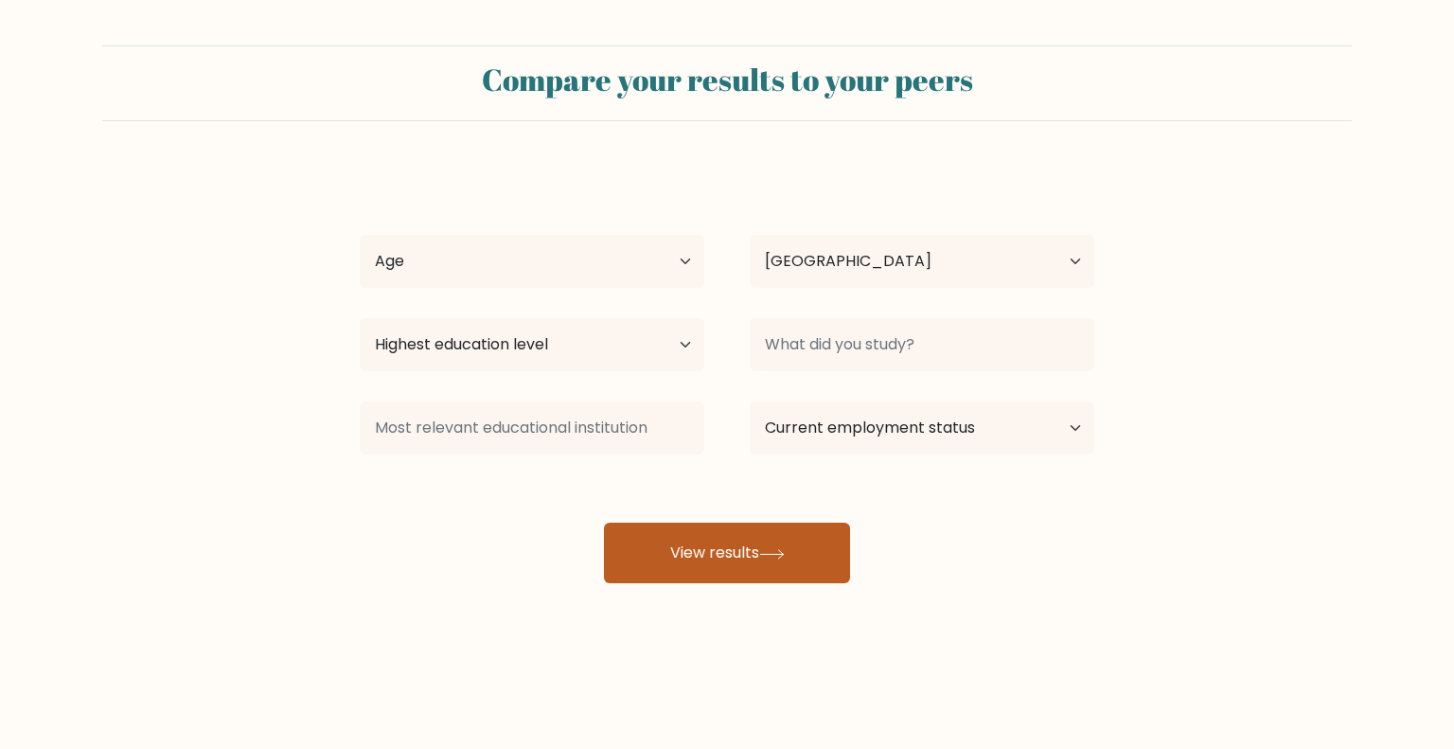
click at [733, 561] on button "View results" at bounding box center [727, 553] width 246 height 61
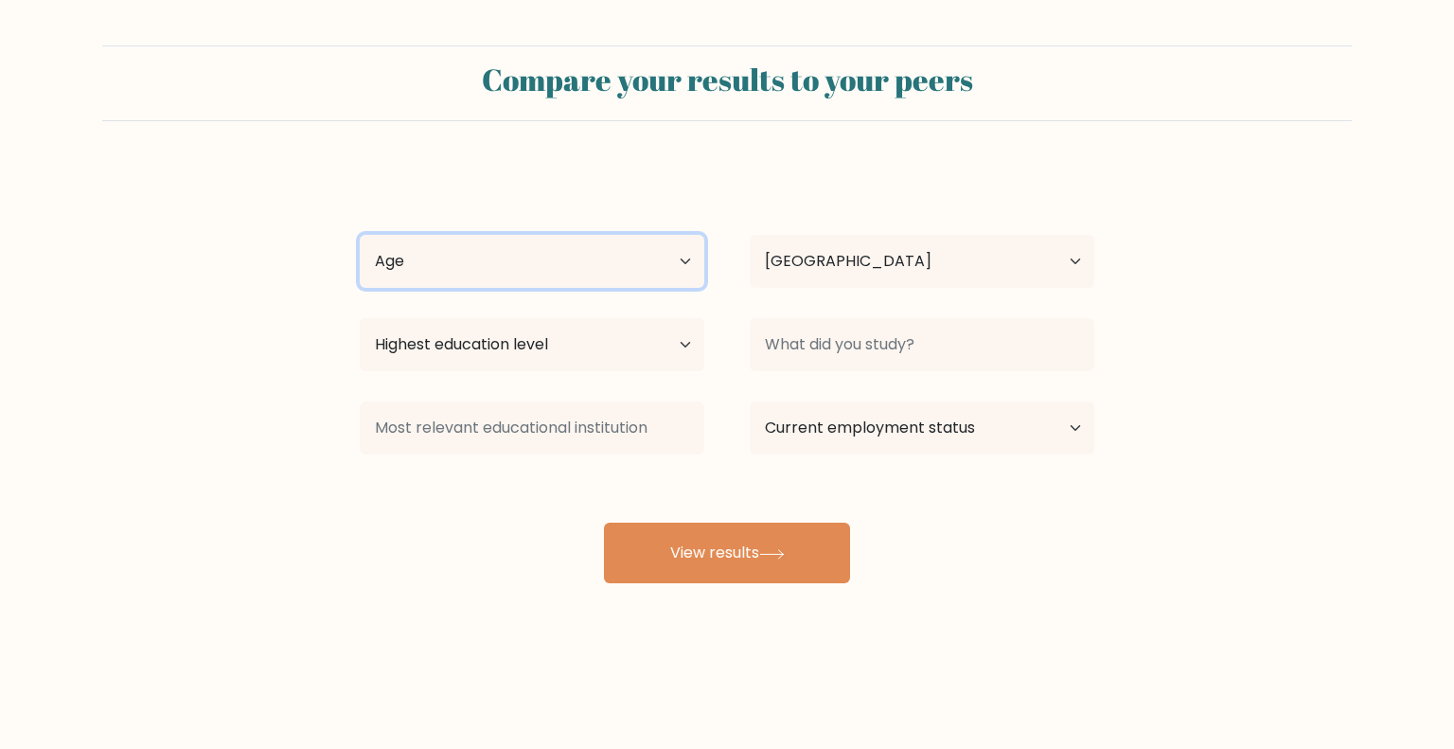
click at [602, 247] on select "Age Under [DEMOGRAPHIC_DATA] [DEMOGRAPHIC_DATA] [DEMOGRAPHIC_DATA] [DEMOGRAPHIC…" at bounding box center [532, 261] width 345 height 53
select select "35_44"
click at [360, 235] on select "Age Under [DEMOGRAPHIC_DATA] [DEMOGRAPHIC_DATA] [DEMOGRAPHIC_DATA] [DEMOGRAPHIC…" at bounding box center [532, 261] width 345 height 53
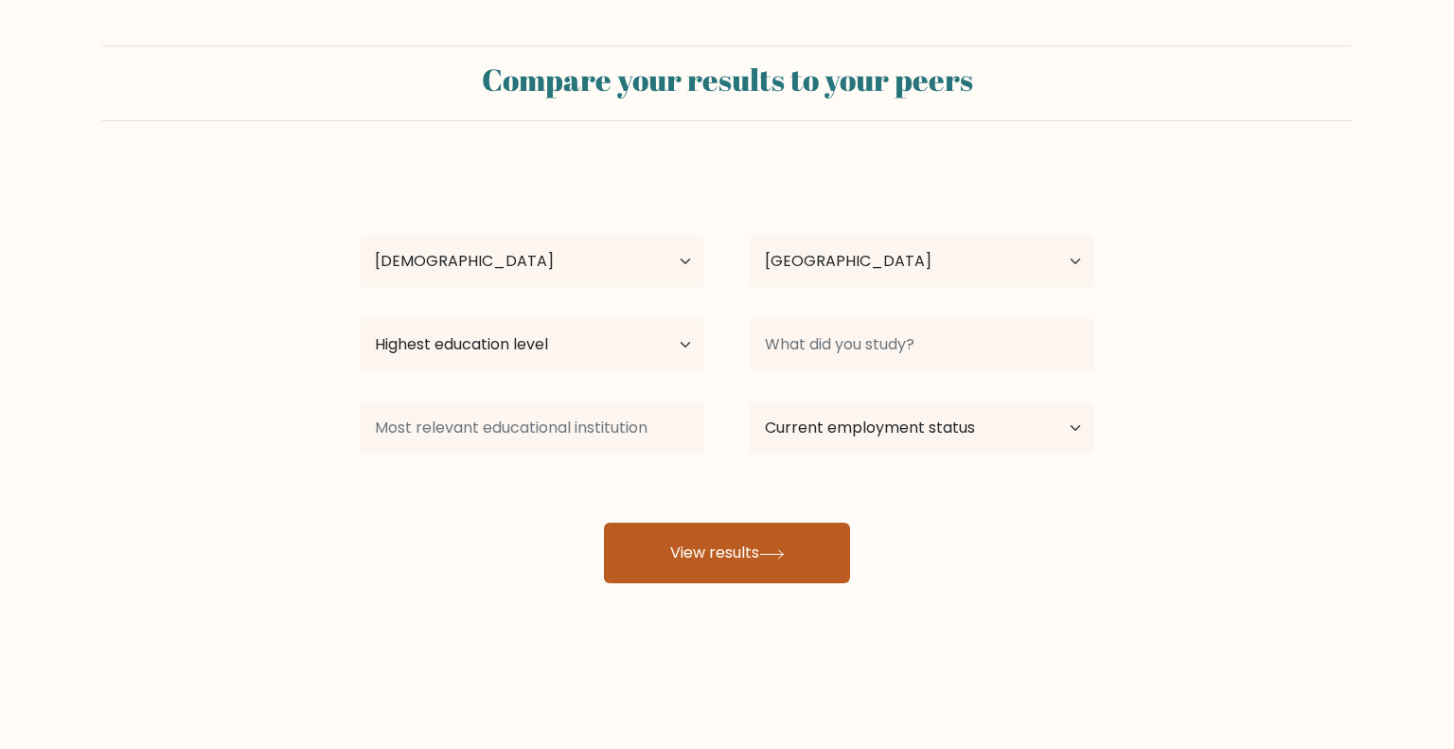
click at [769, 550] on icon at bounding box center [772, 554] width 26 height 10
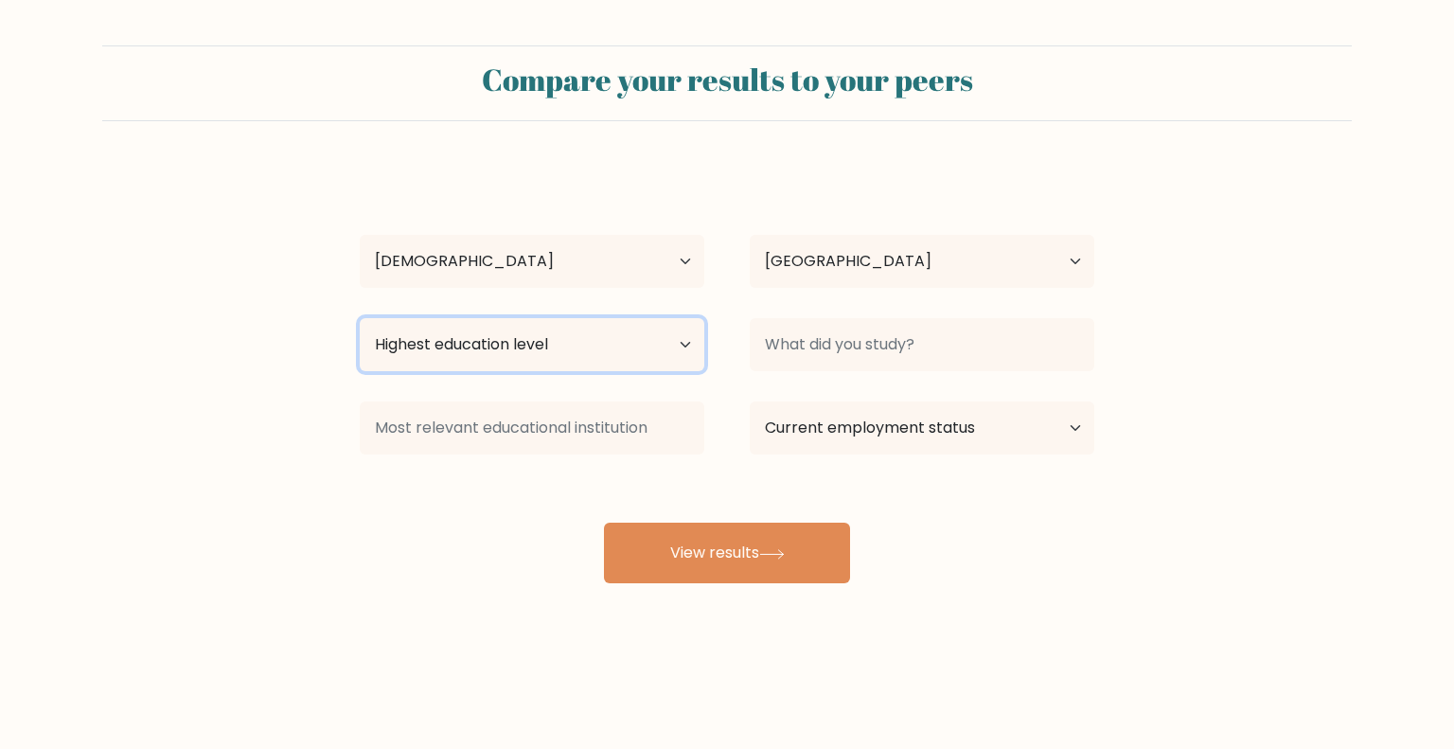
click at [630, 331] on select "Highest education level No schooling Primary Lower Secondary Upper Secondary Oc…" at bounding box center [532, 344] width 345 height 53
select select "upper_secondary"
click at [360, 318] on select "Highest education level No schooling Primary Lower Secondary Upper Secondary Oc…" at bounding box center [532, 344] width 345 height 53
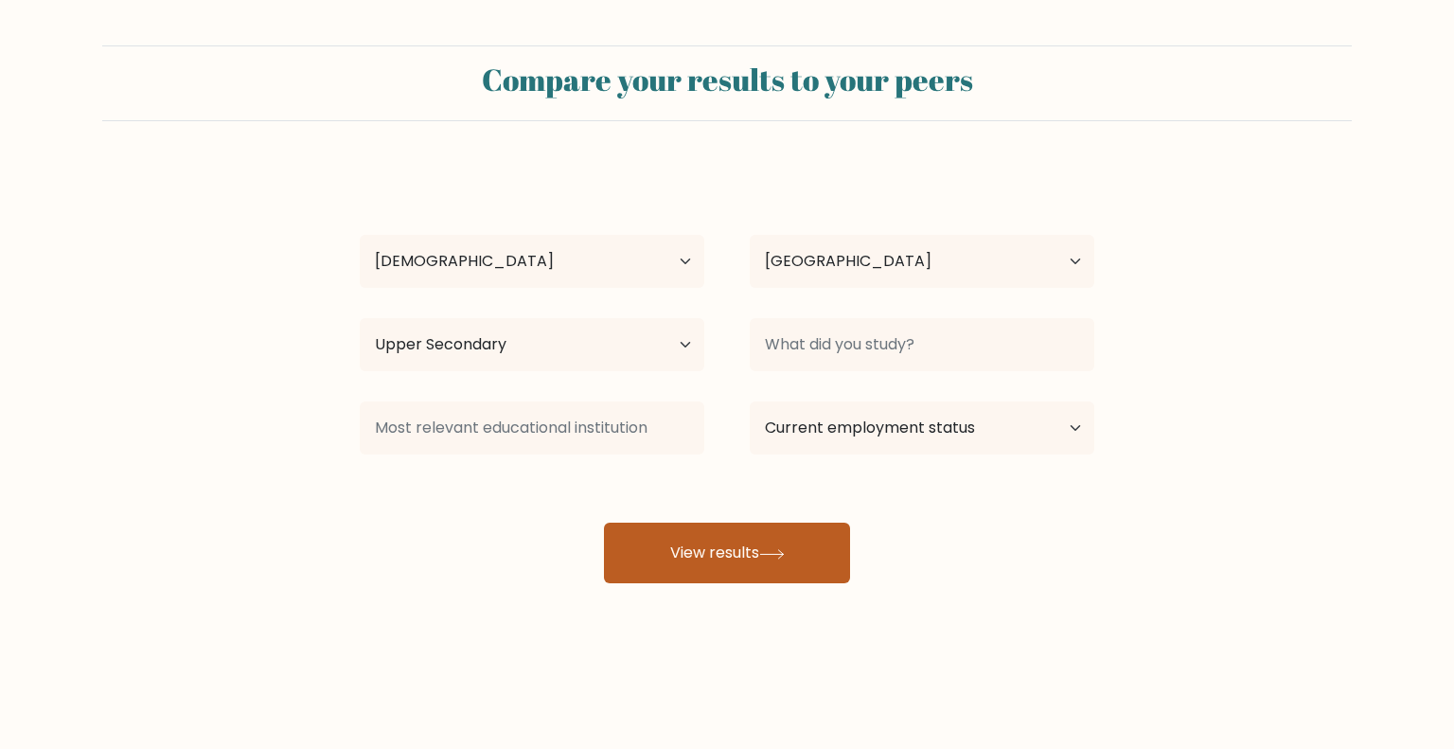
click at [784, 544] on button "View results" at bounding box center [727, 553] width 246 height 61
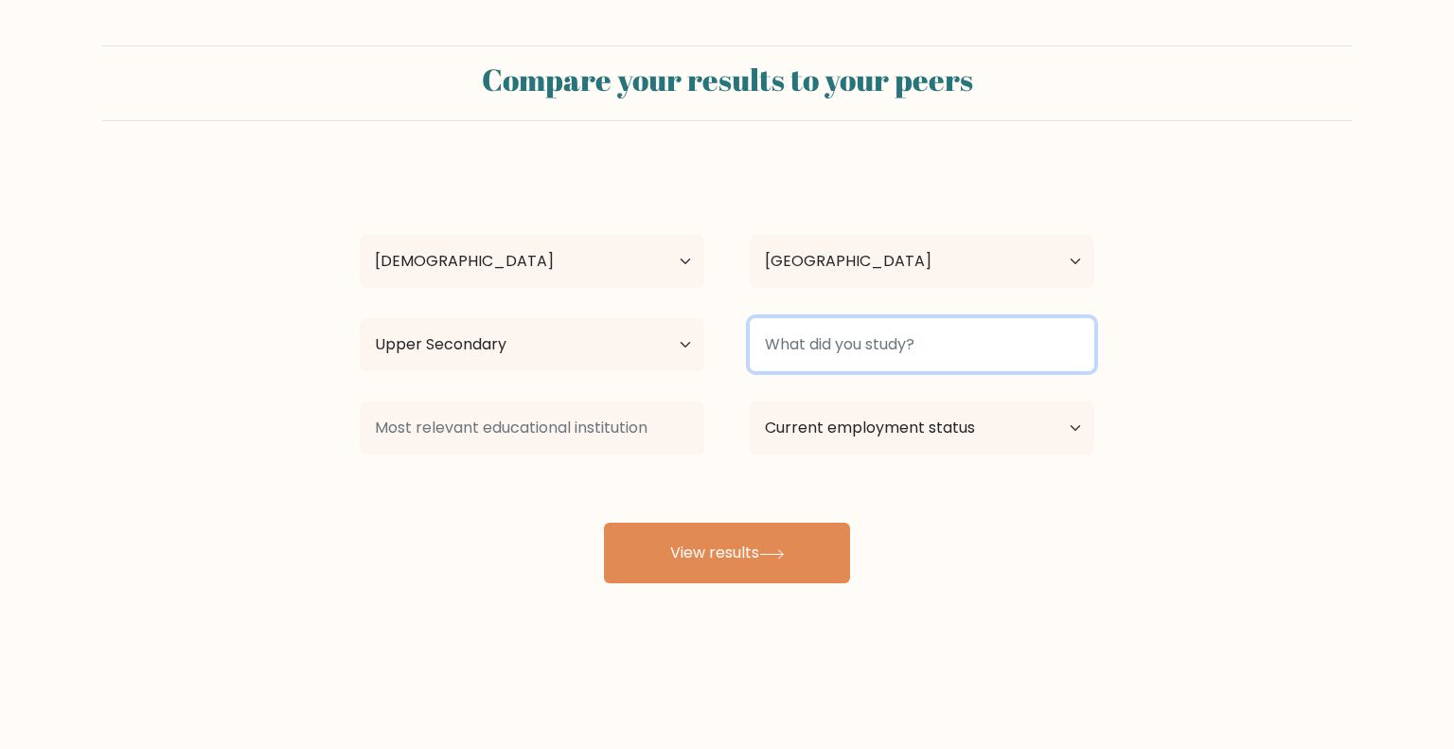
click at [838, 349] on input at bounding box center [922, 344] width 345 height 53
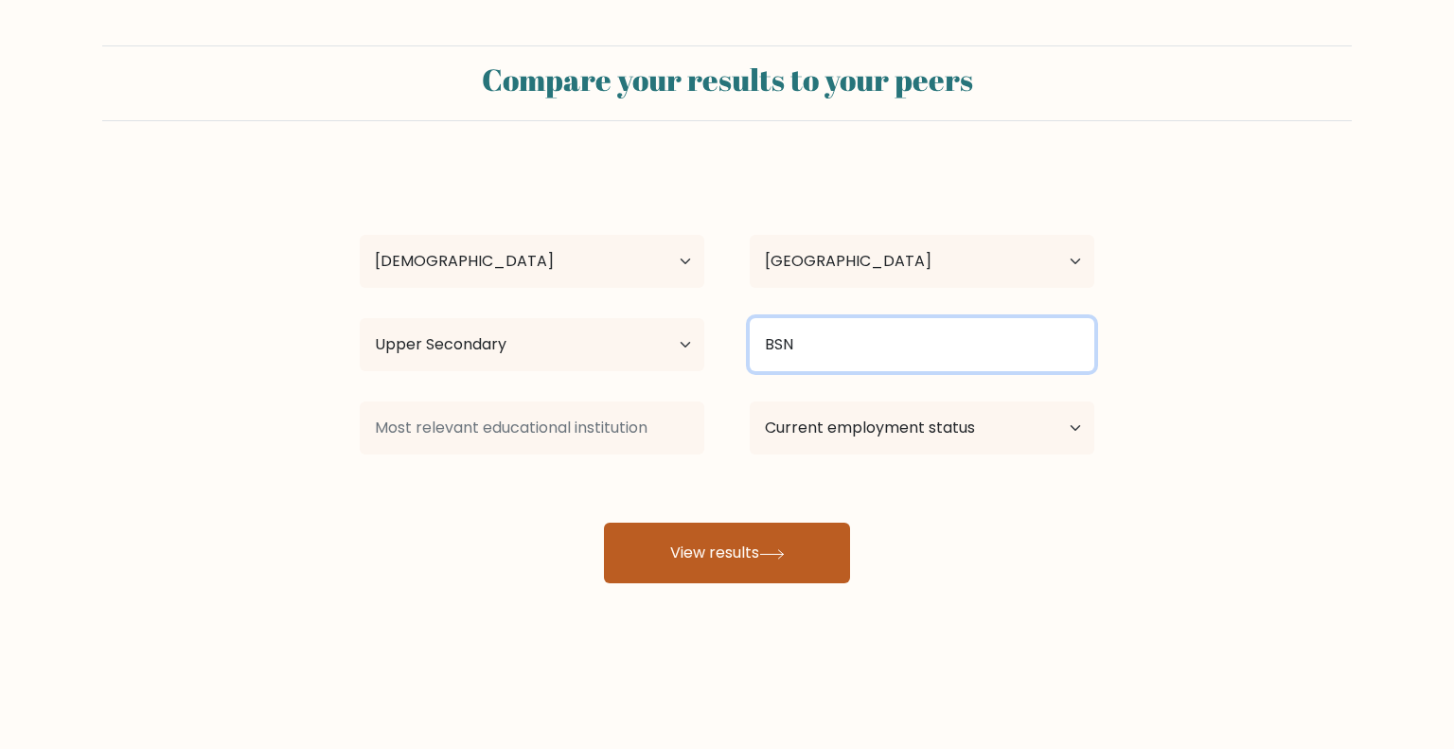
type input "BSN"
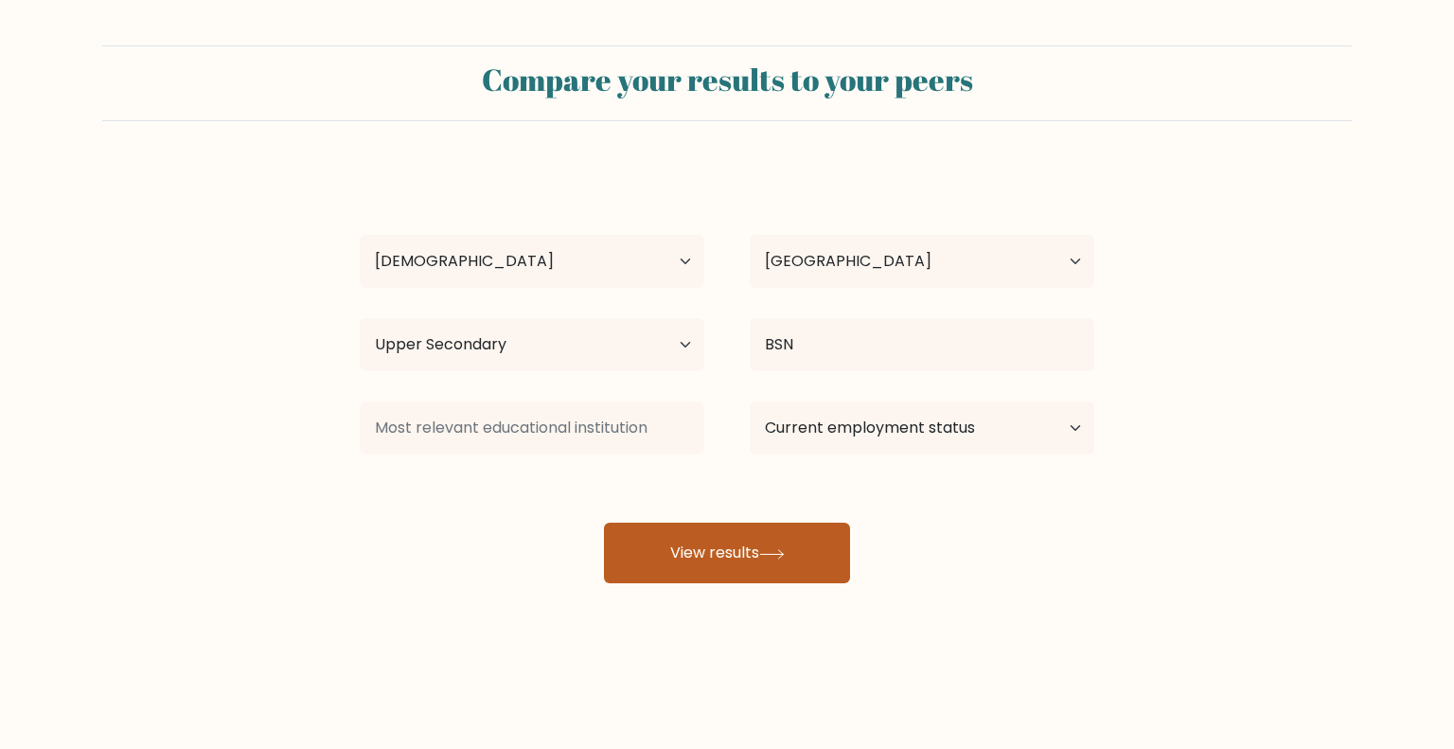
click at [750, 548] on button "View results" at bounding box center [727, 553] width 246 height 61
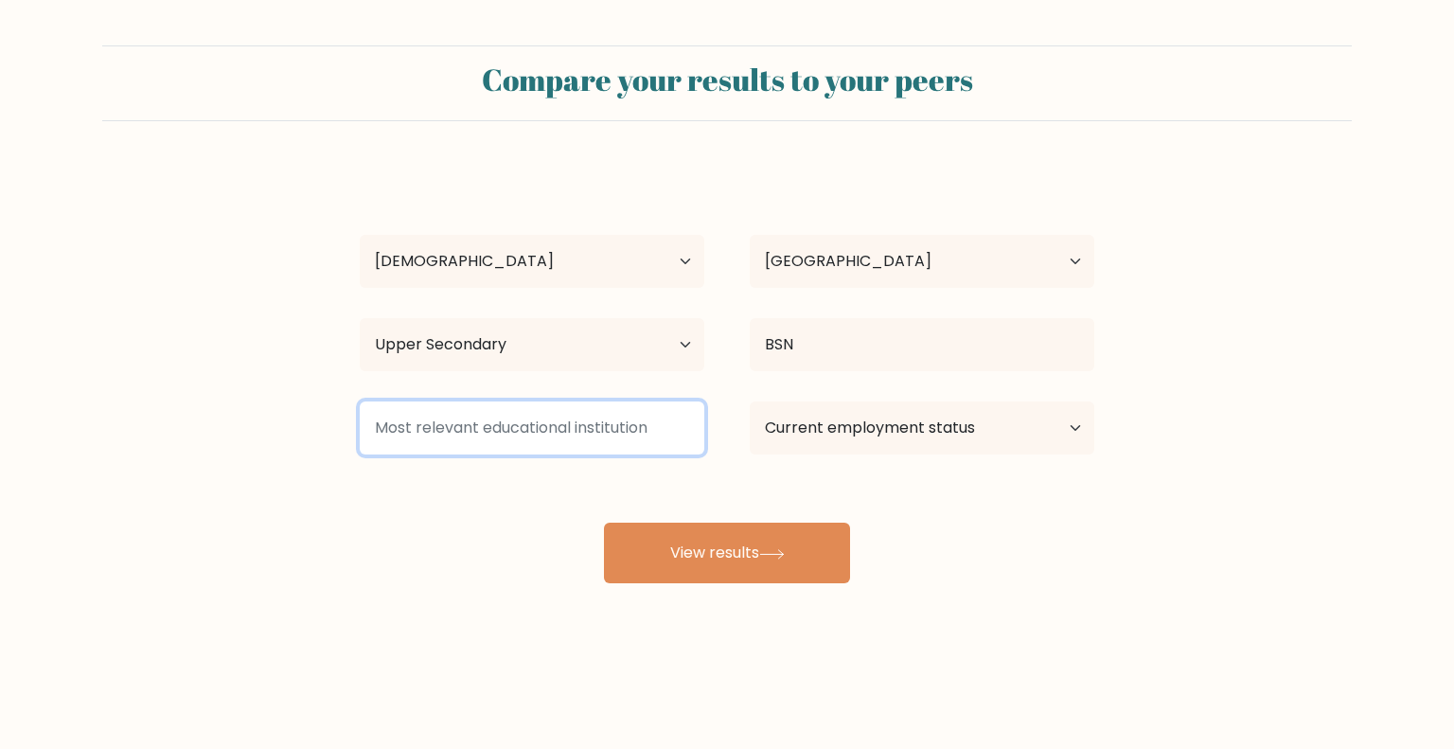
click at [586, 438] on input at bounding box center [532, 427] width 345 height 53
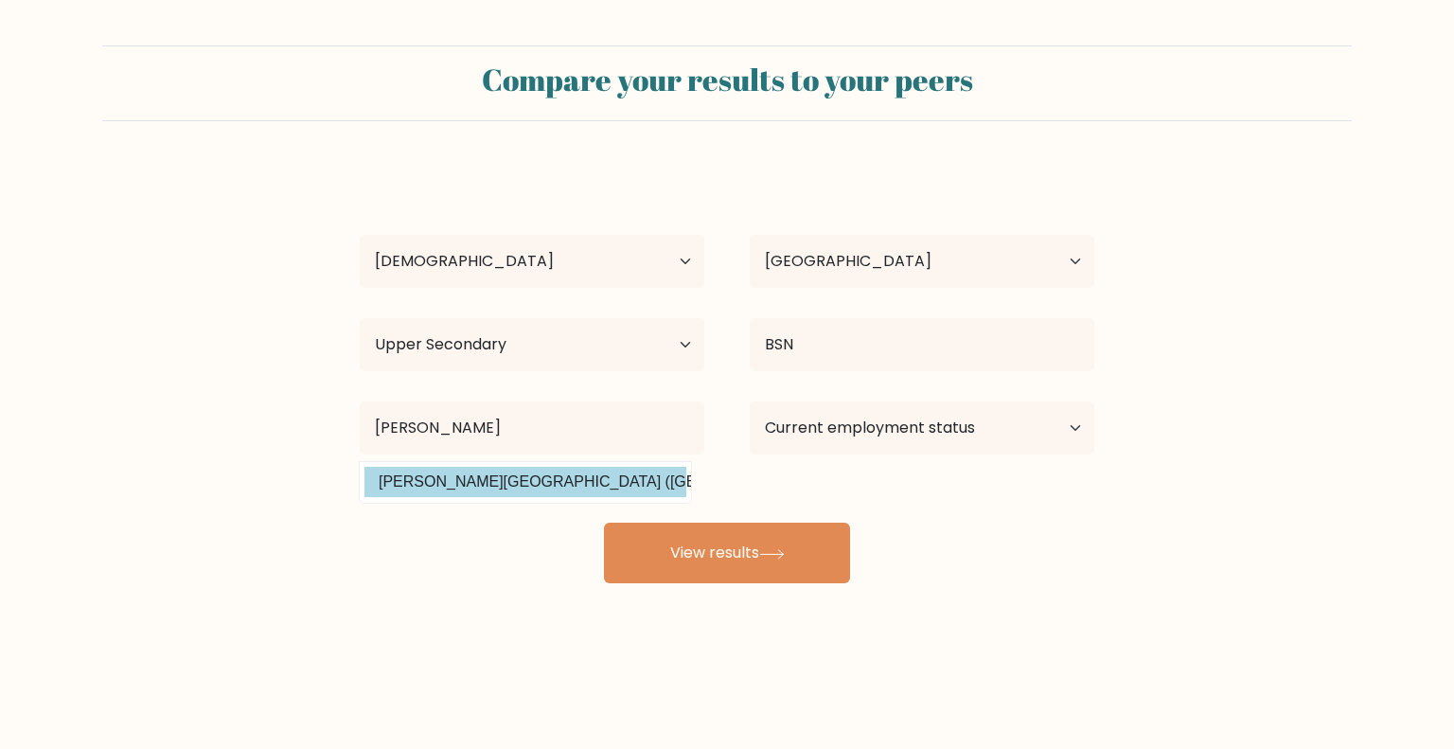
click at [556, 489] on option "Arellano University (Philippines)" at bounding box center [526, 482] width 322 height 30
type input "[PERSON_NAME][GEOGRAPHIC_DATA]"
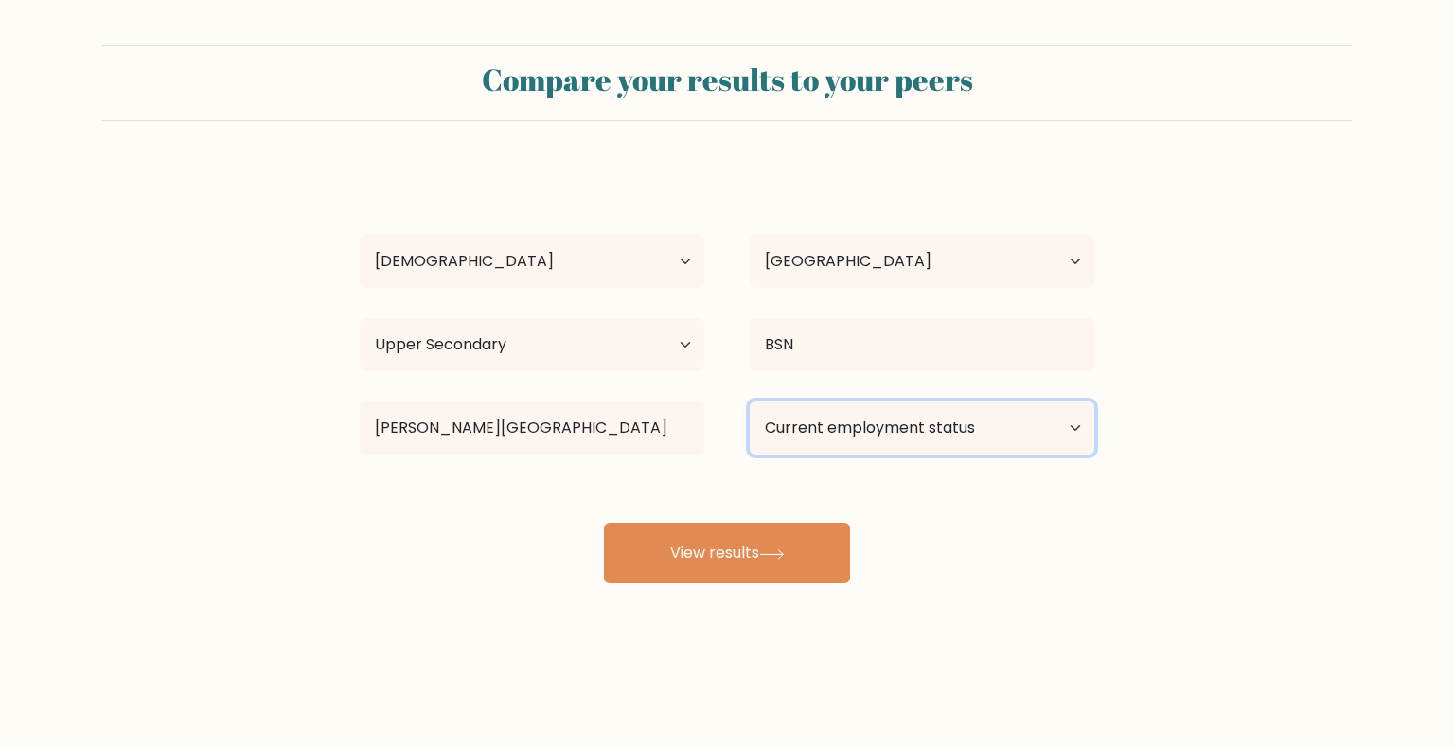
click at [863, 431] on select "Current employment status Employed Student Retired Other / prefer not to answer" at bounding box center [922, 427] width 345 height 53
select select "other"
click at [750, 401] on select "Current employment status Employed Student Retired Other / prefer not to answer" at bounding box center [922, 427] width 345 height 53
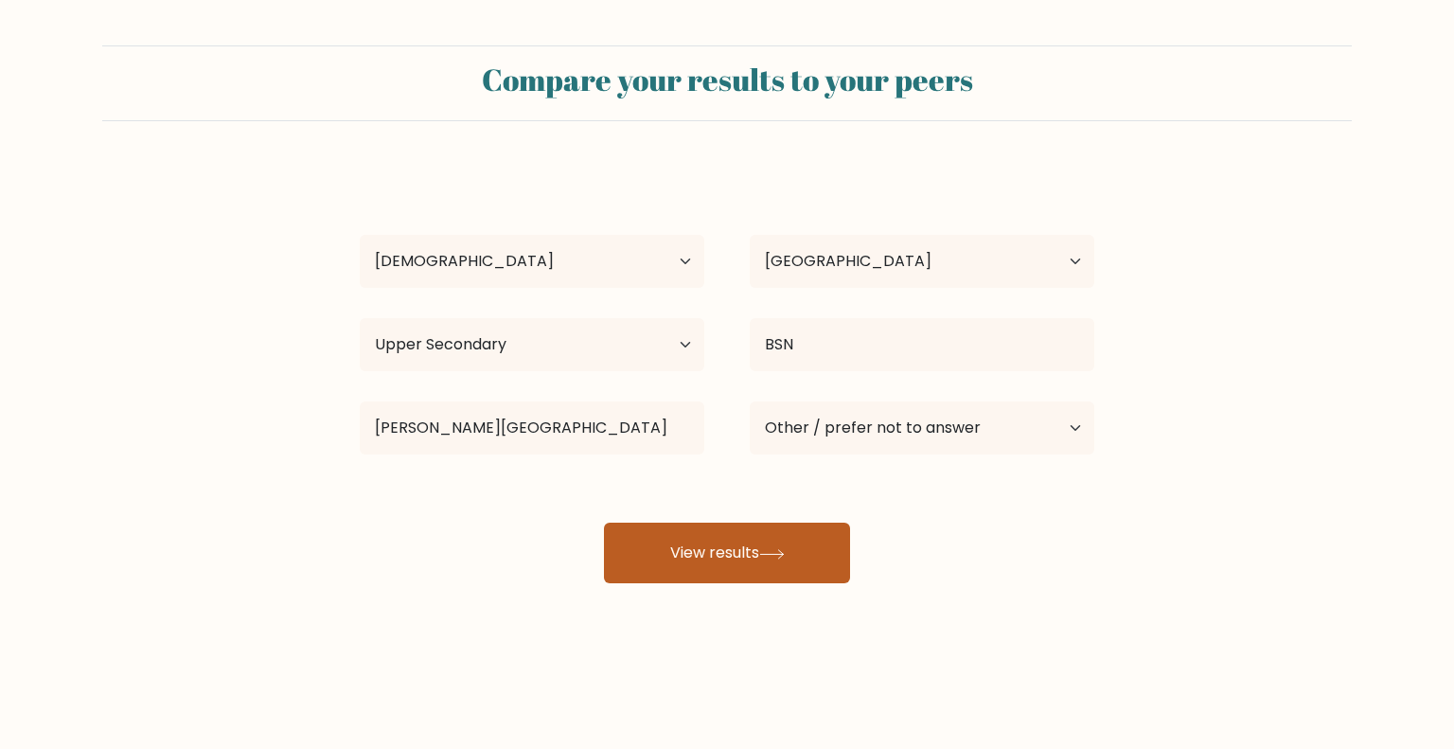
click at [784, 566] on button "View results" at bounding box center [727, 553] width 246 height 61
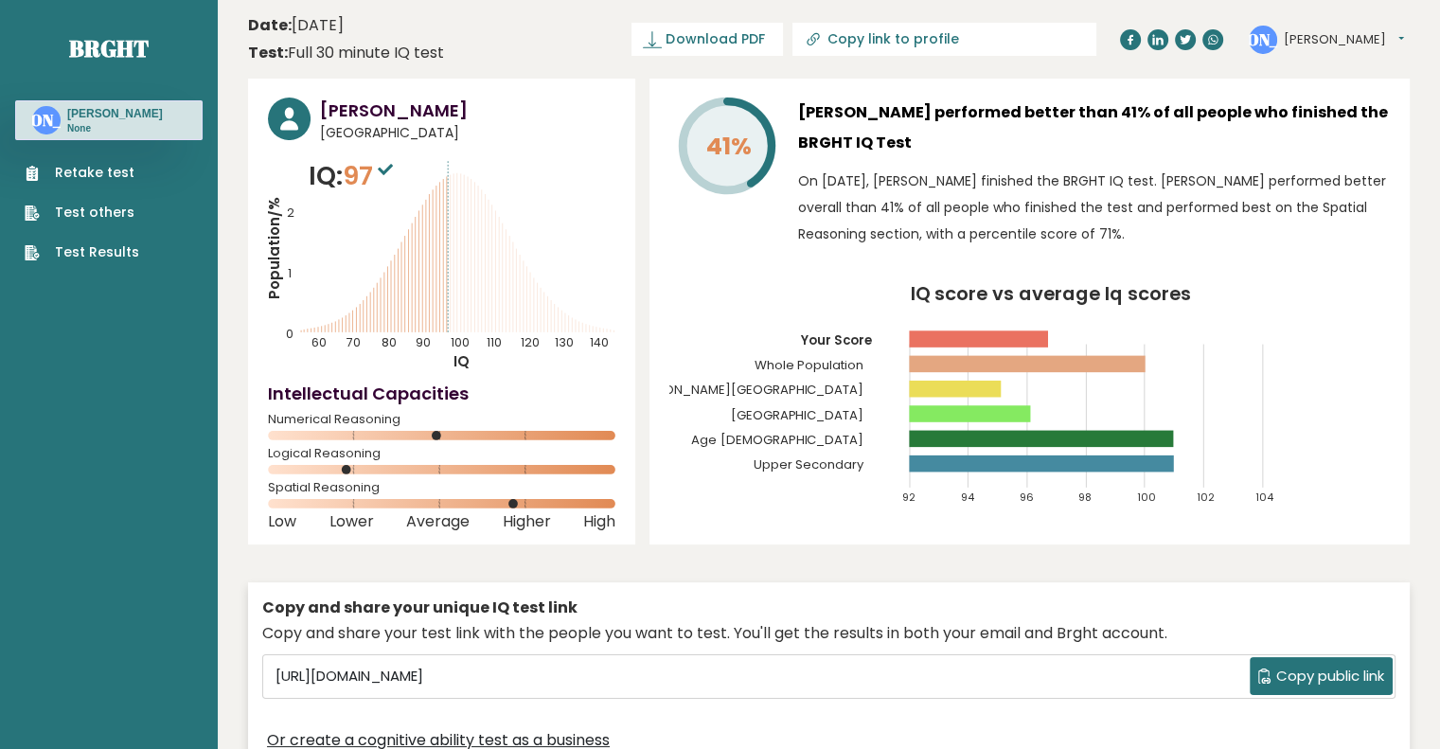
click at [1299, 669] on span "Copy public link" at bounding box center [1330, 677] width 108 height 22
click at [753, 31] on span "Download PDF" at bounding box center [715, 39] width 98 height 20
click at [1331, 44] on button "[PERSON_NAME]" at bounding box center [1344, 39] width 120 height 19
click at [1311, 70] on link "Dashboard" at bounding box center [1333, 70] width 97 height 26
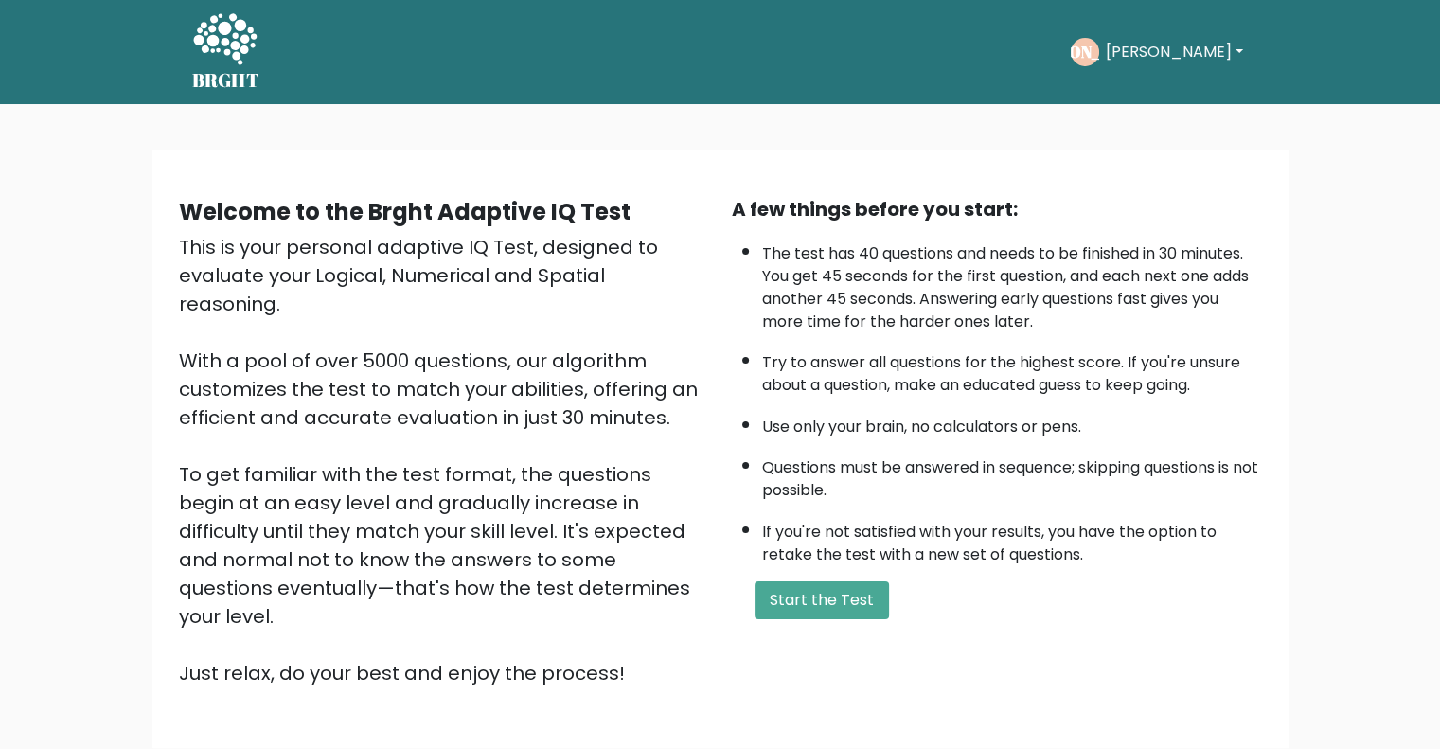
click at [1057, 104] on div "Welcome to the Brght Adaptive IQ Test This is your personal adaptive IQ Test, d…" at bounding box center [720, 456] width 1440 height 704
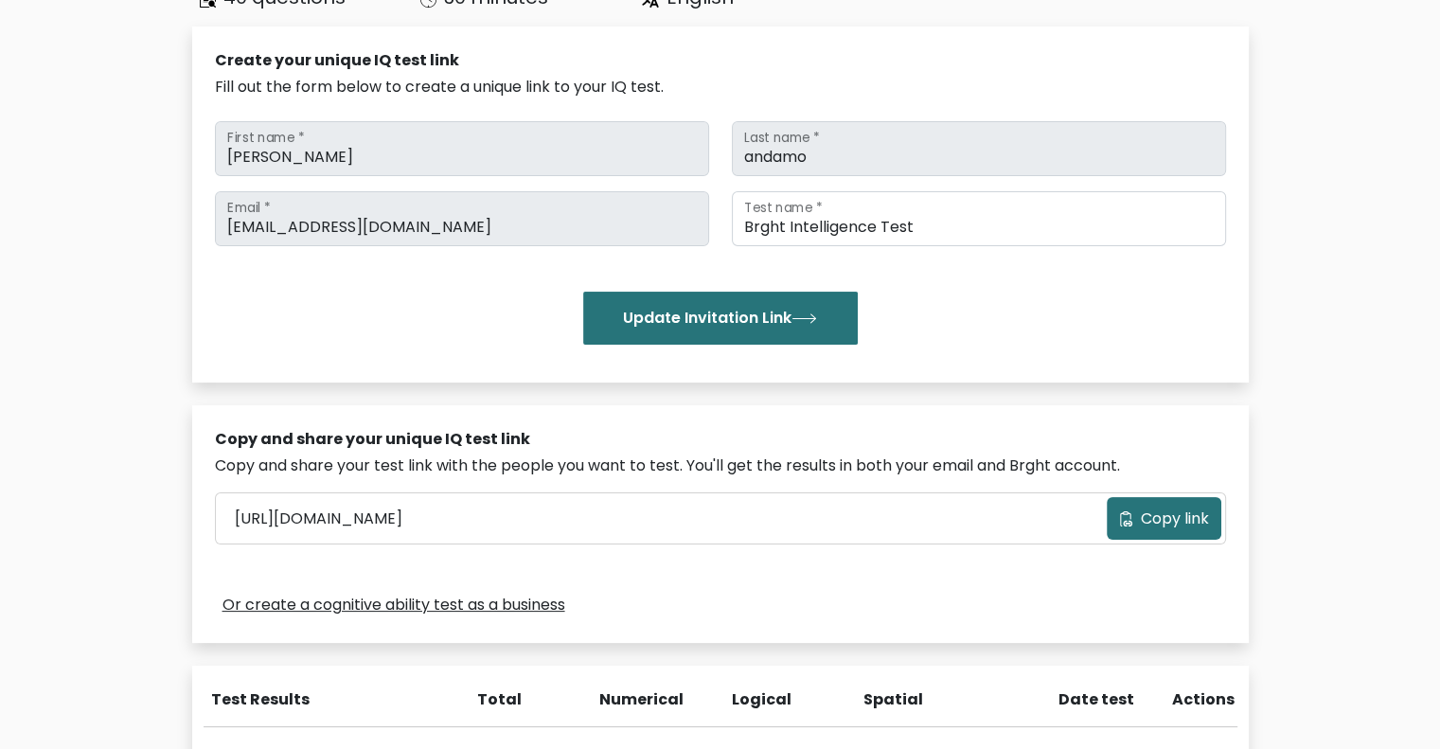
scroll to position [543, 0]
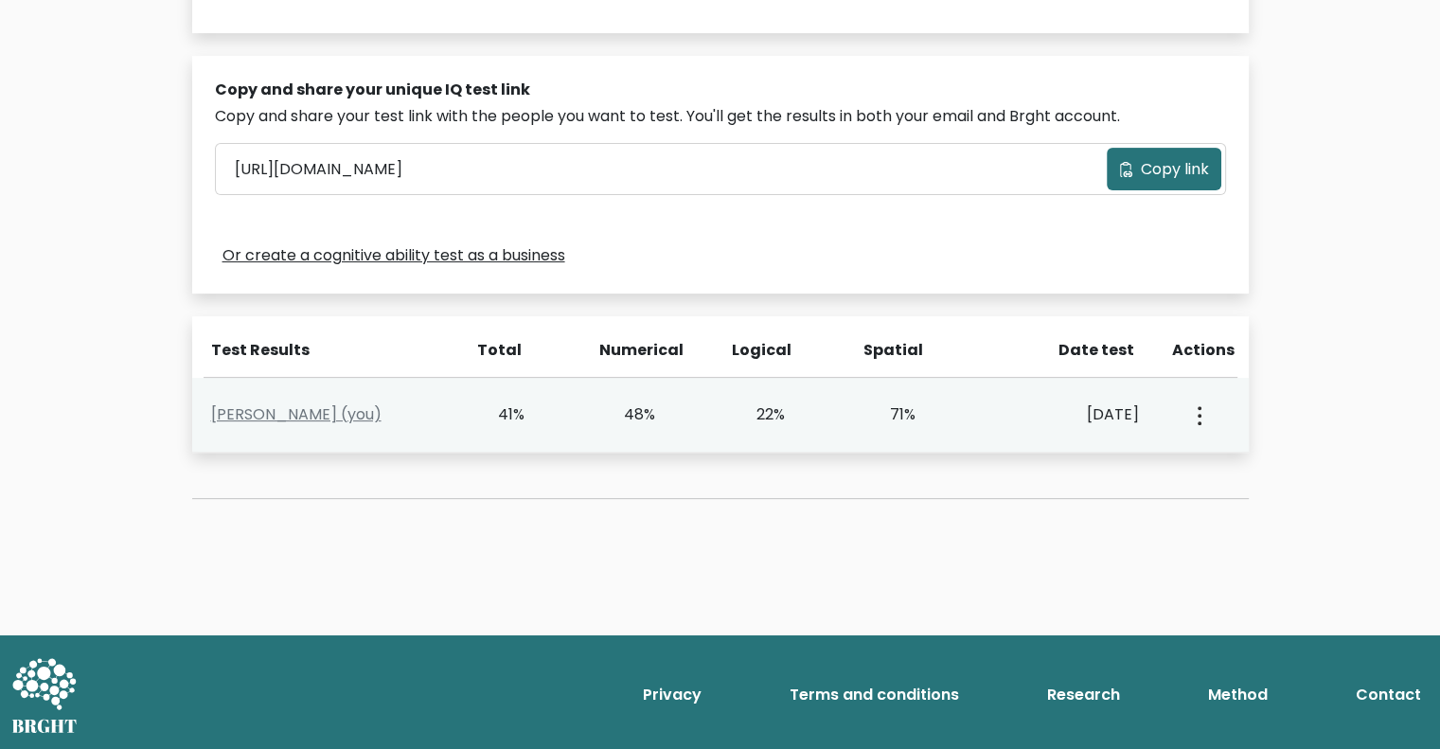
click at [1198, 416] on icon "button" at bounding box center [1200, 415] width 4 height 19
click at [1241, 469] on link "View Profile" at bounding box center [1265, 469] width 150 height 30
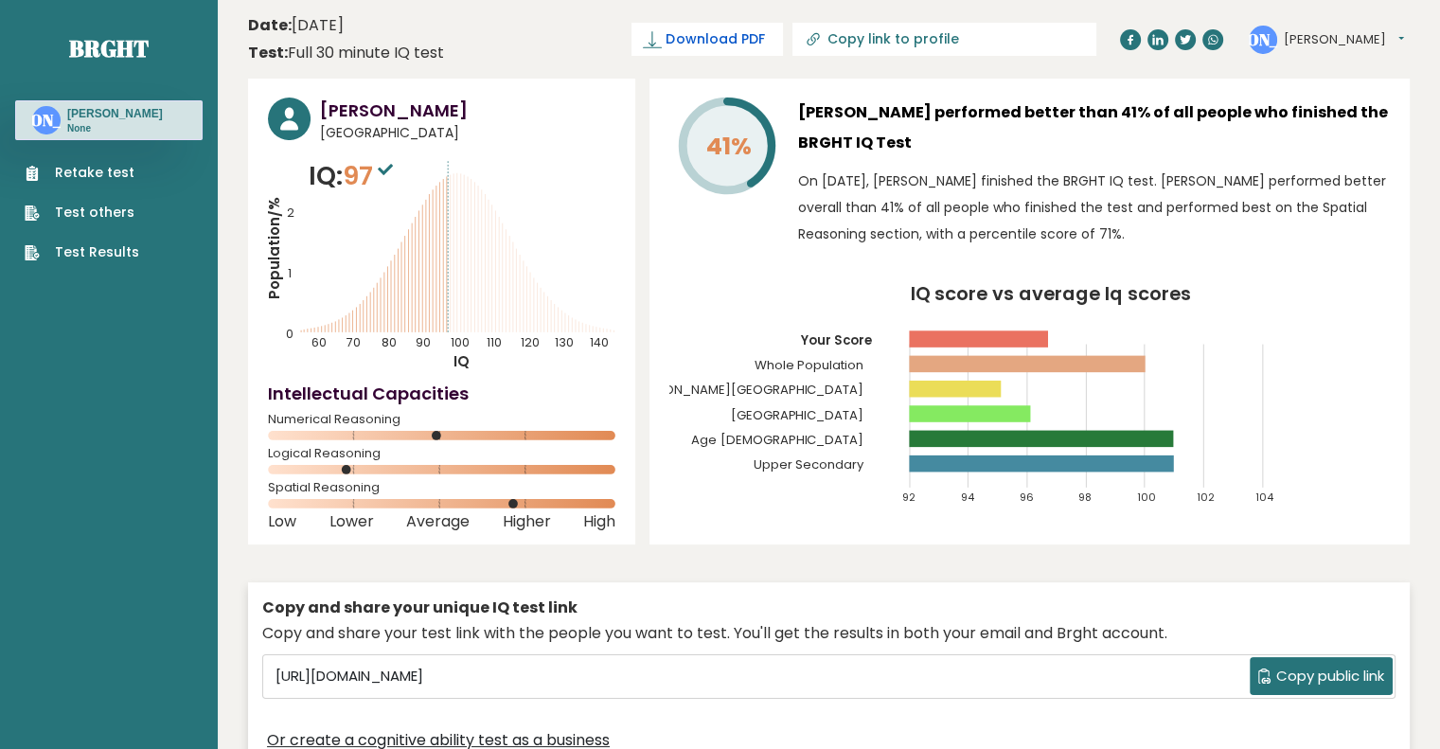
click at [764, 40] on span "Download PDF" at bounding box center [715, 39] width 98 height 20
click at [1358, 45] on button "[PERSON_NAME]" at bounding box center [1344, 39] width 120 height 19
click at [1400, 42] on div "[PERSON_NAME] [PERSON_NAME] Dashboard Profile Settings Logout" at bounding box center [1329, 40] width 161 height 38
click at [707, 33] on span "✓ Your PDF is downloaded..." at bounding box center [675, 39] width 215 height 33
click at [1333, 280] on div "41% [PERSON_NAME] performed better than 41% of all people who finished the BRGH…" at bounding box center [1030, 312] width 760 height 466
